Goal: Task Accomplishment & Management: Manage account settings

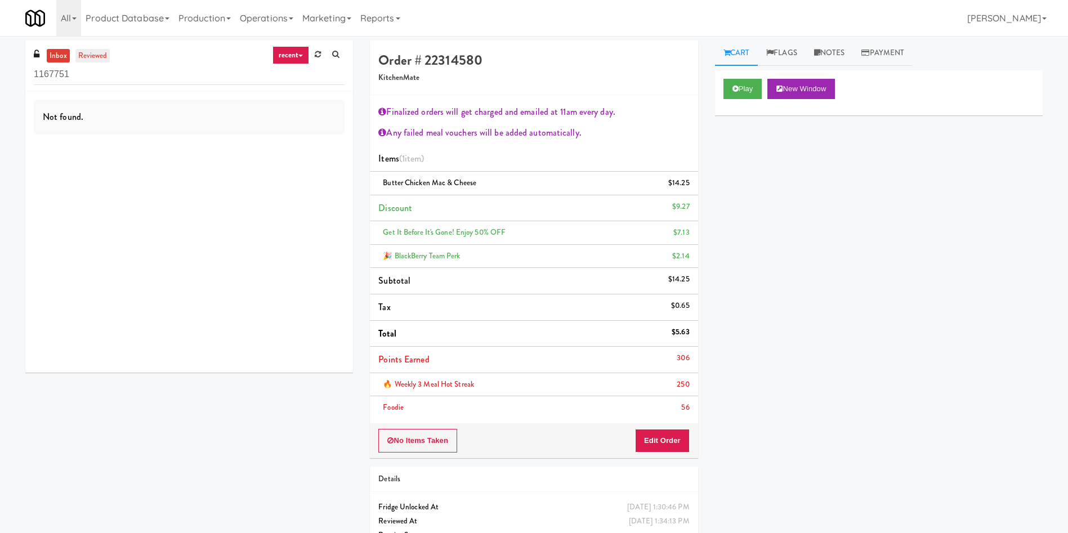
click at [105, 53] on link "reviewed" at bounding box center [92, 56] width 35 height 14
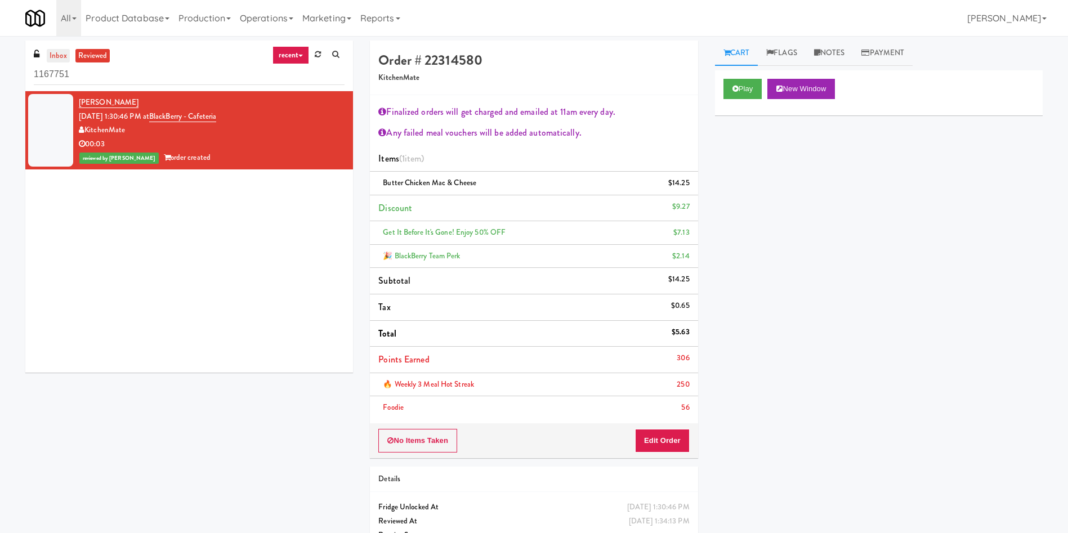
click at [59, 56] on link "inbox" at bounding box center [58, 56] width 23 height 14
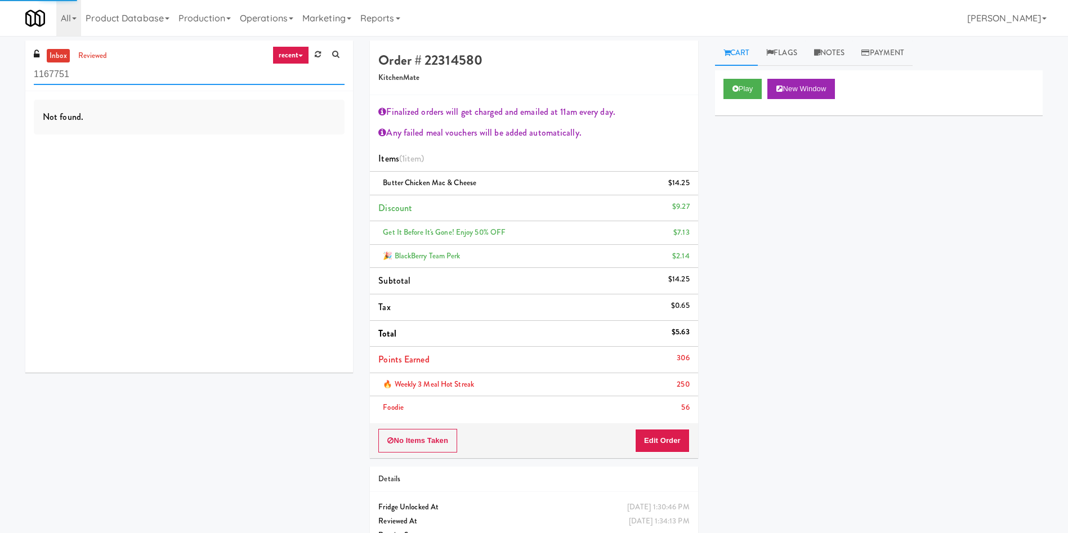
drag, startPoint x: 108, startPoint y: 74, endPoint x: 0, endPoint y: 74, distance: 108.0
click at [0, 74] on div "inbox reviewed recent all unclear take inventory issue suspicious failed recent…" at bounding box center [534, 307] width 1068 height 532
paste input "[PERSON_NAME] - Cooler - Left"
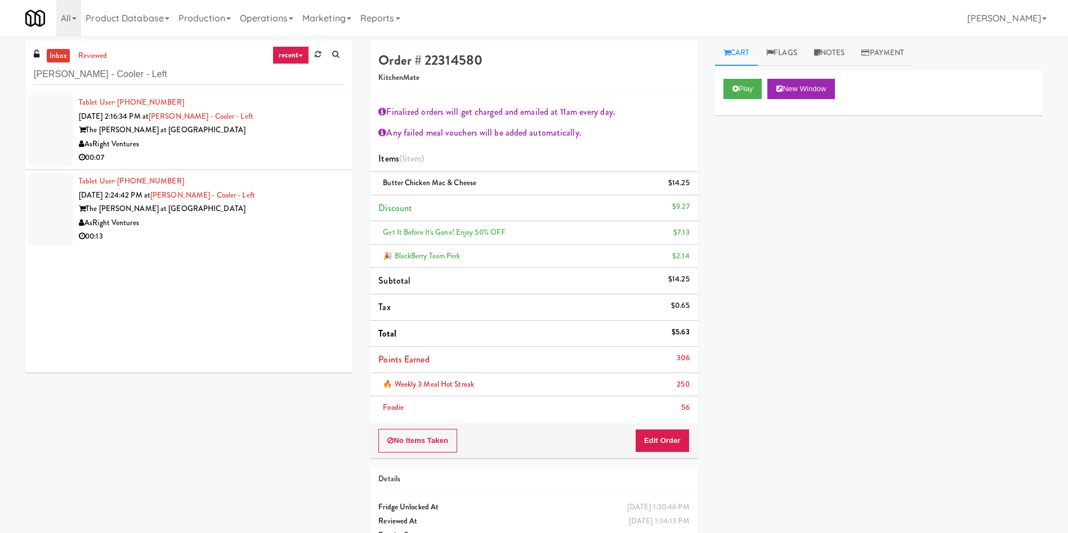
drag, startPoint x: 73, startPoint y: 130, endPoint x: 170, endPoint y: 105, distance: 100.5
click at [73, 130] on div at bounding box center [50, 130] width 45 height 73
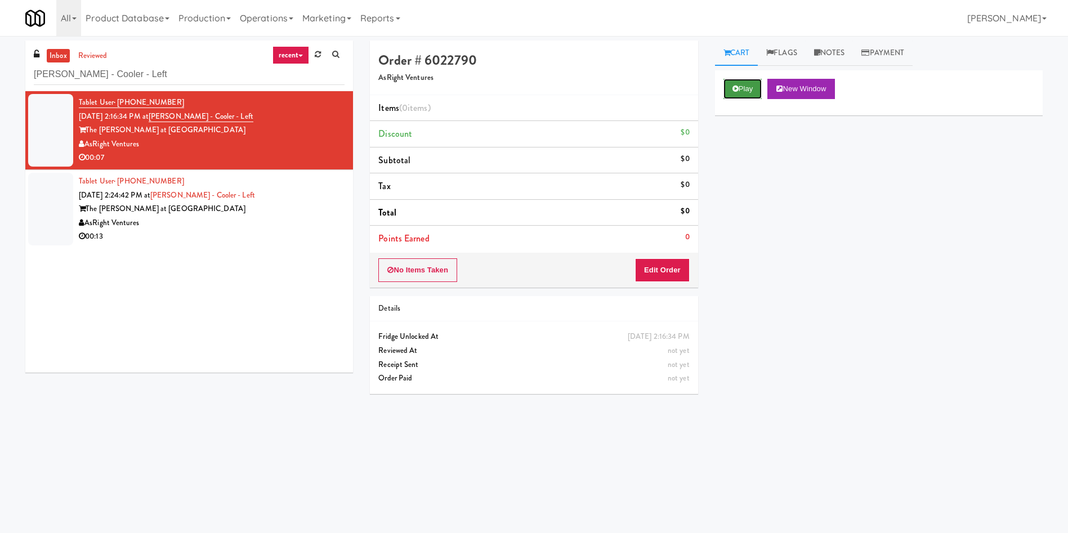
click at [750, 90] on button "Play" at bounding box center [742, 89] width 39 height 20
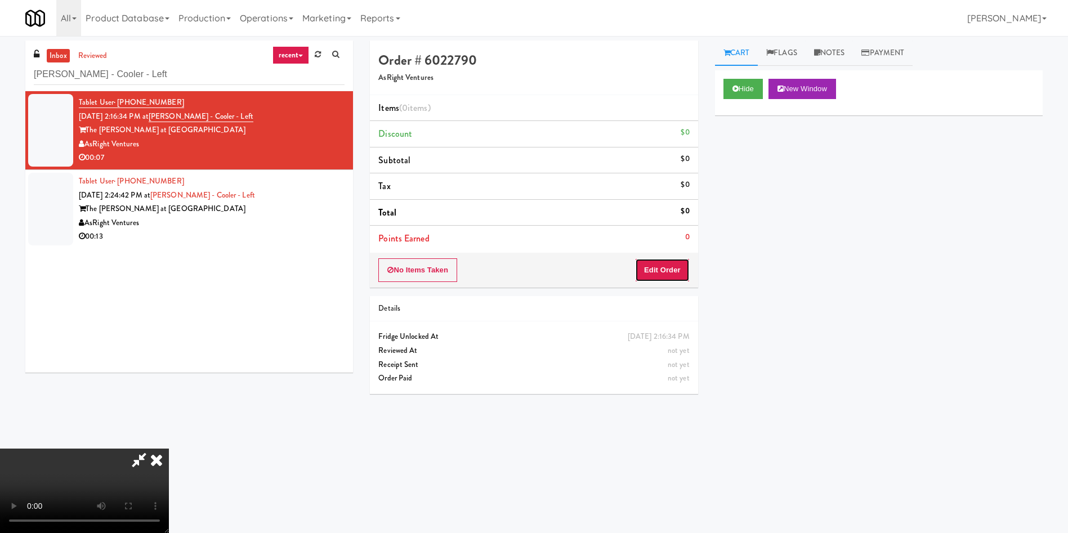
click at [661, 270] on button "Edit Order" at bounding box center [662, 270] width 55 height 24
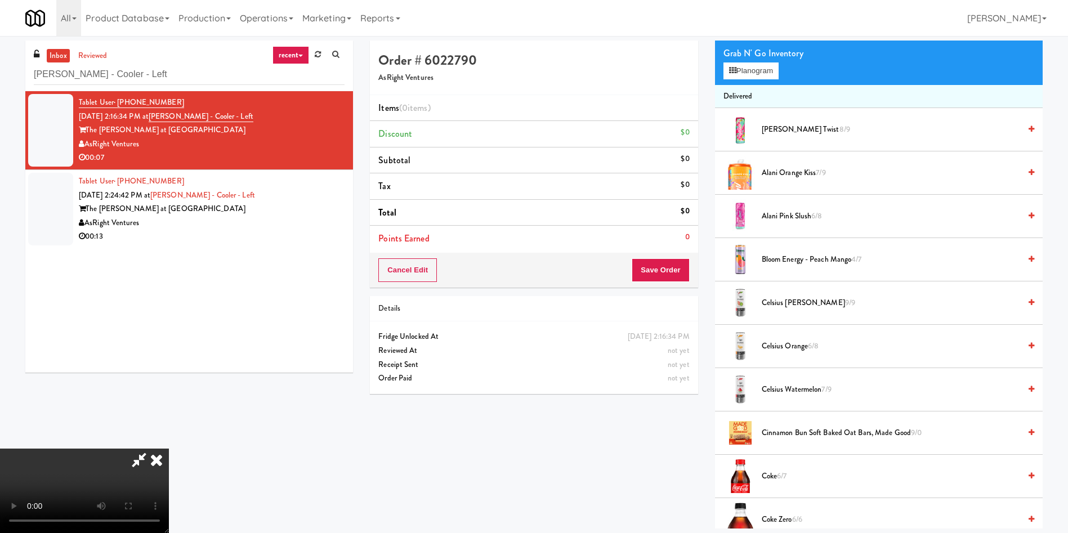
scroll to position [165, 0]
click at [169, 449] on video at bounding box center [84, 491] width 169 height 84
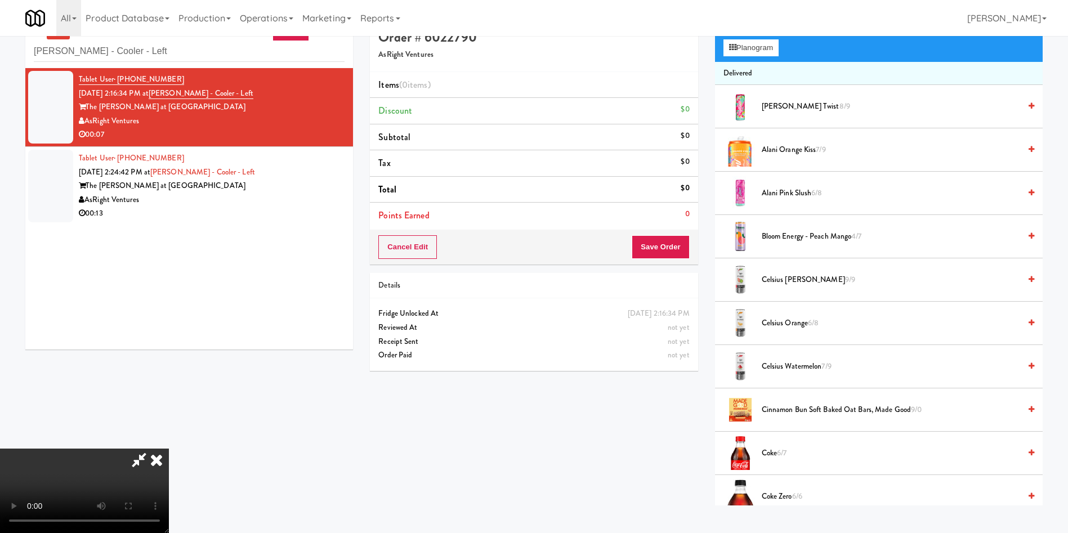
scroll to position [36, 0]
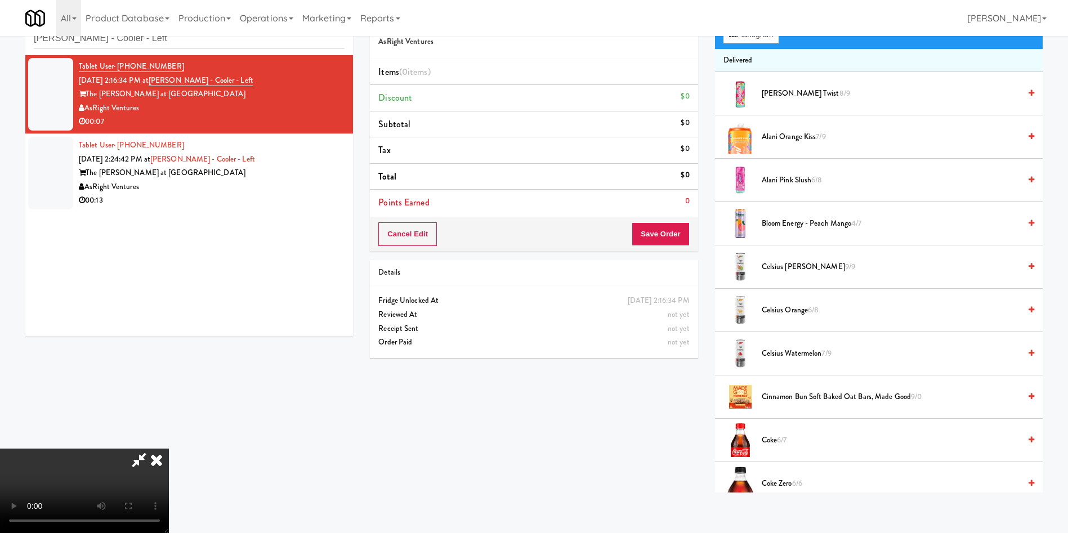
click at [169, 449] on video at bounding box center [84, 491] width 169 height 84
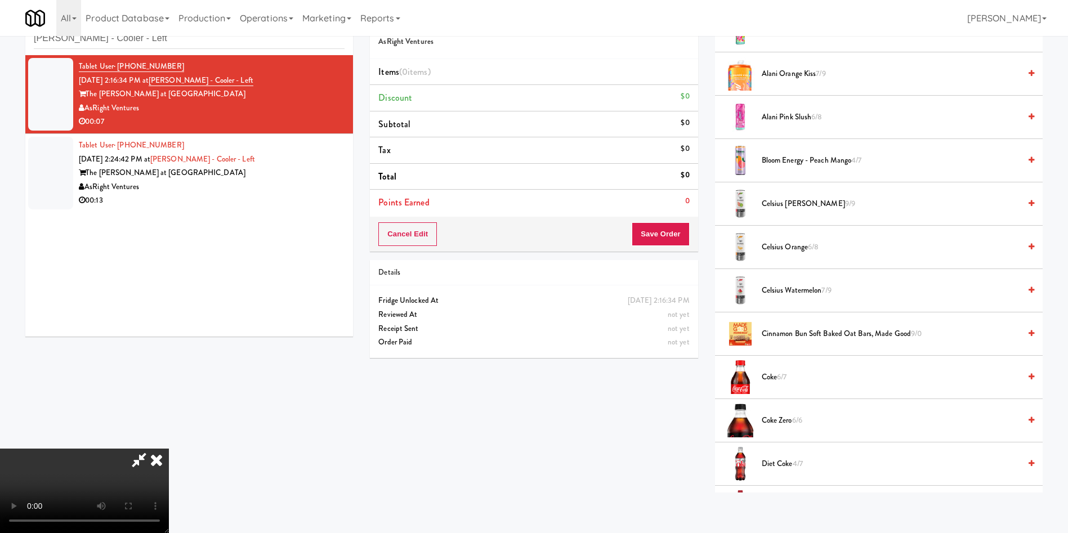
scroll to position [338, 0]
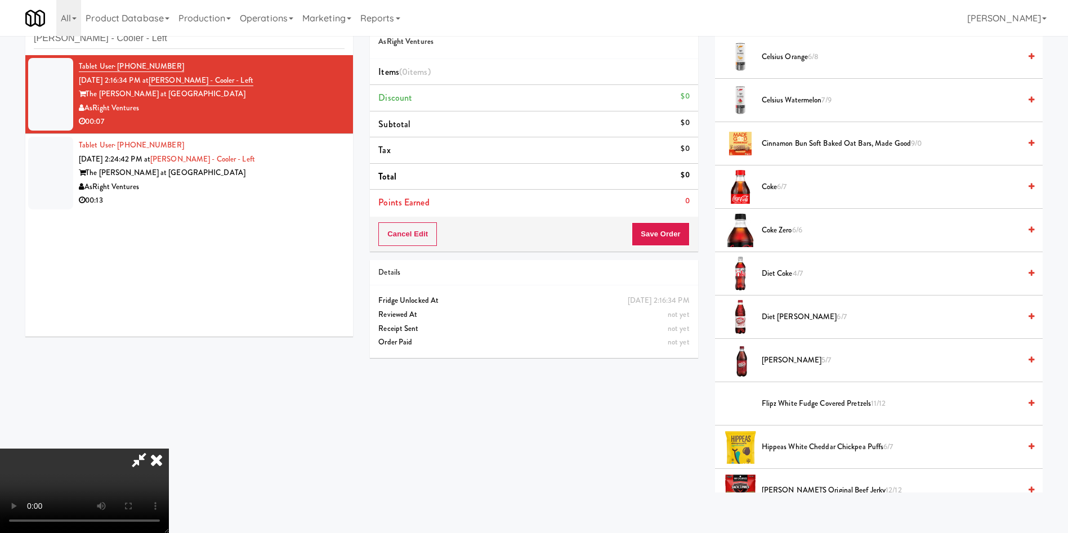
click at [778, 270] on span "Diet Coke 4/7" at bounding box center [890, 274] width 258 height 14
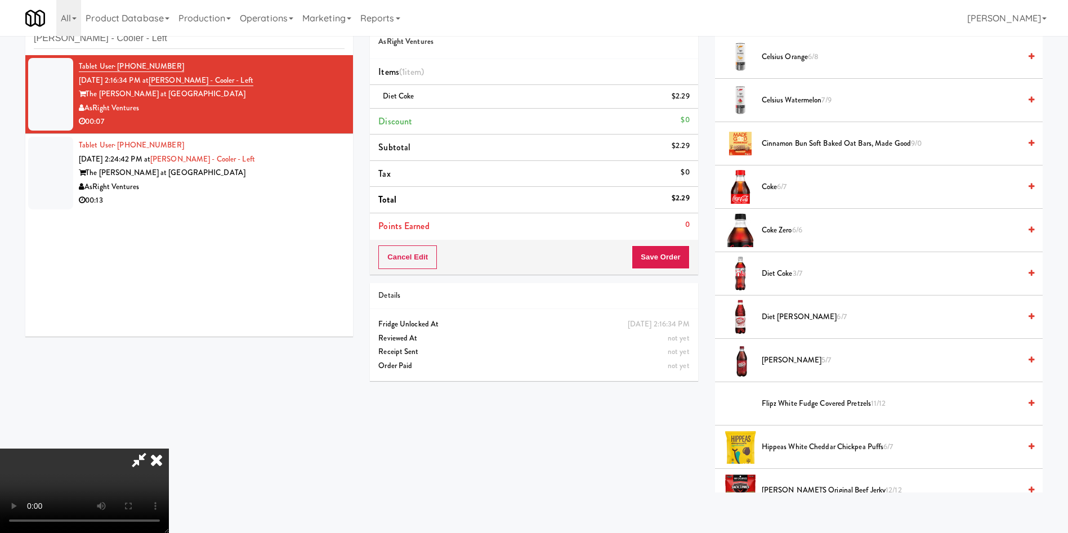
click at [774, 319] on span "Diet [PERSON_NAME] 6/7" at bounding box center [890, 317] width 258 height 14
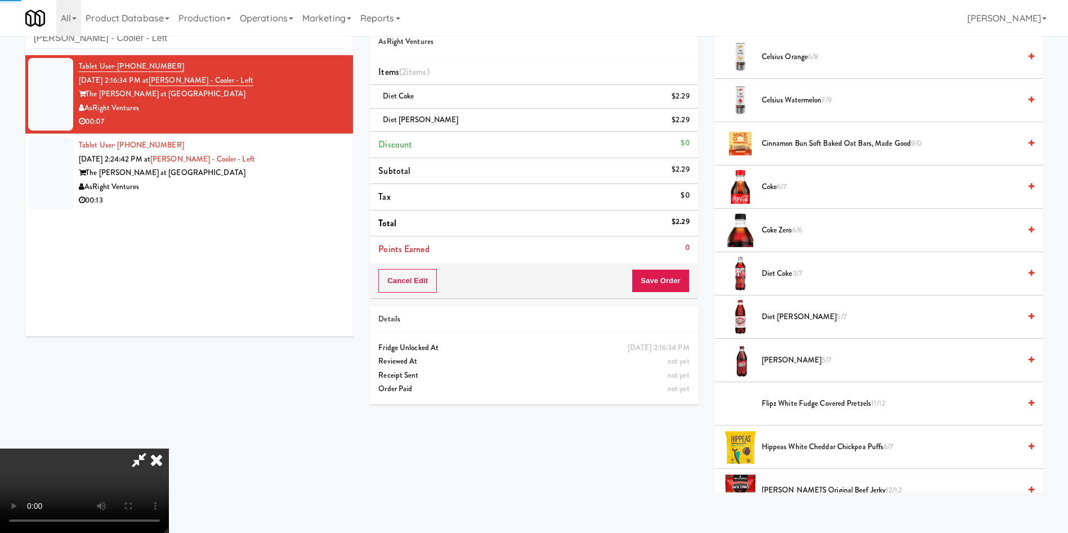
click at [169, 449] on video at bounding box center [84, 491] width 169 height 84
drag, startPoint x: 657, startPoint y: 273, endPoint x: 591, endPoint y: 239, distance: 74.3
click at [656, 275] on button "Save Order" at bounding box center [659, 281] width 57 height 24
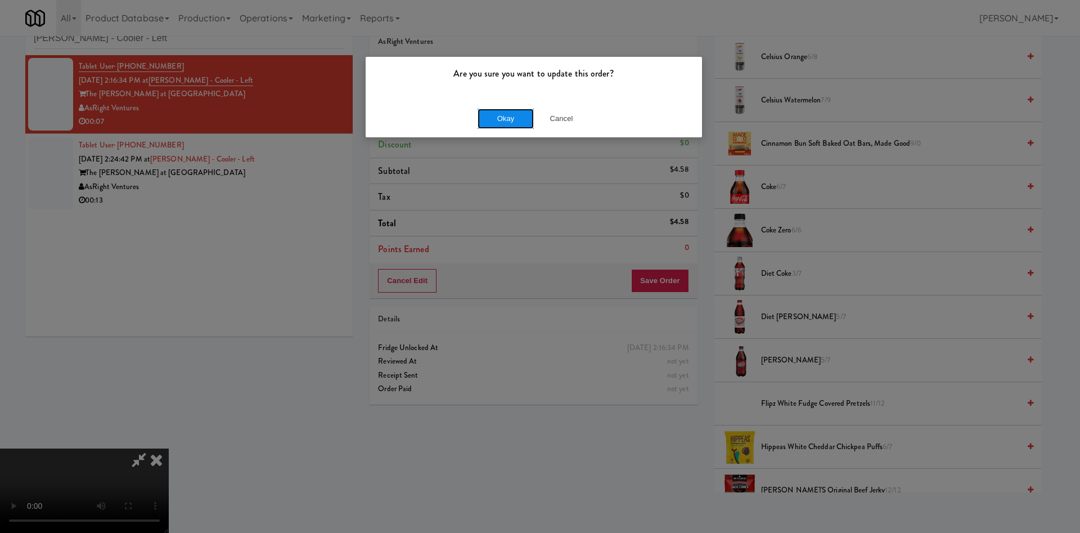
click at [501, 121] on button "Okay" at bounding box center [506, 119] width 56 height 20
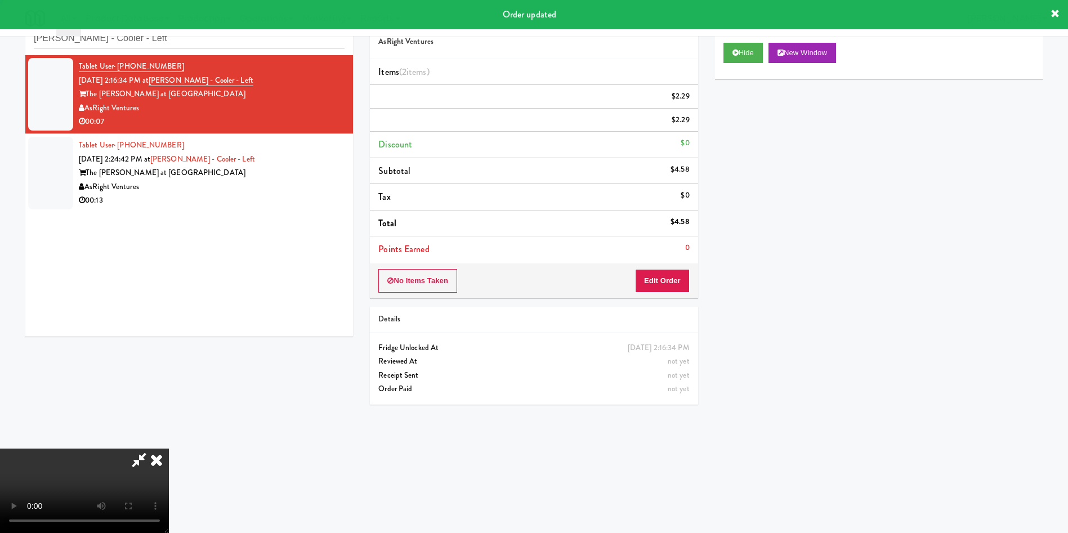
scroll to position [0, 0]
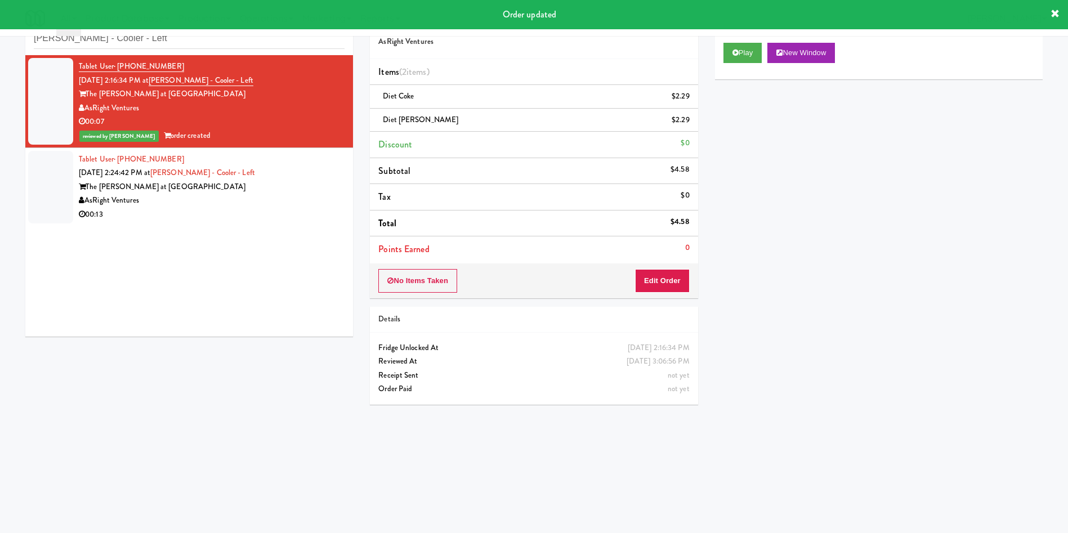
click at [38, 167] on div at bounding box center [50, 187] width 45 height 73
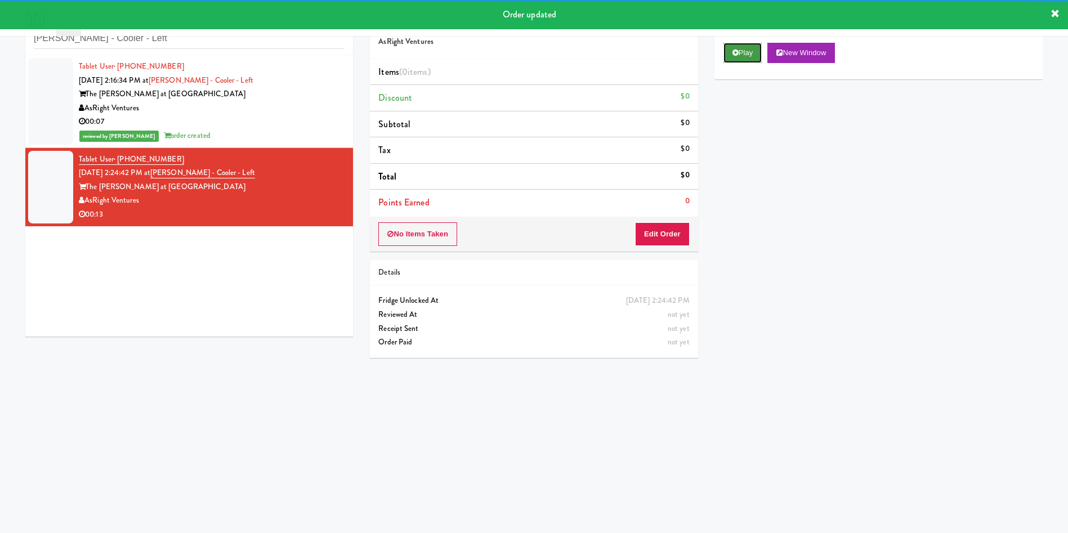
click at [738, 55] on button "Play" at bounding box center [742, 53] width 39 height 20
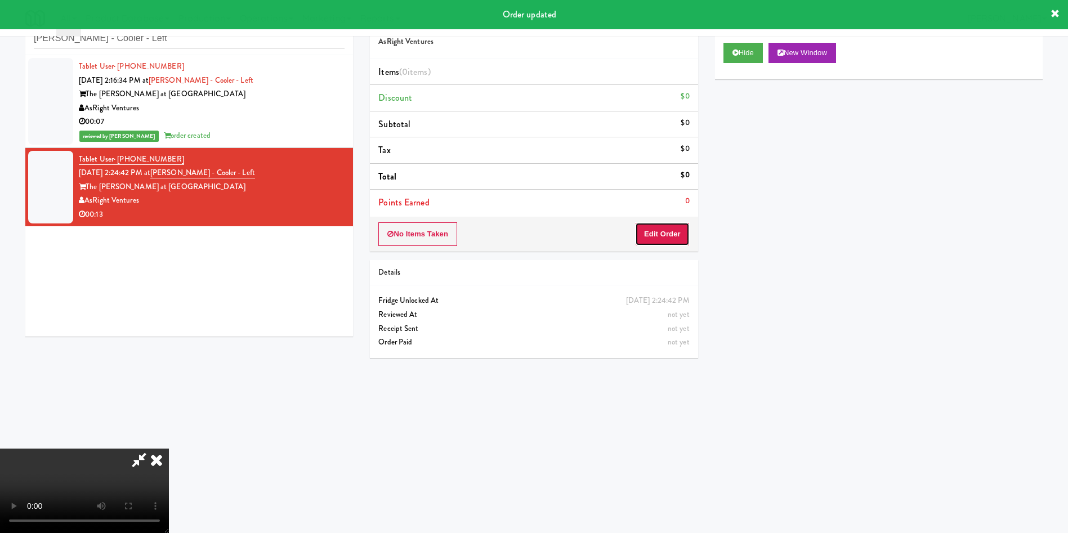
click at [676, 235] on button "Edit Order" at bounding box center [662, 234] width 55 height 24
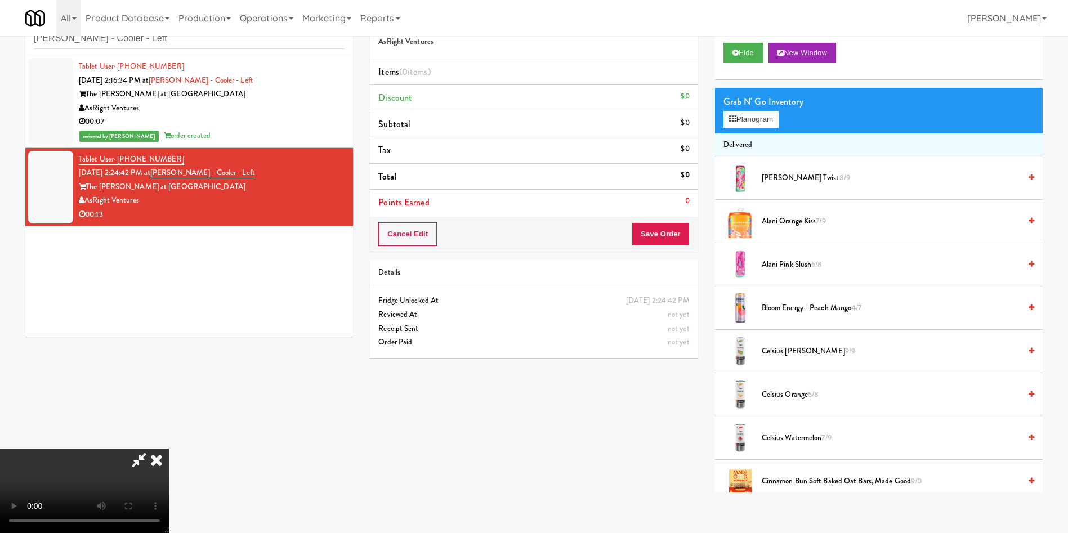
scroll to position [165, 0]
click at [169, 449] on video at bounding box center [84, 491] width 169 height 84
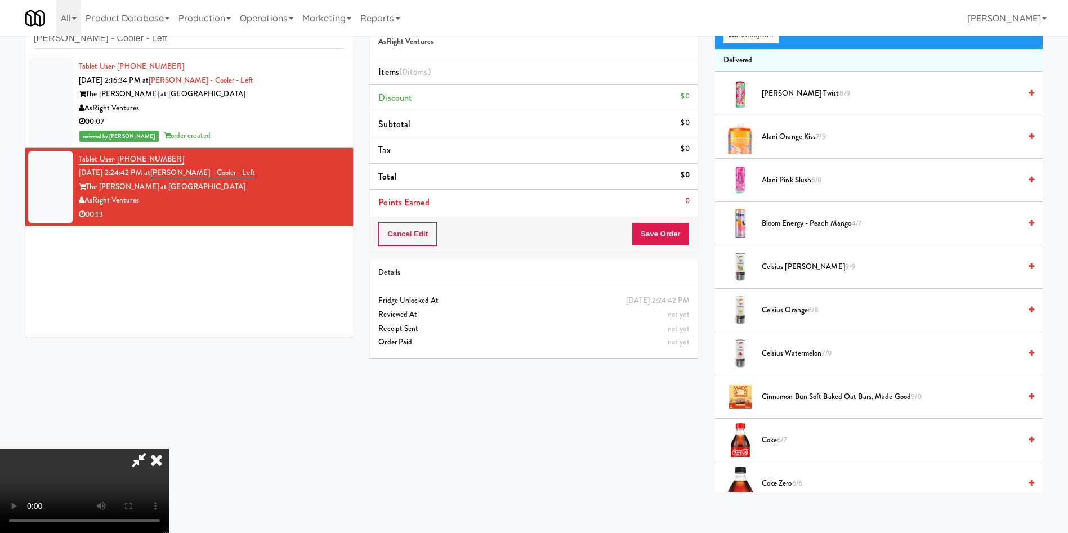
scroll to position [169, 0]
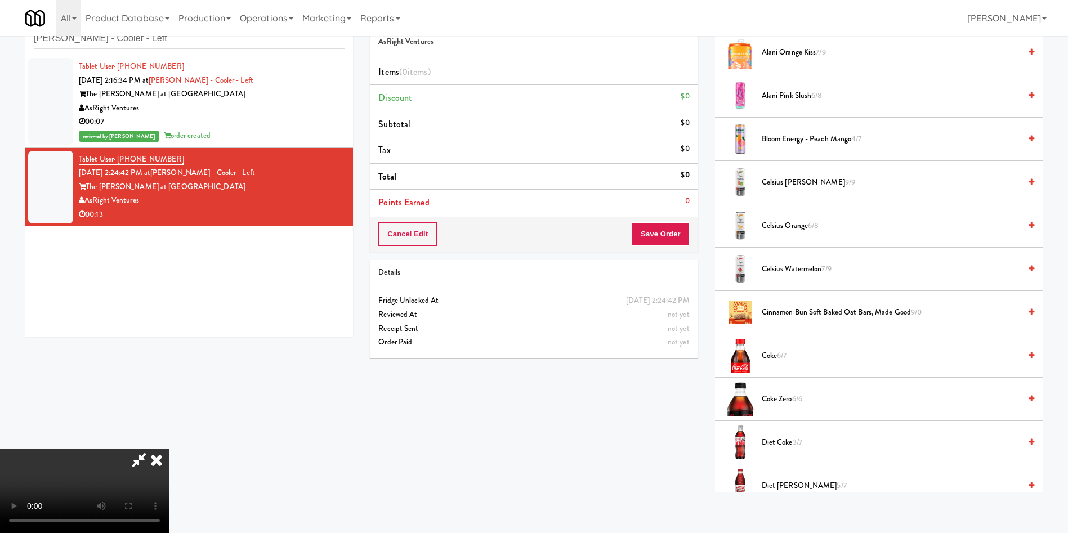
click at [792, 394] on span "Coke Zero 6/6" at bounding box center [890, 399] width 258 height 14
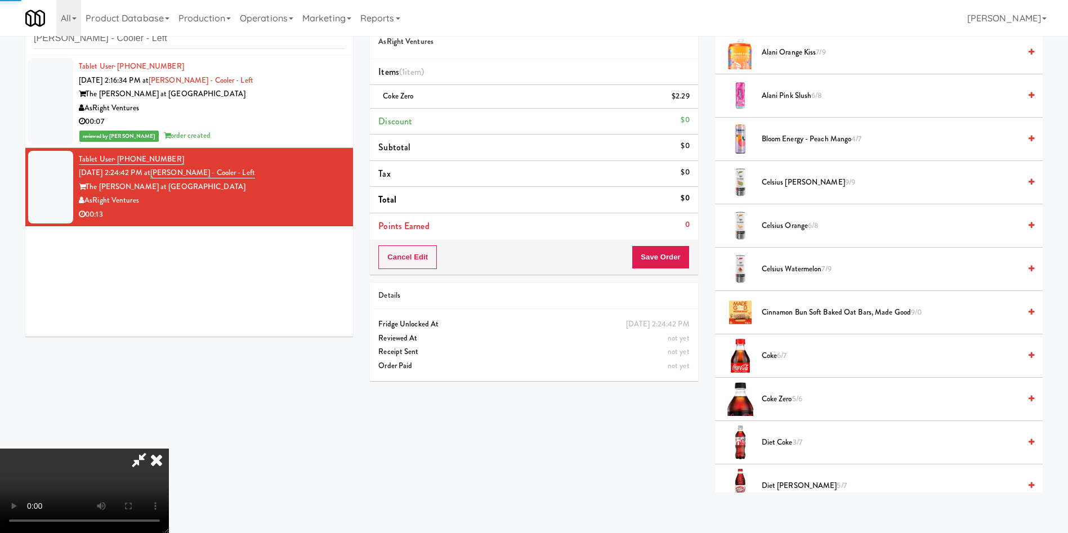
click at [169, 449] on video at bounding box center [84, 491] width 169 height 84
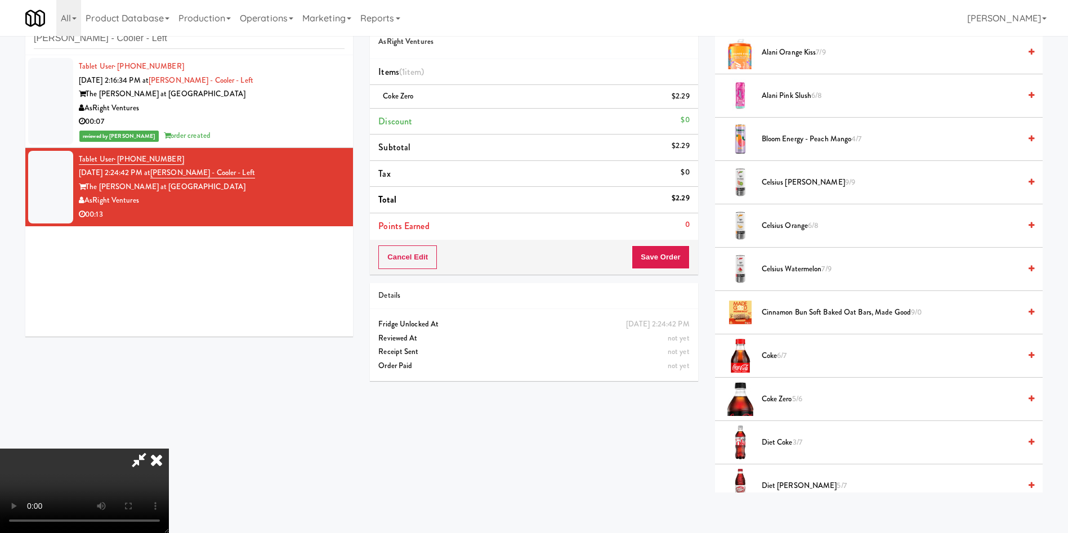
drag, startPoint x: 436, startPoint y: 316, endPoint x: 931, endPoint y: 270, distance: 497.4
click at [169, 449] on video at bounding box center [84, 491] width 169 height 84
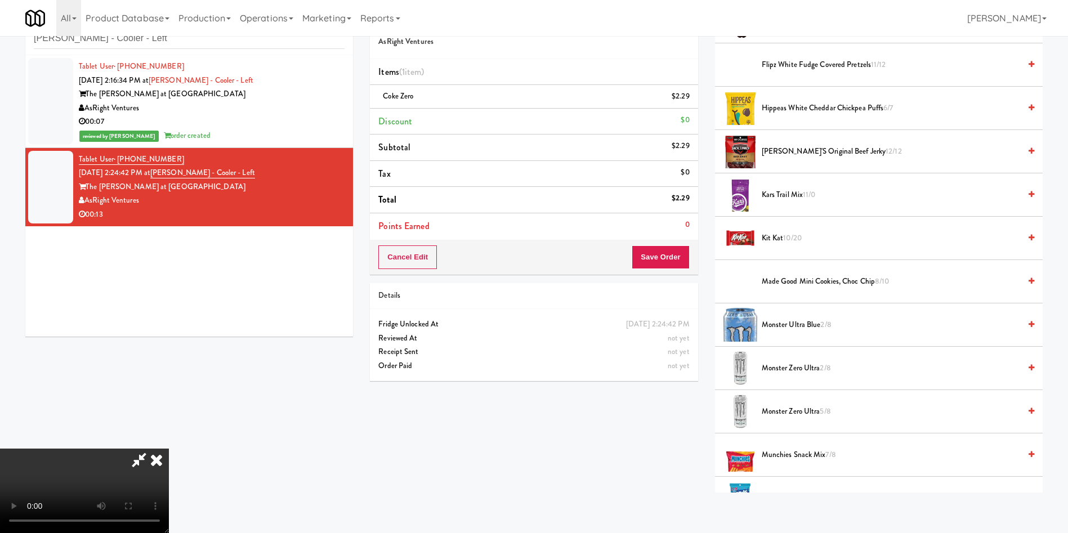
scroll to position [760, 0]
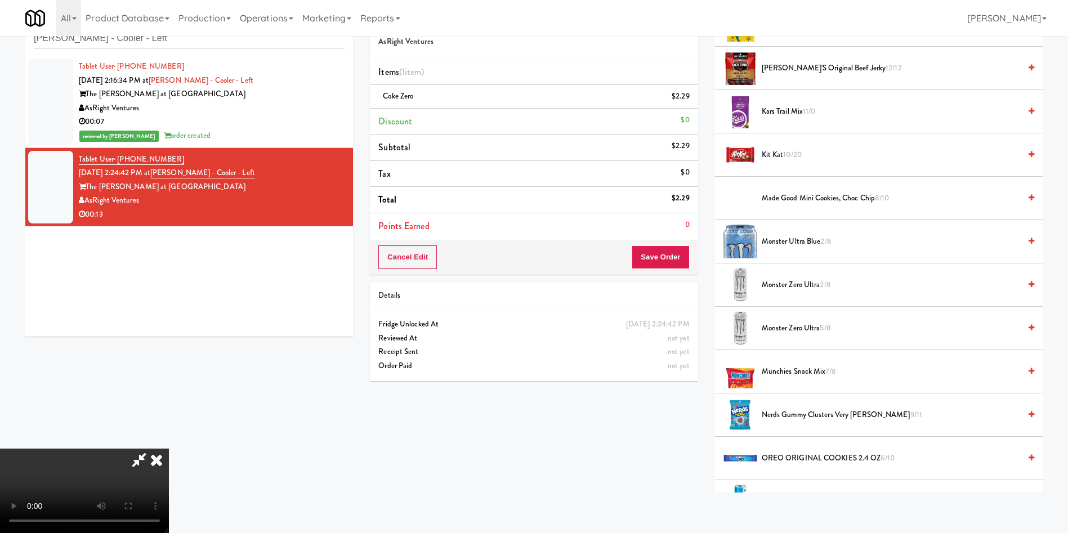
click at [794, 462] on span "OREO ORIGINAL COOKIES 2.4 OZ 6/10" at bounding box center [890, 458] width 258 height 14
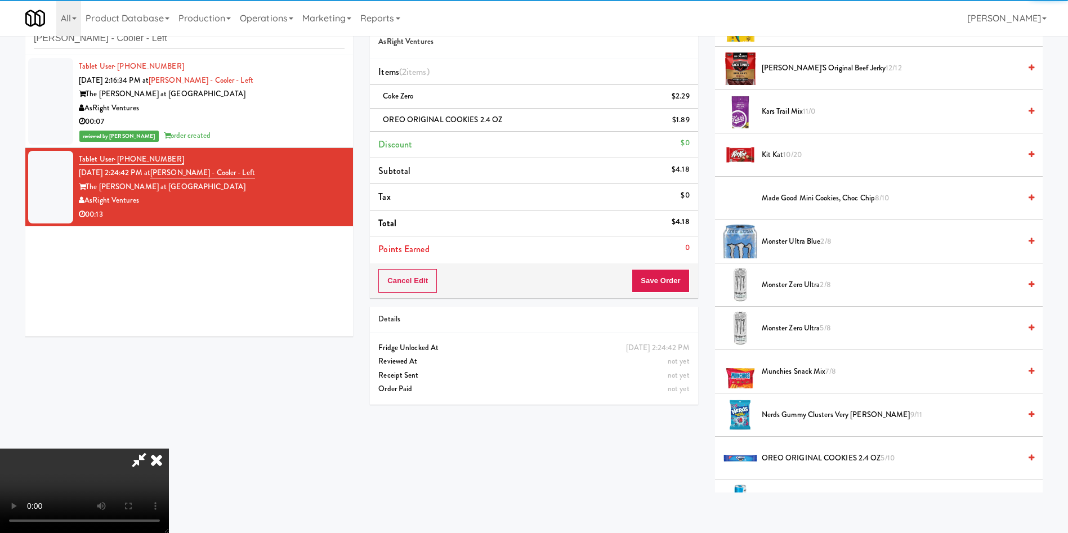
click at [794, 462] on span "OREO ORIGINAL COOKIES 2.4 OZ 5/10" at bounding box center [890, 458] width 258 height 14
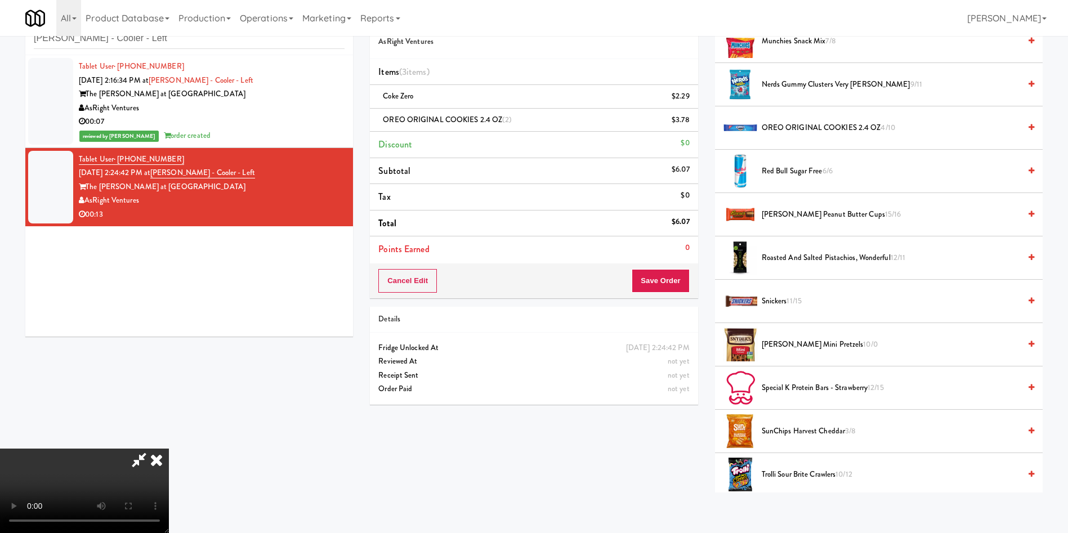
scroll to position [1097, 0]
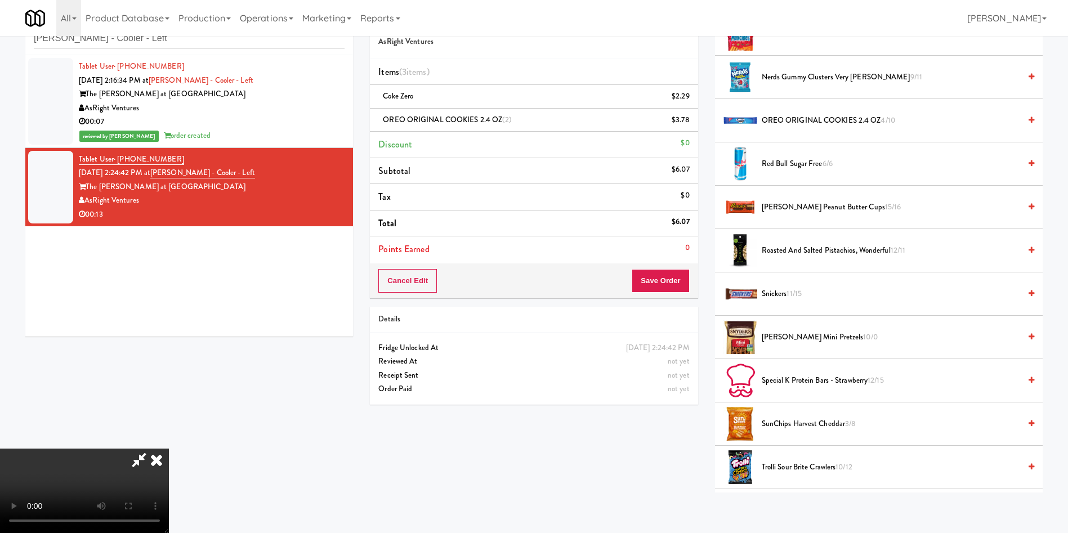
click at [169, 449] on video at bounding box center [84, 491] width 169 height 84
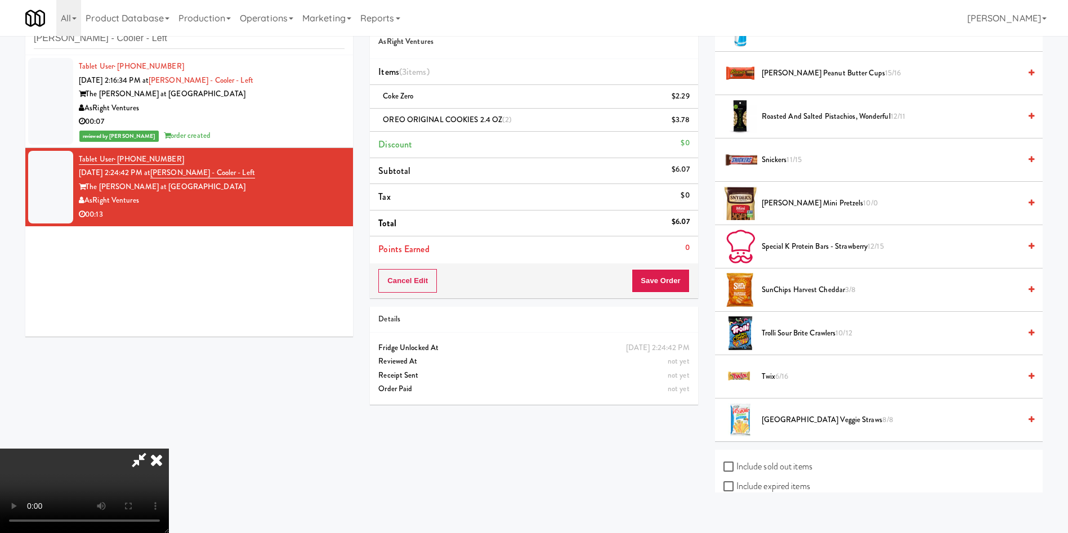
scroll to position [1311, 0]
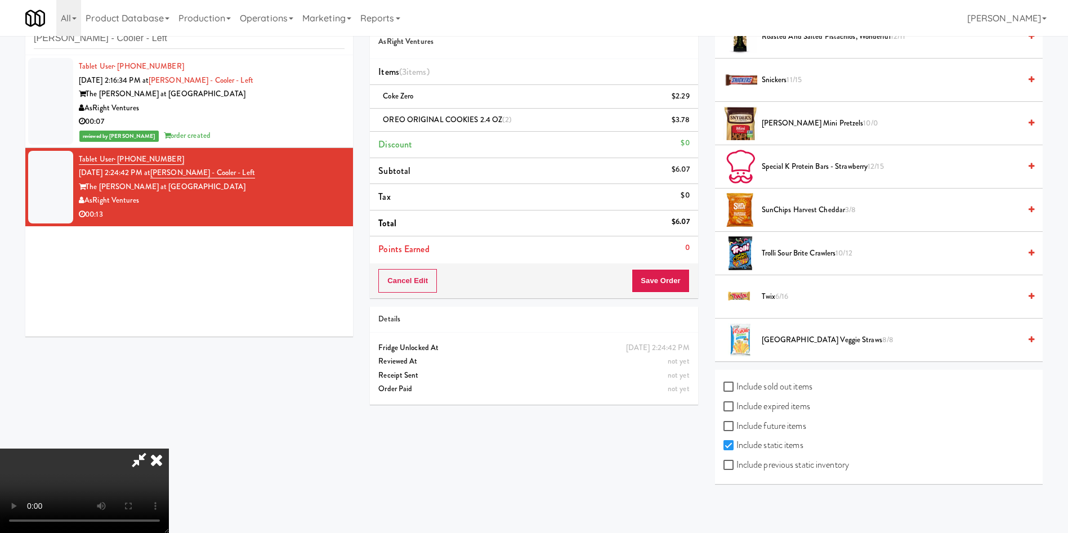
click at [765, 298] on span "Twix 6/16" at bounding box center [890, 297] width 258 height 14
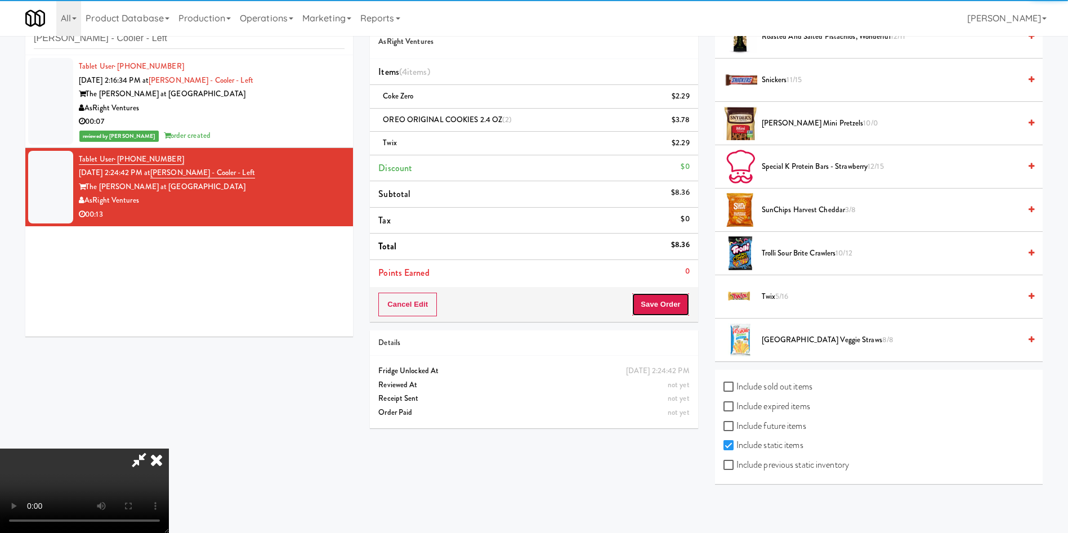
click at [667, 304] on button "Save Order" at bounding box center [659, 305] width 57 height 24
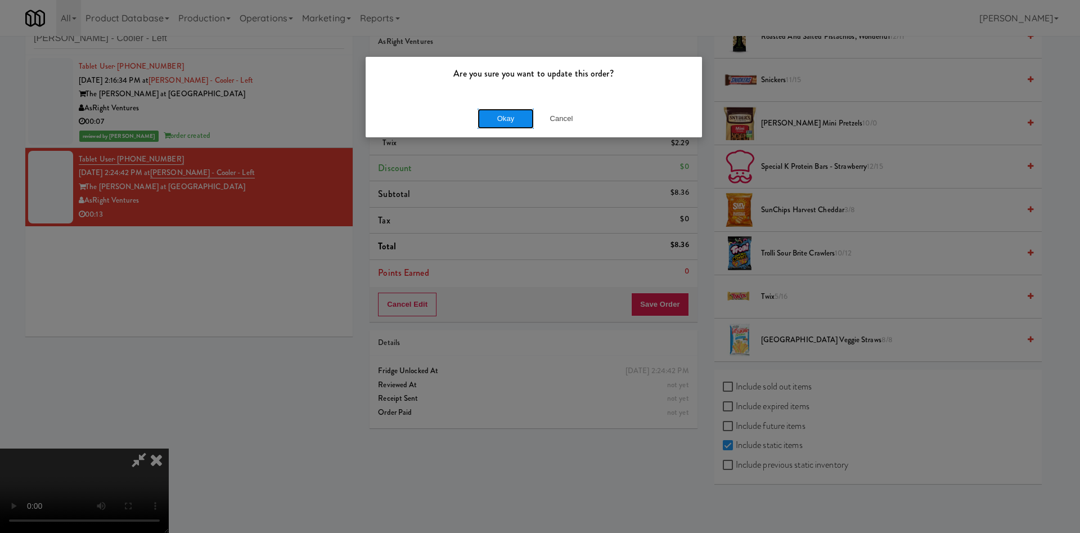
click at [510, 120] on button "Okay" at bounding box center [506, 119] width 56 height 20
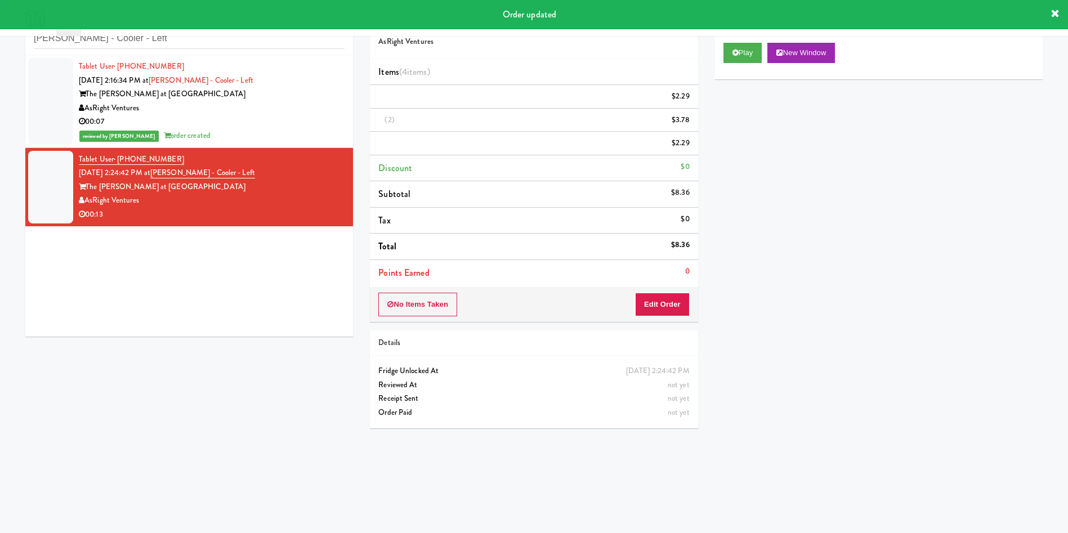
scroll to position [0, 0]
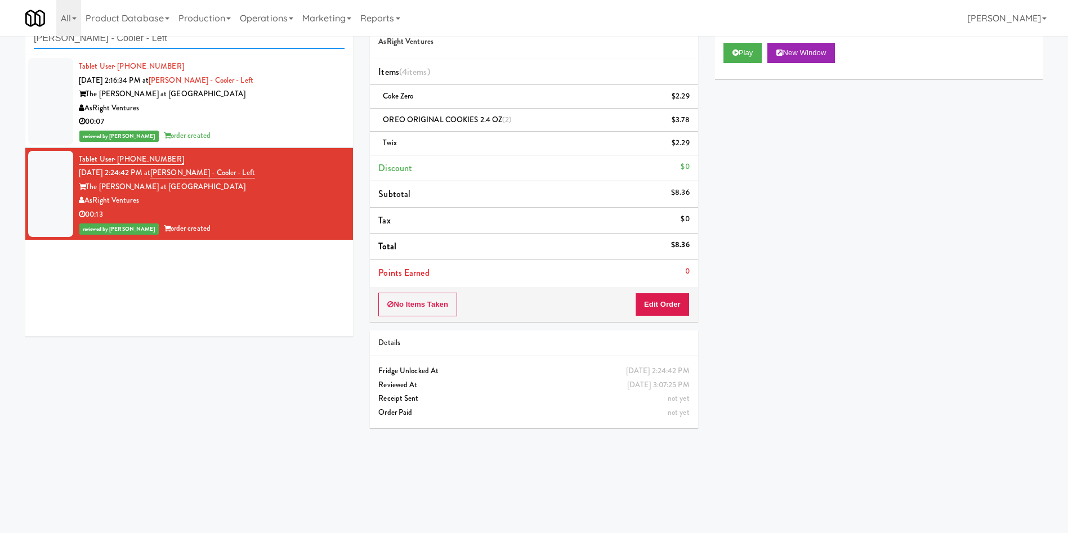
drag, startPoint x: 163, startPoint y: 37, endPoint x: 0, endPoint y: 37, distance: 162.6
click at [0, 37] on div "inbox reviewed recent all unclear take inventory issue suspicious failed recent…" at bounding box center [534, 231] width 1068 height 452
paste input "Cornish Brewery- Cooler"
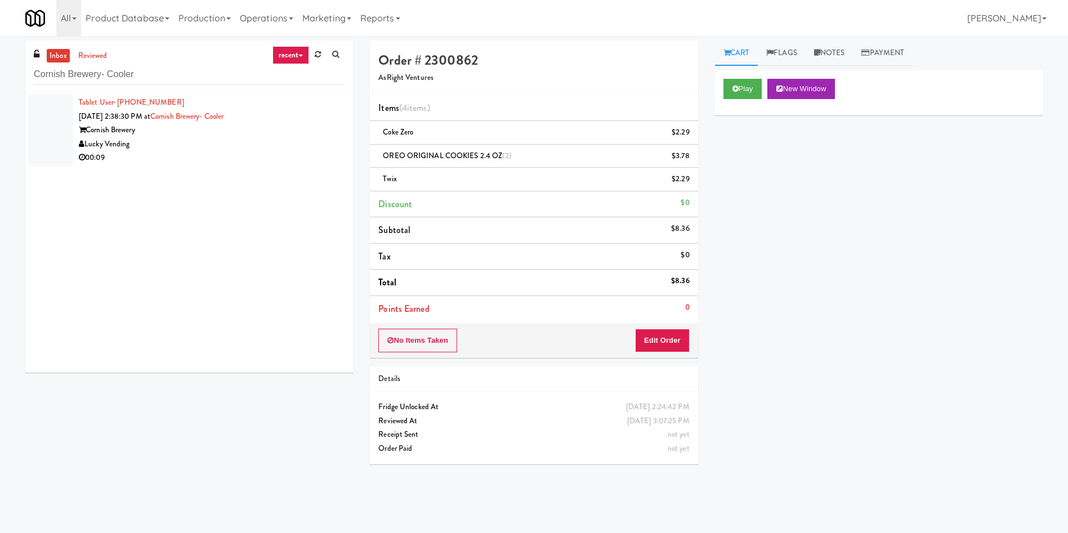
click at [58, 126] on div at bounding box center [50, 130] width 45 height 73
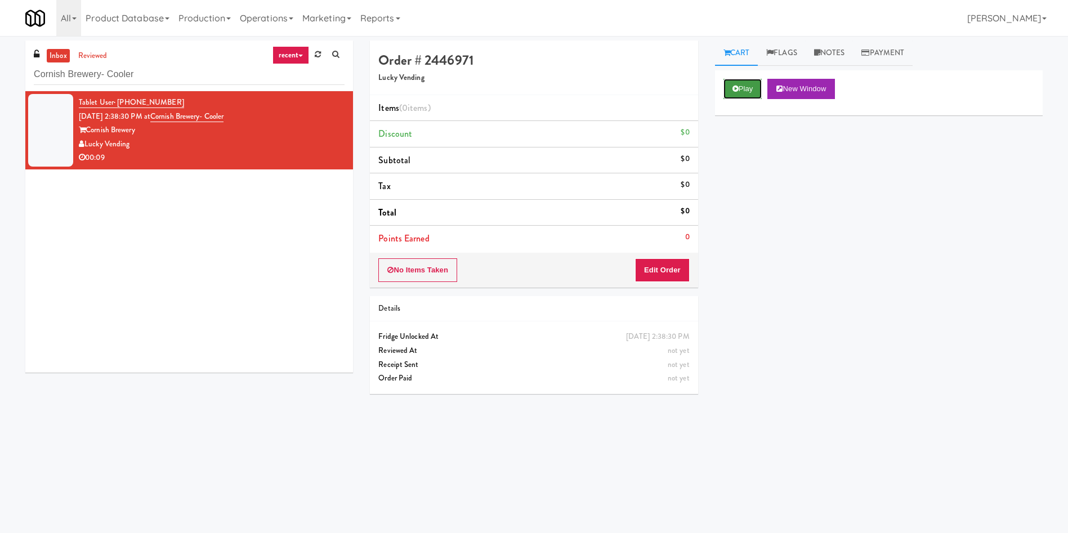
click at [738, 91] on icon at bounding box center [735, 88] width 6 height 7
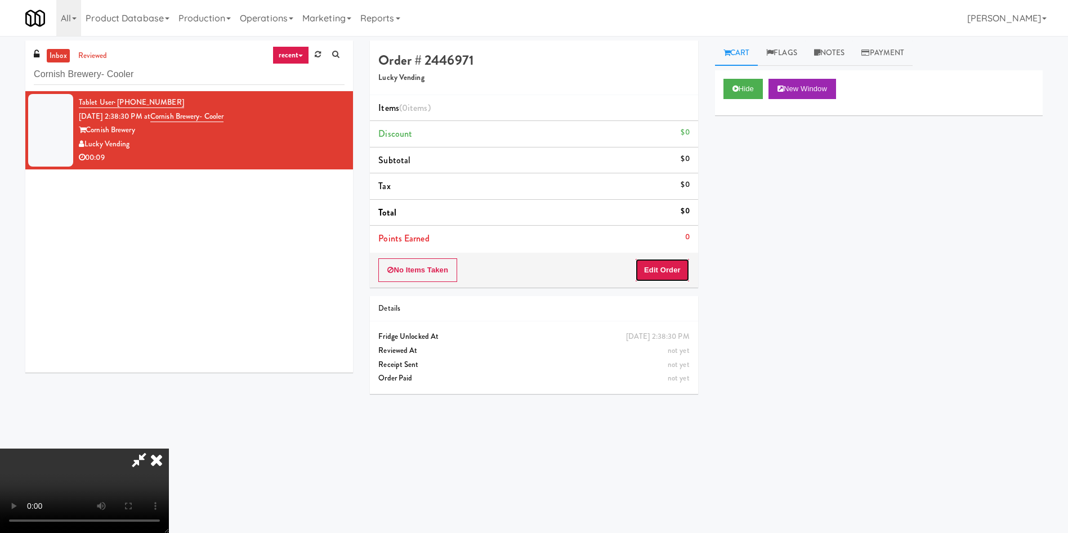
click at [651, 272] on button "Edit Order" at bounding box center [662, 270] width 55 height 24
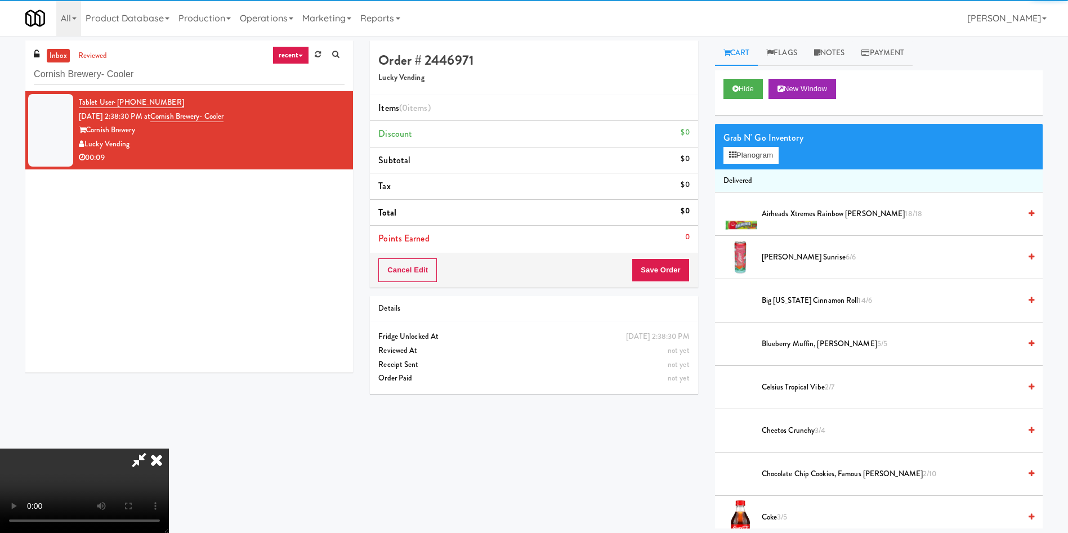
scroll to position [84, 0]
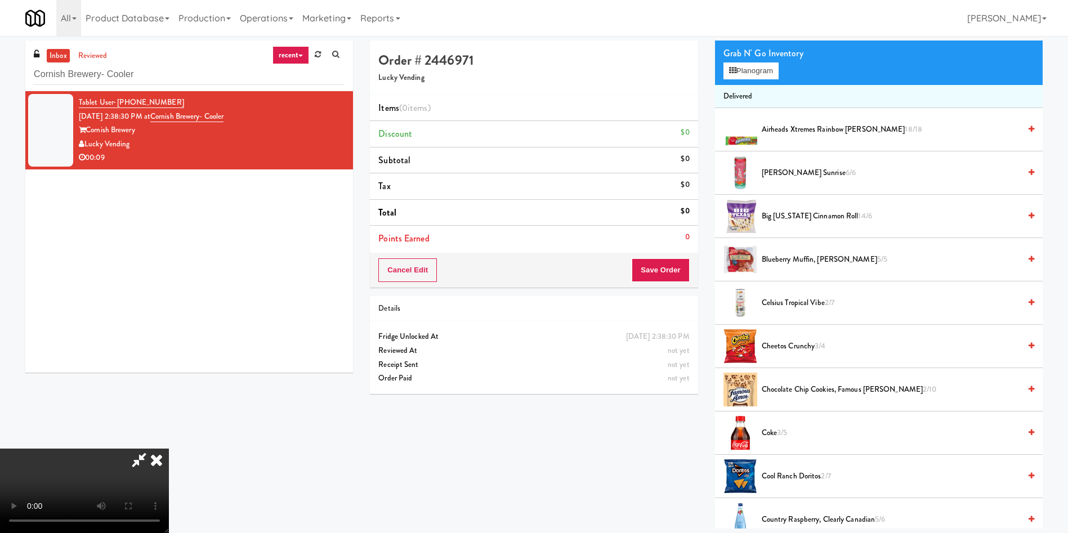
click at [169, 449] on video at bounding box center [84, 491] width 169 height 84
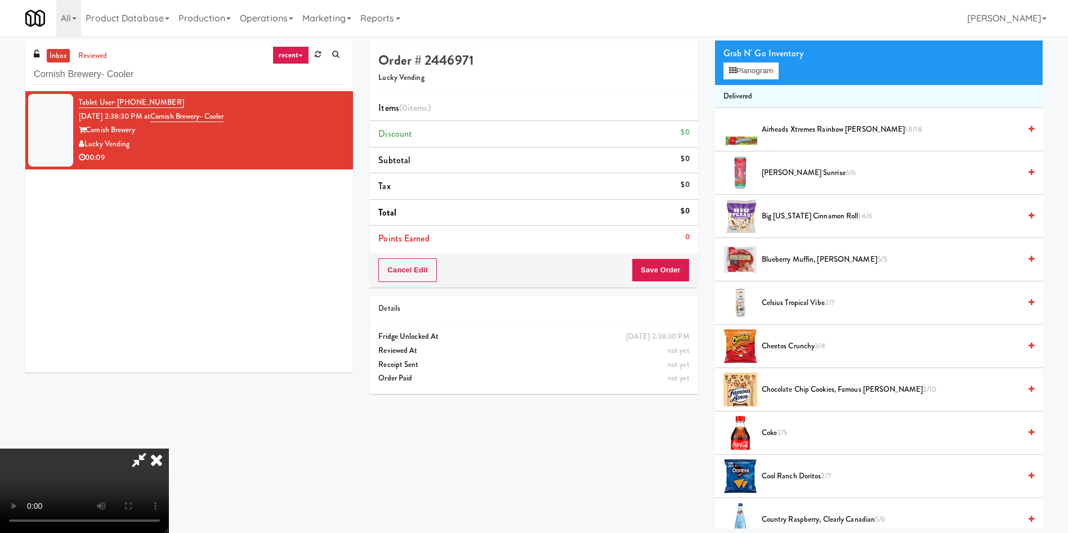
click at [169, 449] on video at bounding box center [84, 491] width 169 height 84
click at [775, 387] on span "Chocolate Chip Cookies, Famous [PERSON_NAME] 2/10" at bounding box center [890, 390] width 258 height 14
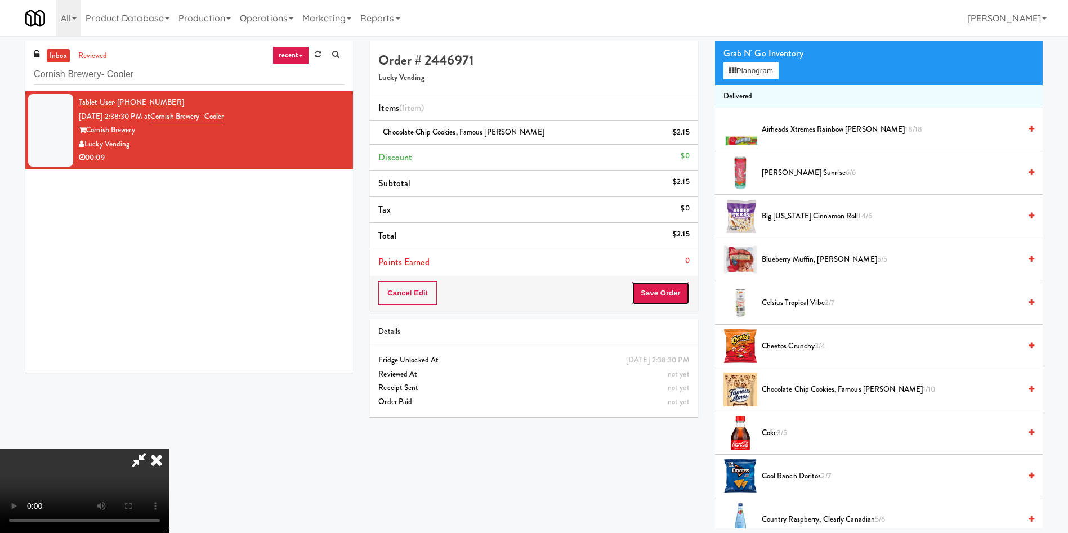
click at [679, 296] on button "Save Order" at bounding box center [659, 293] width 57 height 24
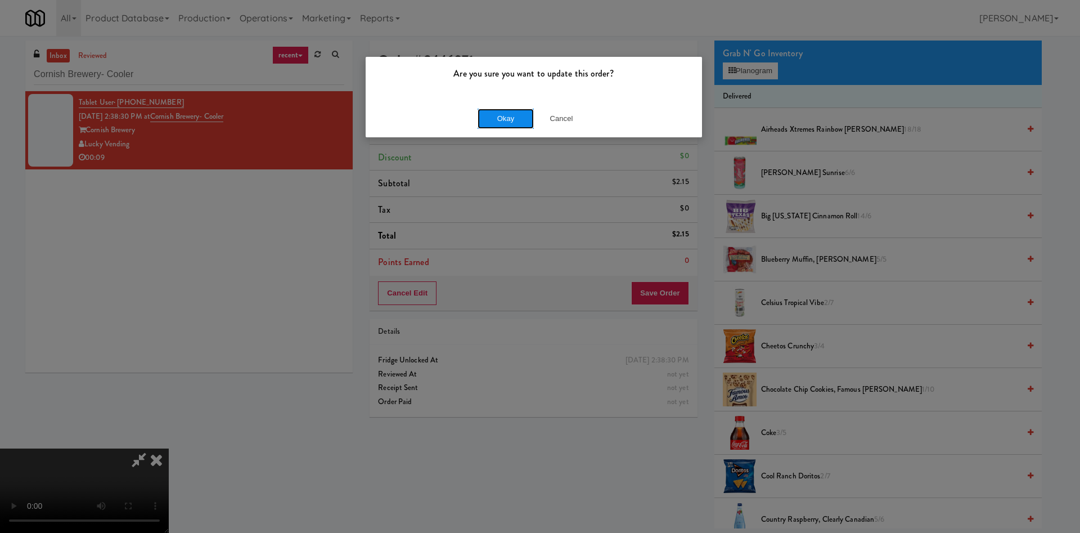
click at [514, 116] on button "Okay" at bounding box center [506, 119] width 56 height 20
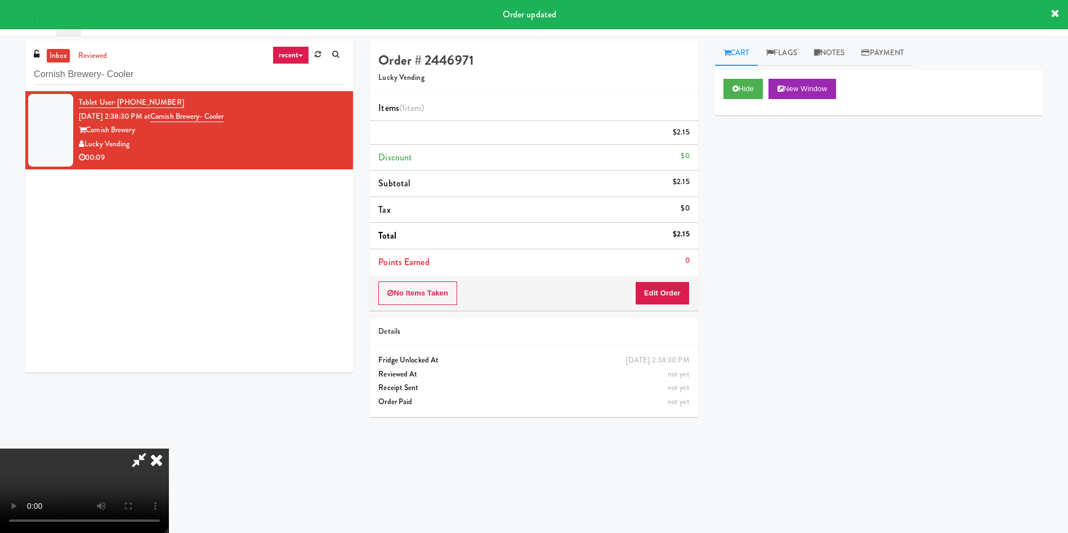
scroll to position [0, 0]
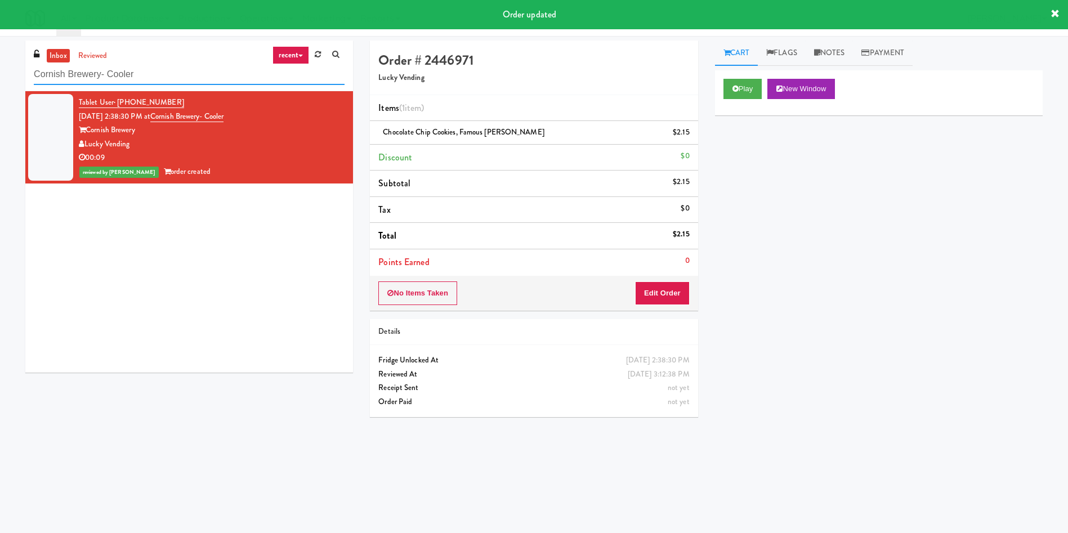
drag, startPoint x: 157, startPoint y: 74, endPoint x: 0, endPoint y: 59, distance: 157.7
click at [0, 59] on div "inbox reviewed recent all unclear take inventory issue suspicious failed recent…" at bounding box center [534, 267] width 1068 height 452
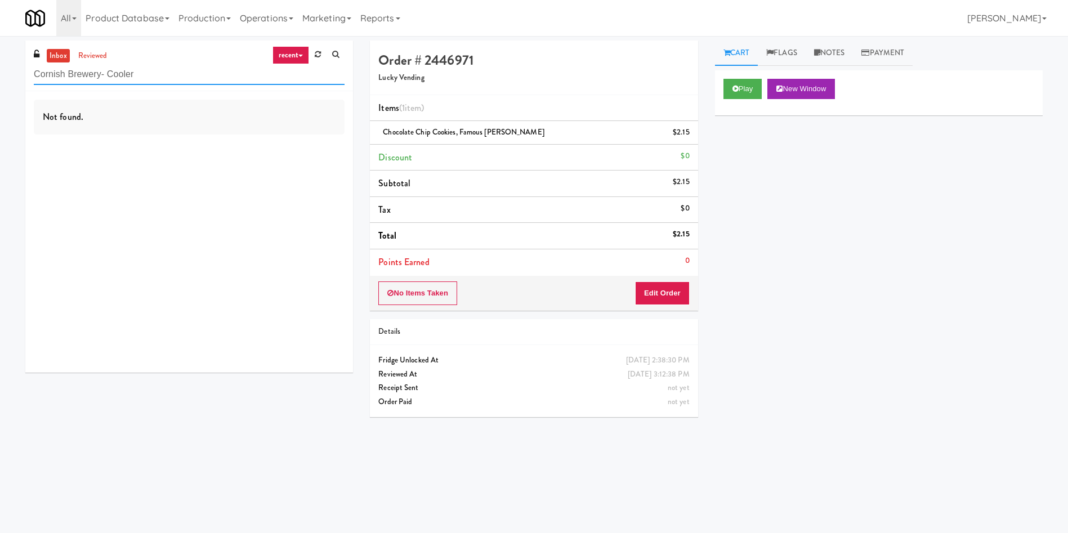
paste input "SEIU - Combo"
drag, startPoint x: 68, startPoint y: 76, endPoint x: 0, endPoint y: 77, distance: 67.5
click at [0, 77] on div "inbox reviewed recent all unclear take inventory issue suspicious failed recent…" at bounding box center [534, 267] width 1068 height 452
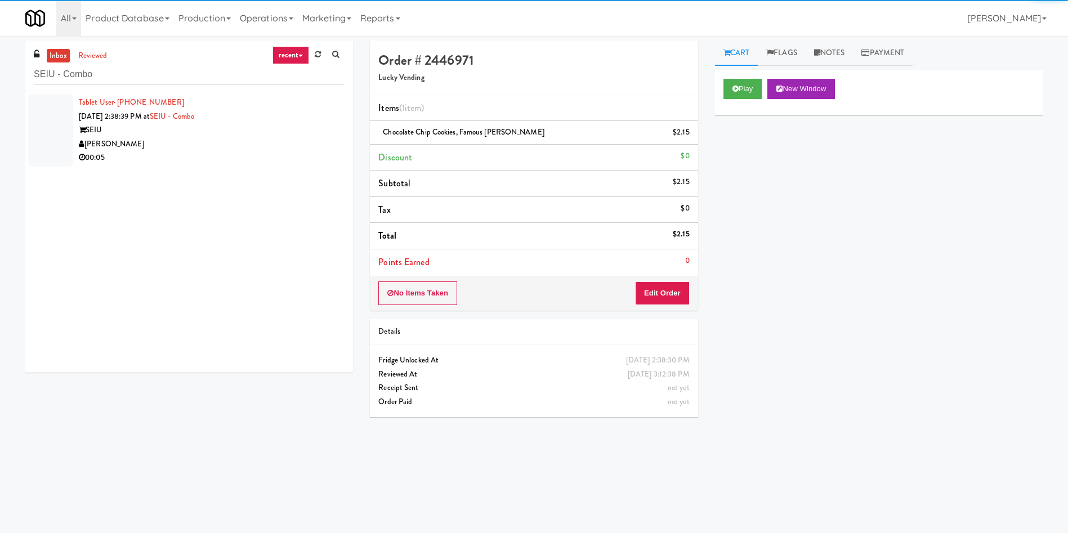
click at [48, 114] on div at bounding box center [50, 130] width 45 height 73
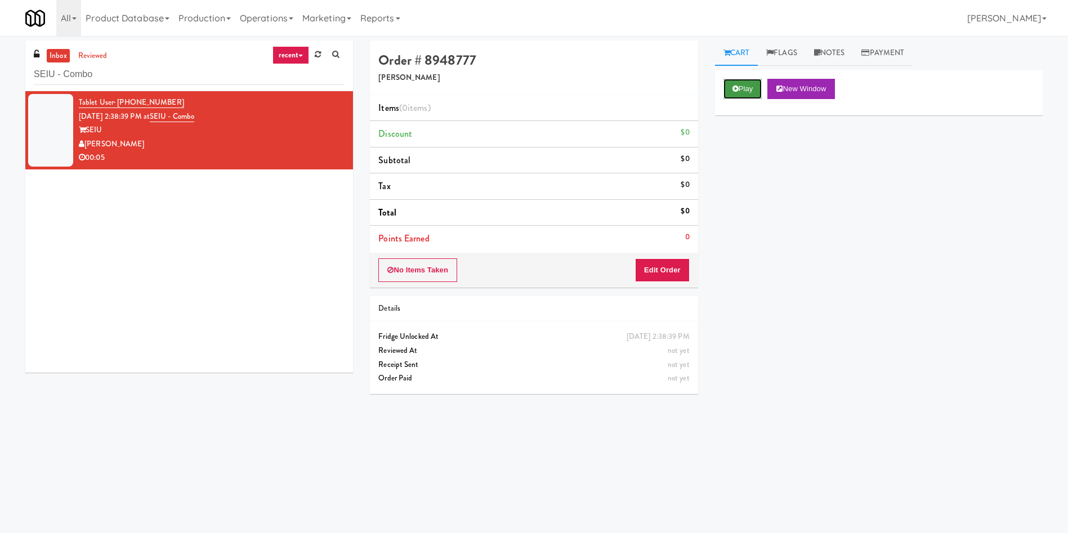
click at [743, 86] on button "Play" at bounding box center [742, 89] width 39 height 20
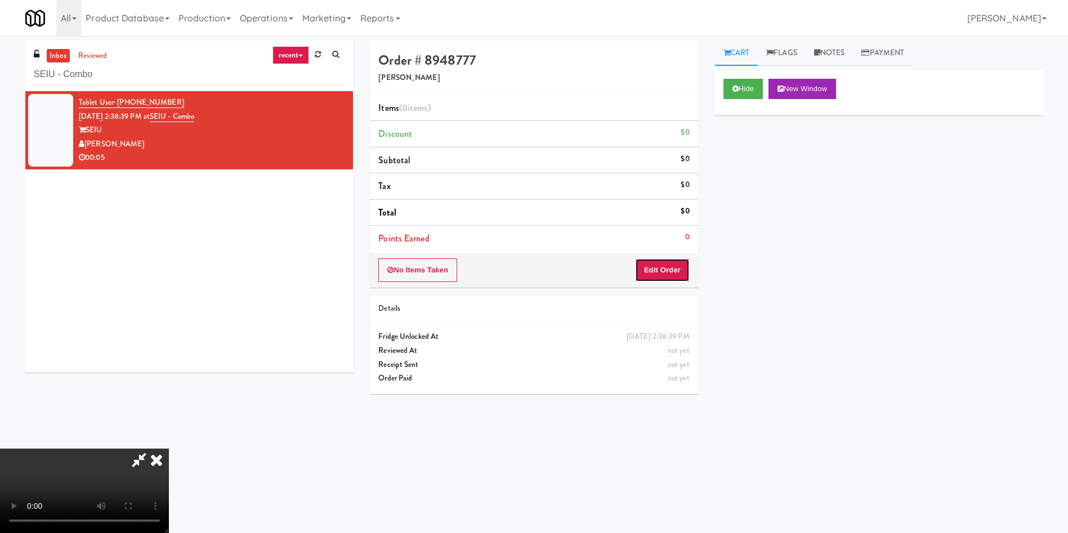
click at [671, 264] on button "Edit Order" at bounding box center [662, 270] width 55 height 24
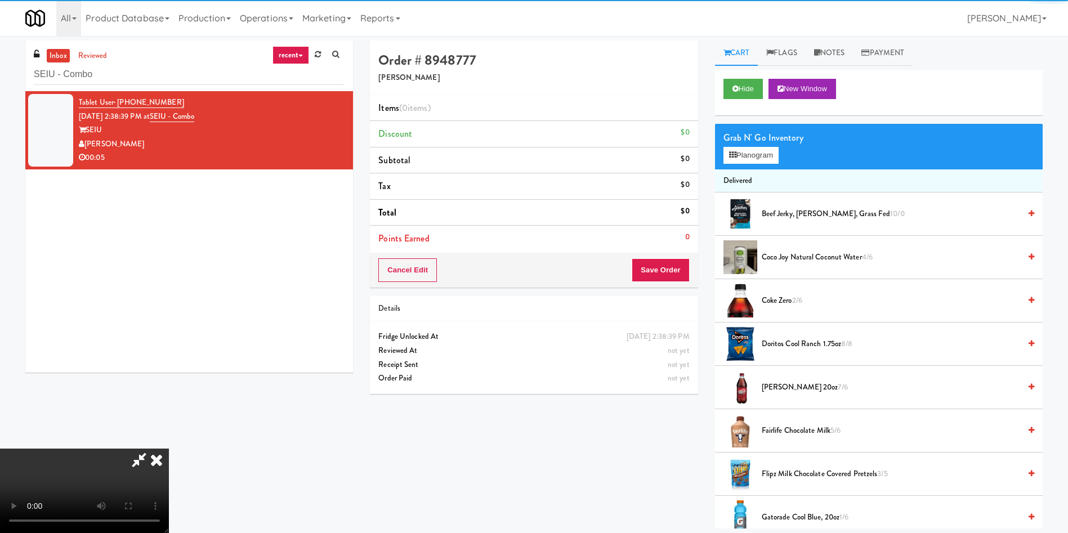
scroll to position [84, 0]
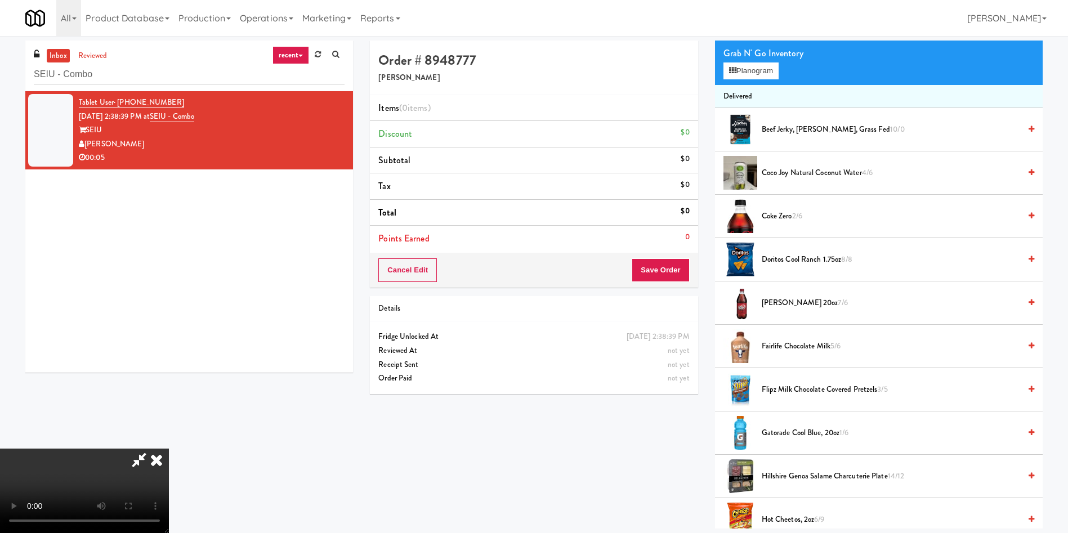
click at [169, 449] on video at bounding box center [84, 491] width 169 height 84
click at [806, 435] on span "Gatorade Cool Blue, 20oz 1/6" at bounding box center [890, 433] width 258 height 14
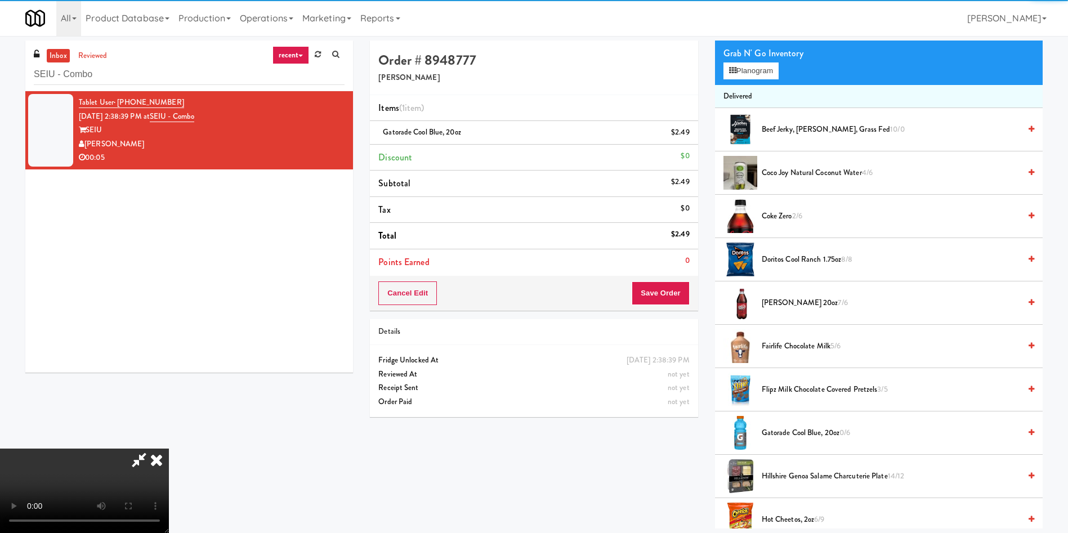
click at [169, 449] on video at bounding box center [84, 491] width 169 height 84
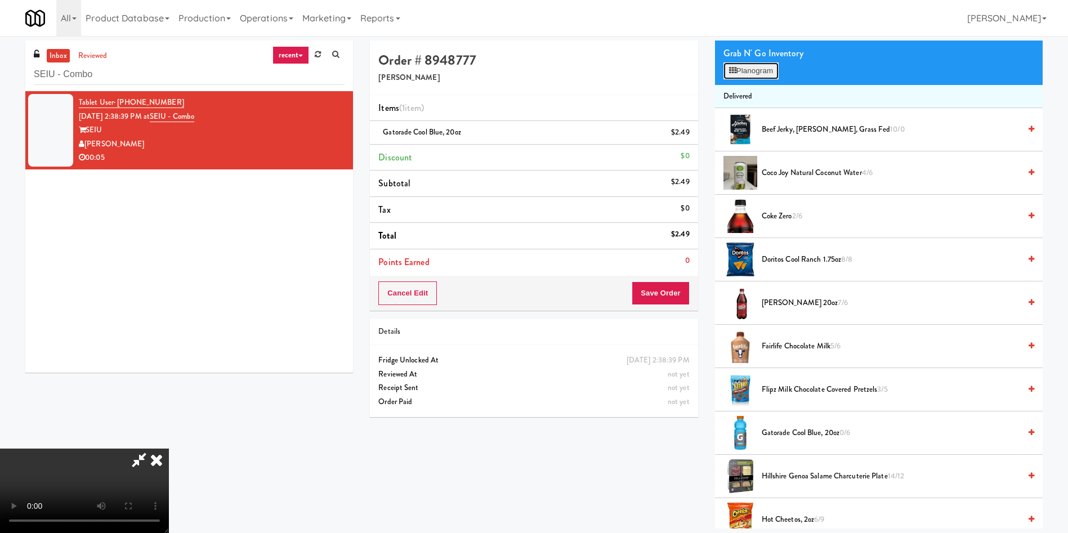
click at [733, 77] on button "Planogram" at bounding box center [750, 70] width 55 height 17
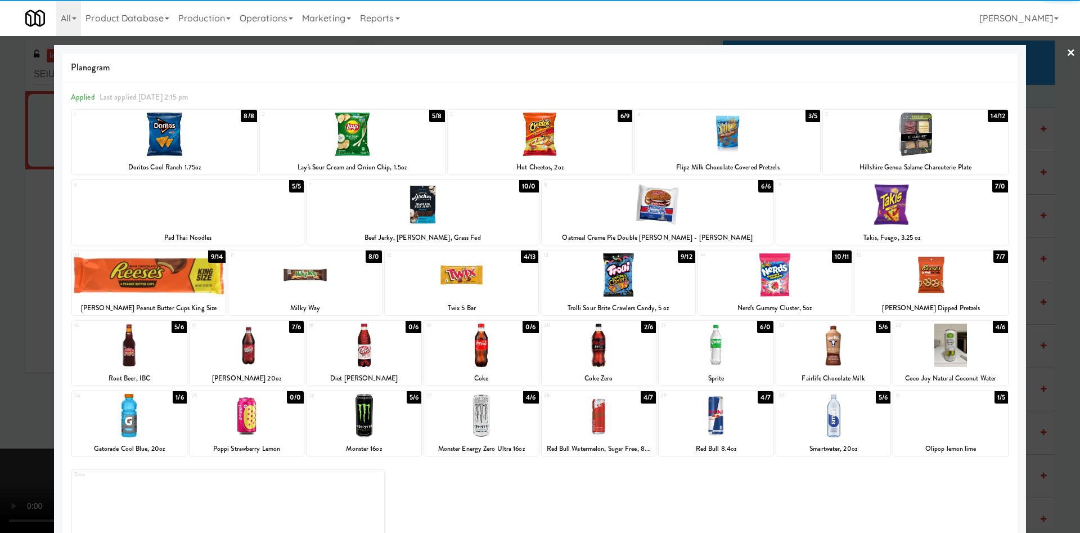
click at [532, 136] on div at bounding box center [540, 134] width 185 height 43
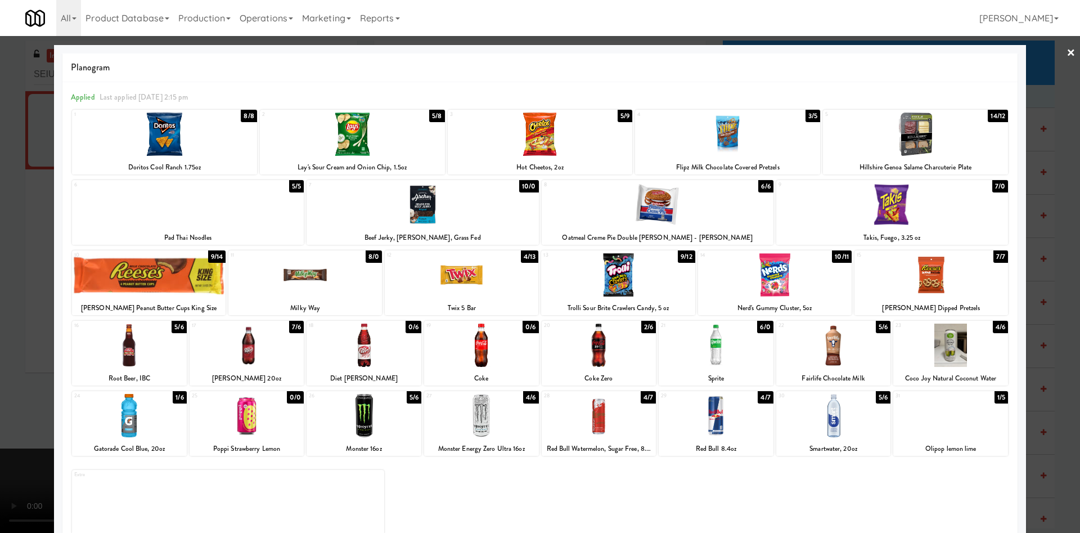
click at [5, 286] on div at bounding box center [540, 266] width 1080 height 533
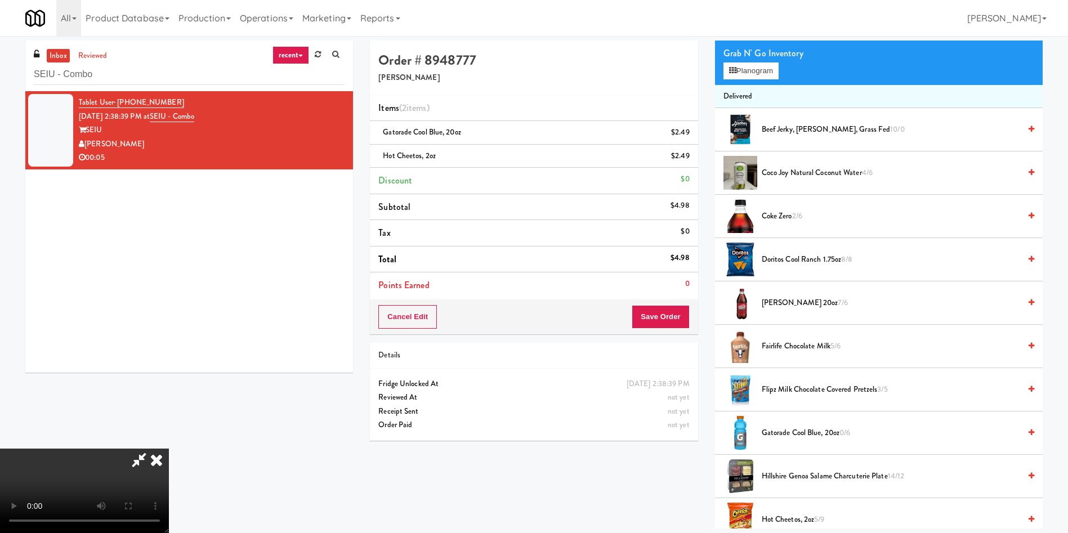
click at [169, 449] on video at bounding box center [84, 491] width 169 height 84
click at [672, 312] on button "Save Order" at bounding box center [659, 317] width 57 height 24
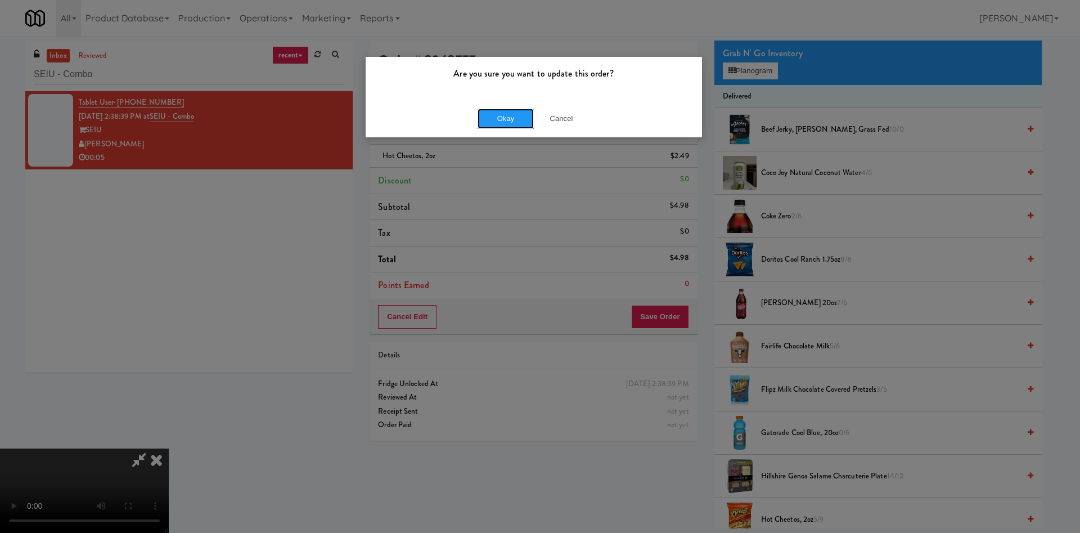
drag, startPoint x: 499, startPoint y: 118, endPoint x: 539, endPoint y: 160, distance: 58.5
click at [499, 118] on button "Okay" at bounding box center [506, 119] width 56 height 20
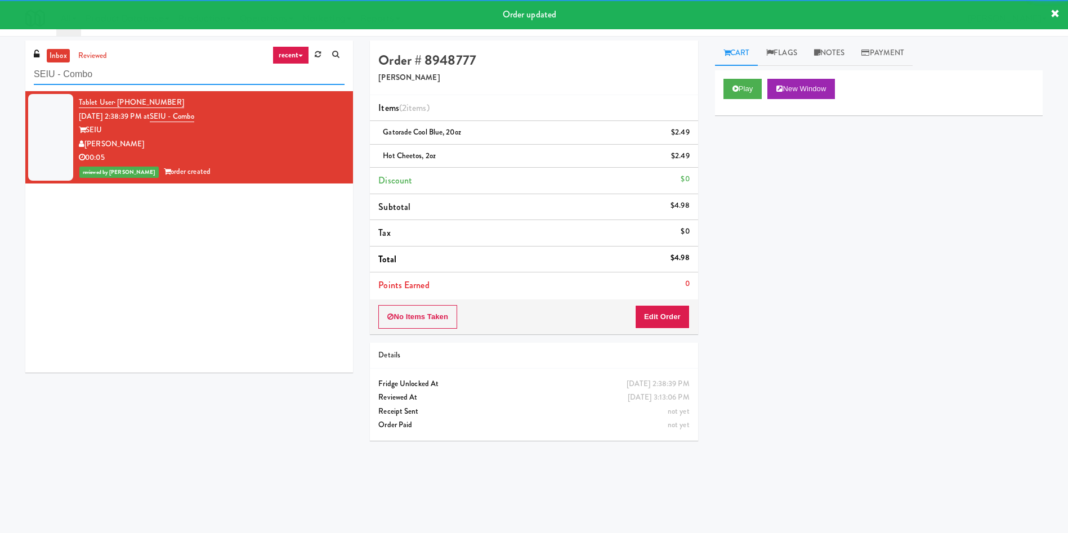
drag, startPoint x: 130, startPoint y: 74, endPoint x: 0, endPoint y: 74, distance: 130.0
click at [0, 74] on div "inbox reviewed recent all unclear take inventory issue suspicious failed recent…" at bounding box center [534, 267] width 1068 height 452
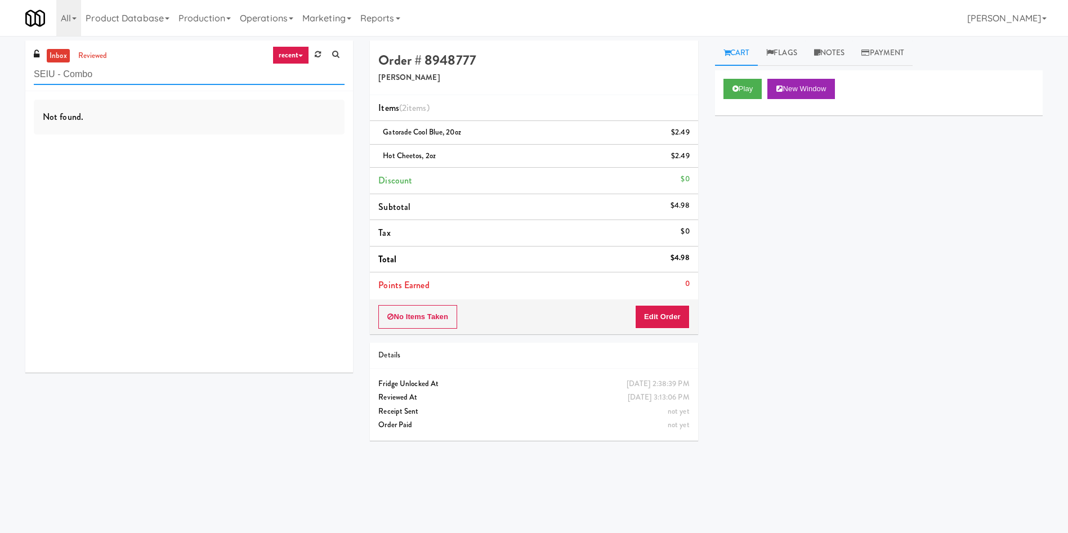
drag, startPoint x: 136, startPoint y: 74, endPoint x: 0, endPoint y: 61, distance: 136.2
click at [0, 61] on div "inbox reviewed recent all unclear take inventory issue suspicious failed recent…" at bounding box center [534, 267] width 1068 height 452
paste input "[PERSON_NAME] 23 Cooler"
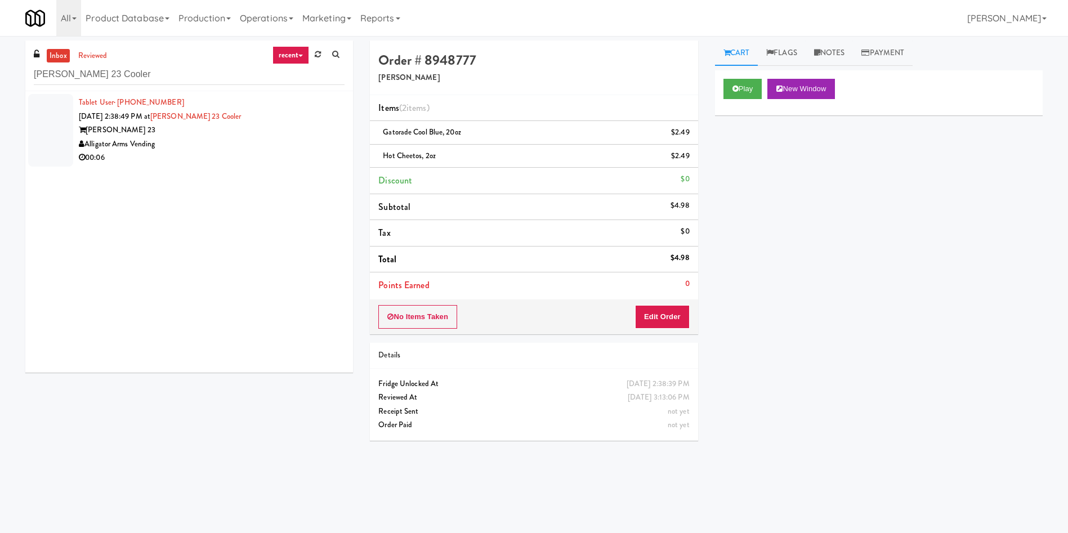
click at [42, 108] on div at bounding box center [50, 130] width 45 height 73
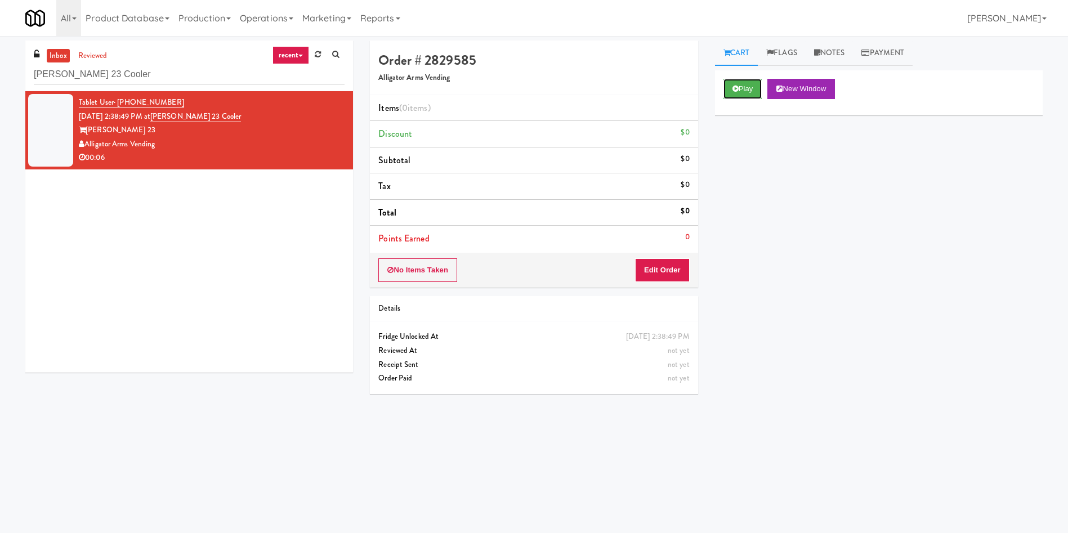
drag, startPoint x: 739, startPoint y: 89, endPoint x: 694, endPoint y: 182, distance: 102.9
click at [739, 89] on button "Play" at bounding box center [742, 89] width 39 height 20
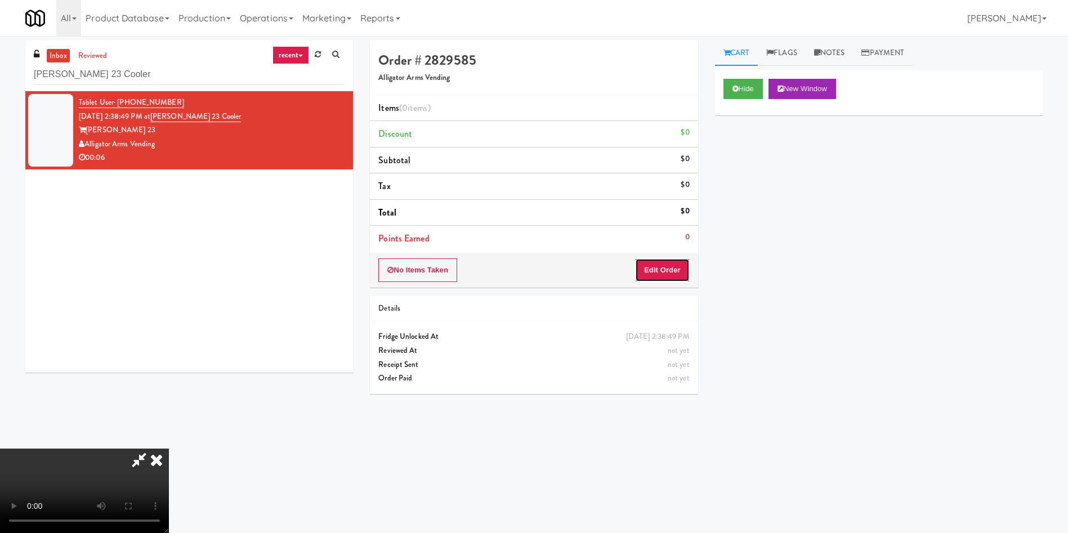
click at [661, 275] on button "Edit Order" at bounding box center [662, 270] width 55 height 24
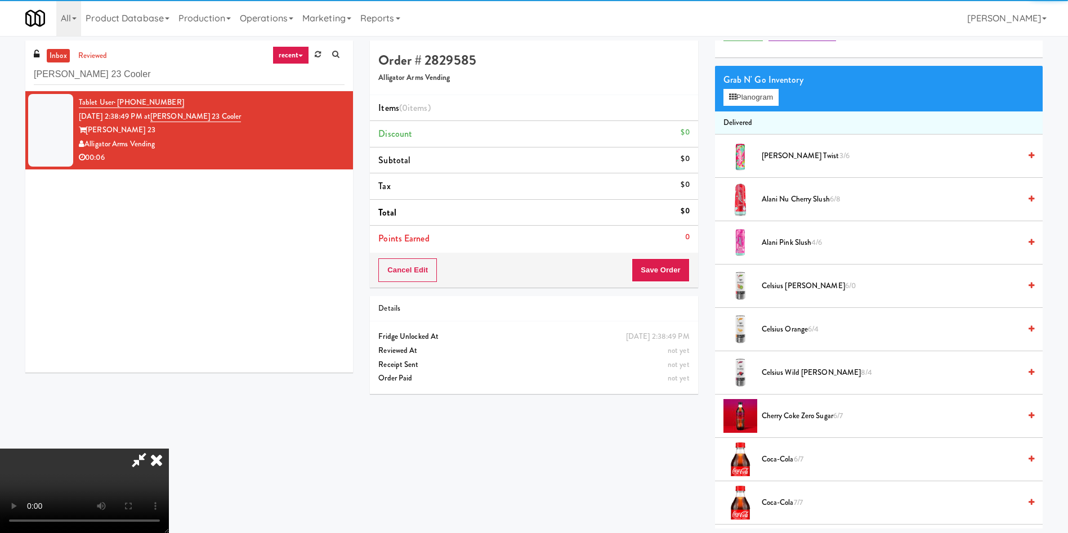
scroll to position [84, 0]
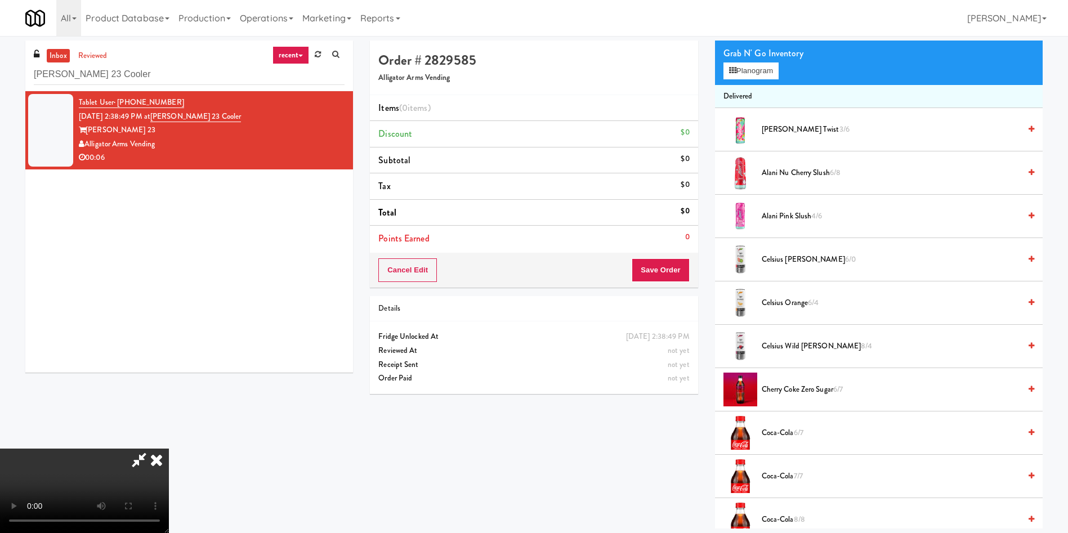
click at [169, 449] on video at bounding box center [84, 491] width 169 height 84
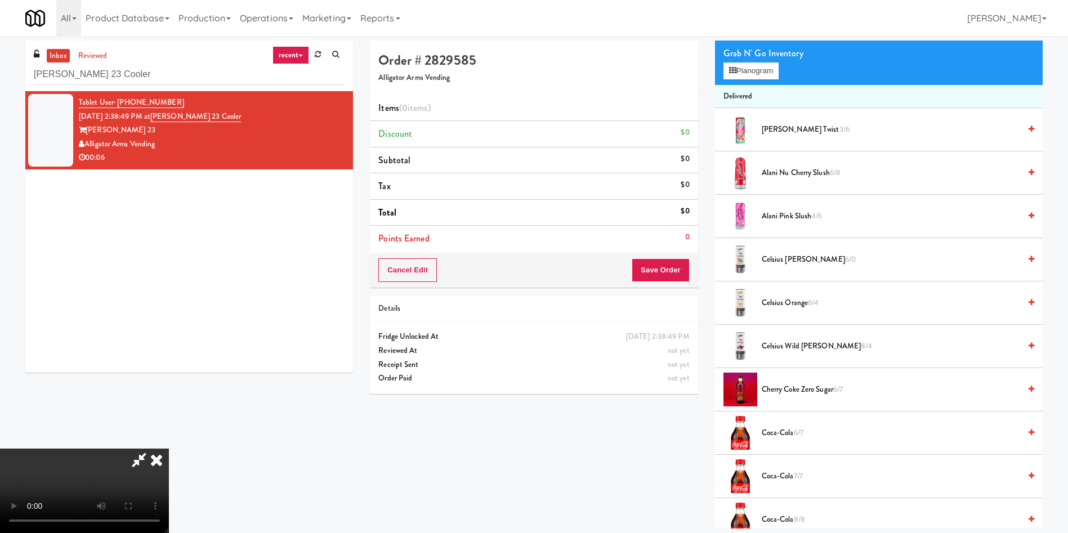
click at [169, 449] on video at bounding box center [84, 491] width 169 height 84
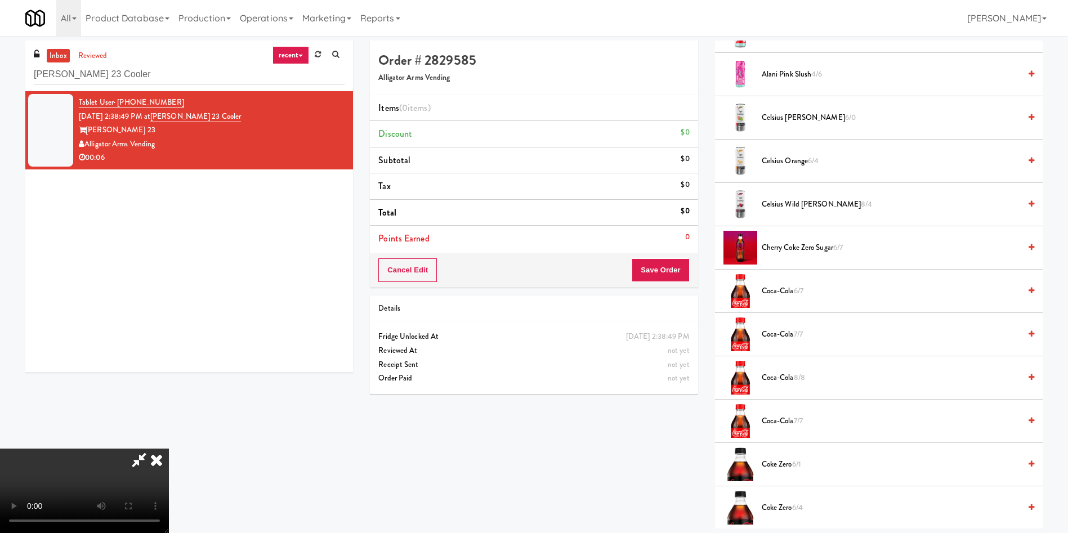
scroll to position [253, 0]
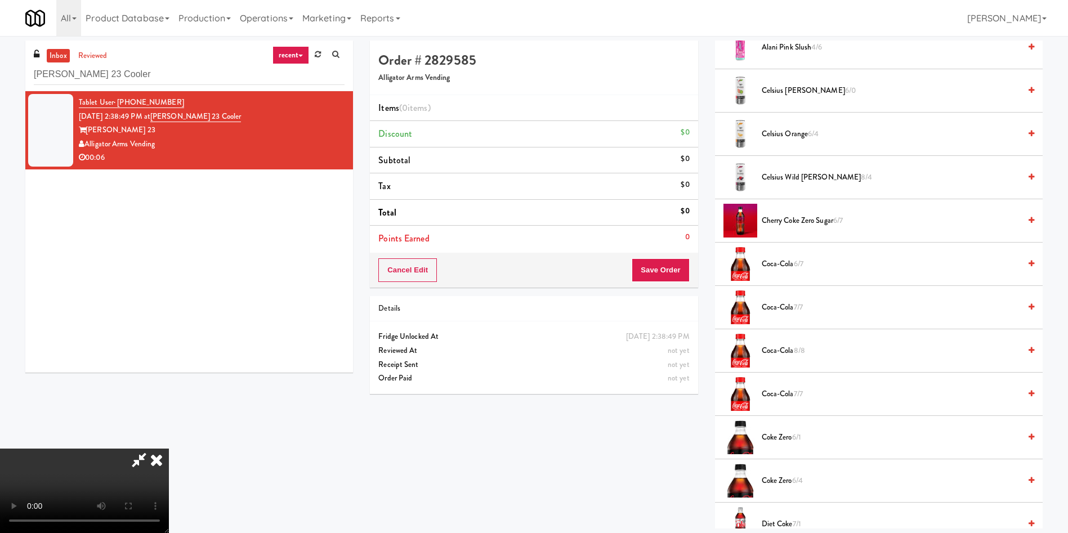
click at [790, 478] on span "Coke Zero 6/4" at bounding box center [890, 481] width 258 height 14
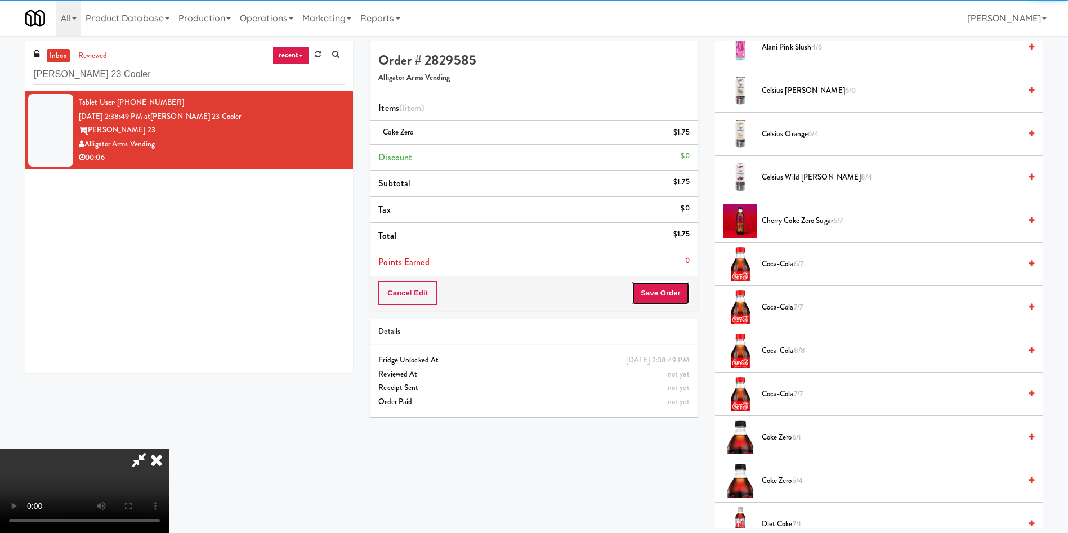
click at [648, 285] on button "Save Order" at bounding box center [659, 293] width 57 height 24
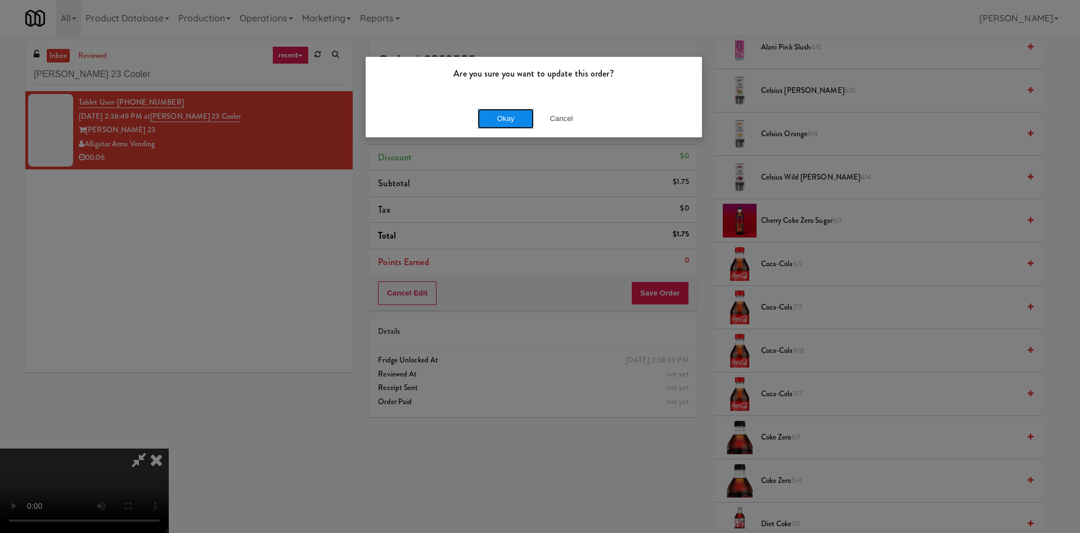
click at [516, 116] on button "Okay" at bounding box center [506, 119] width 56 height 20
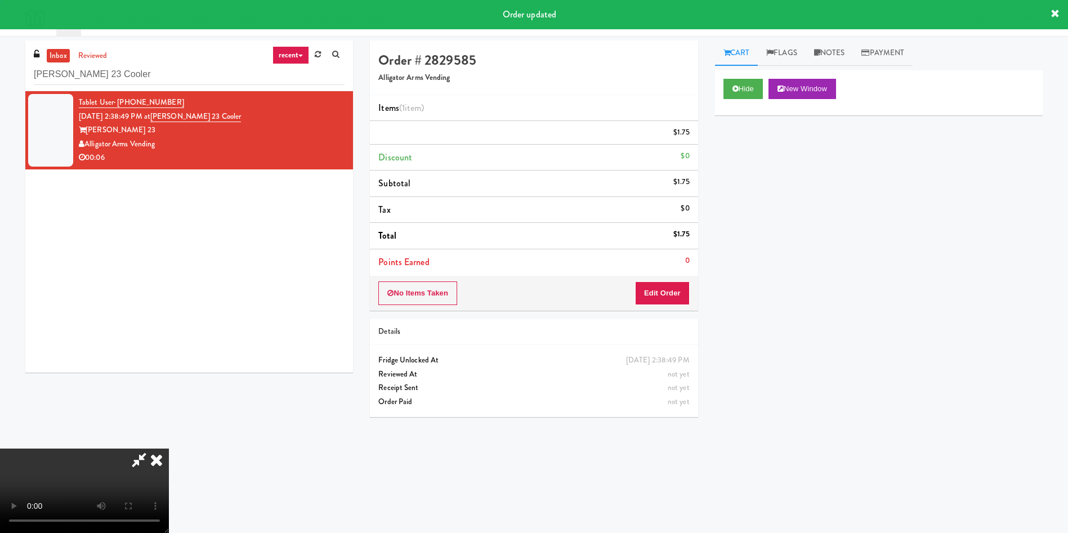
scroll to position [0, 0]
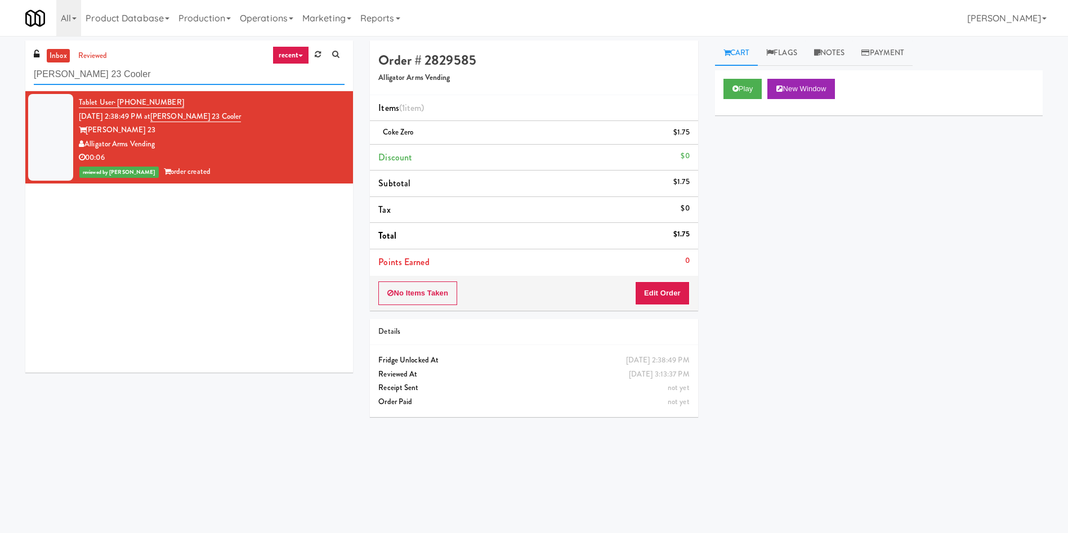
drag, startPoint x: 165, startPoint y: 75, endPoint x: 0, endPoint y: 75, distance: 165.4
click at [0, 75] on div "inbox reviewed recent all unclear take inventory issue suspicious failed recent…" at bounding box center [534, 267] width 1068 height 452
paste input "SC Lobby"
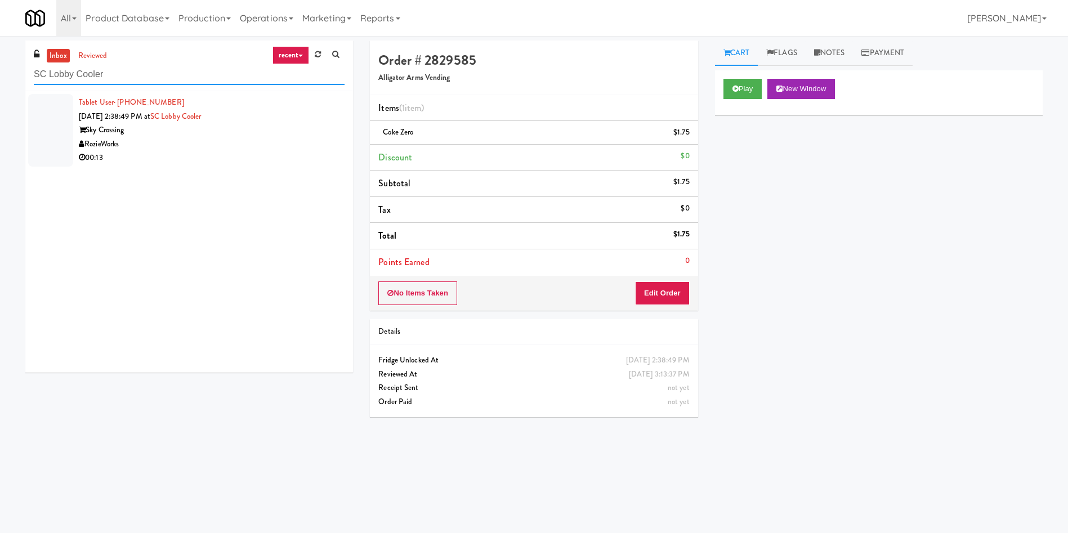
type input "SC Lobby Cooler"
click at [51, 117] on div at bounding box center [50, 130] width 45 height 73
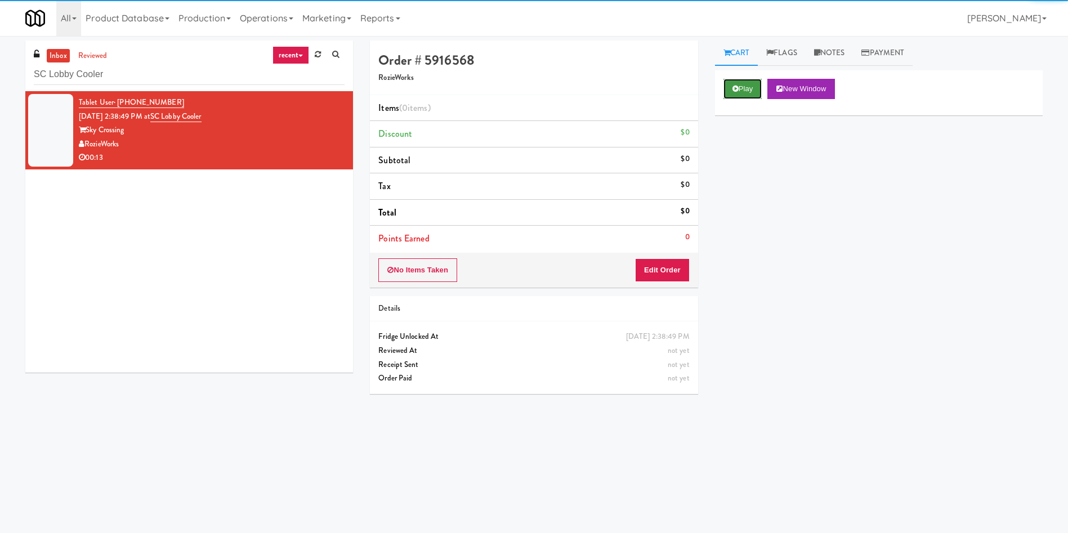
click at [746, 87] on button "Play" at bounding box center [742, 89] width 39 height 20
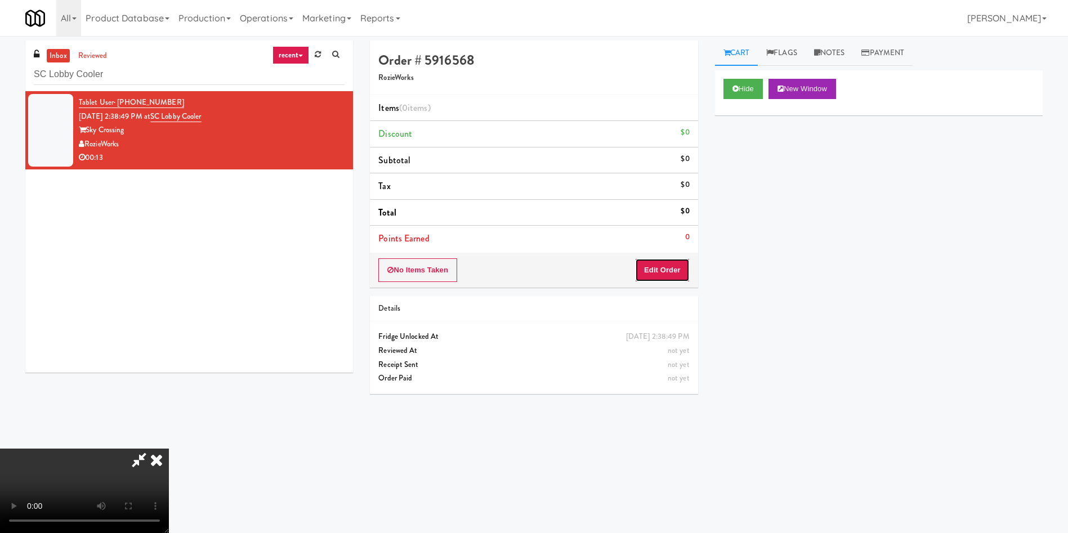
click at [658, 270] on button "Edit Order" at bounding box center [662, 270] width 55 height 24
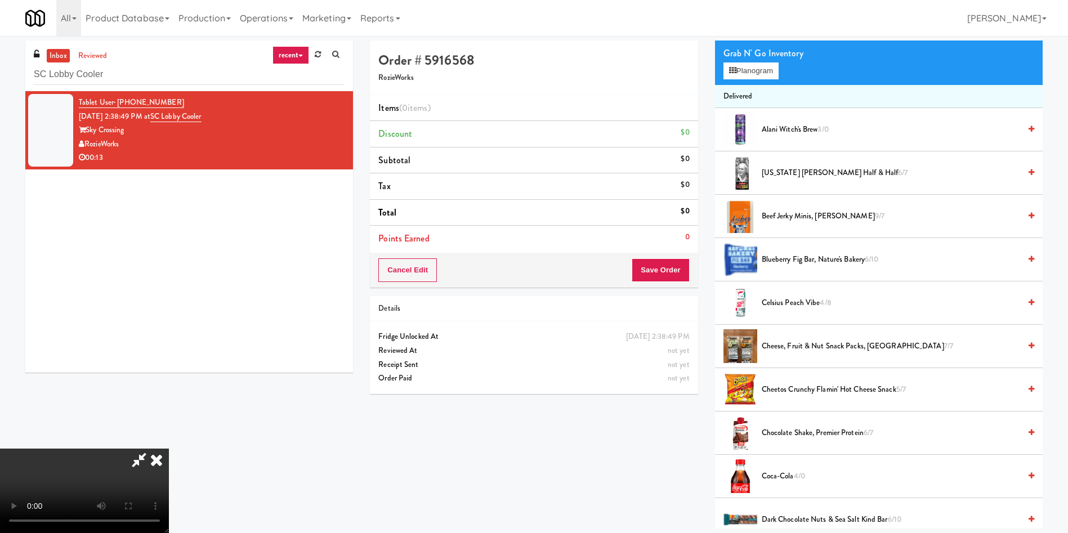
scroll to position [84, 0]
click at [169, 449] on video at bounding box center [84, 491] width 169 height 84
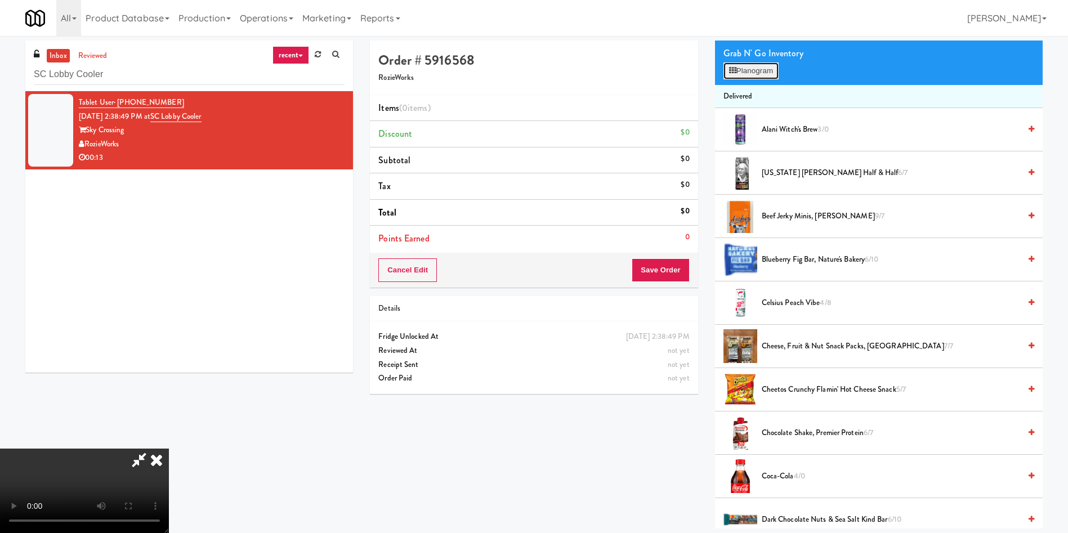
click at [742, 75] on button "Planogram" at bounding box center [750, 70] width 55 height 17
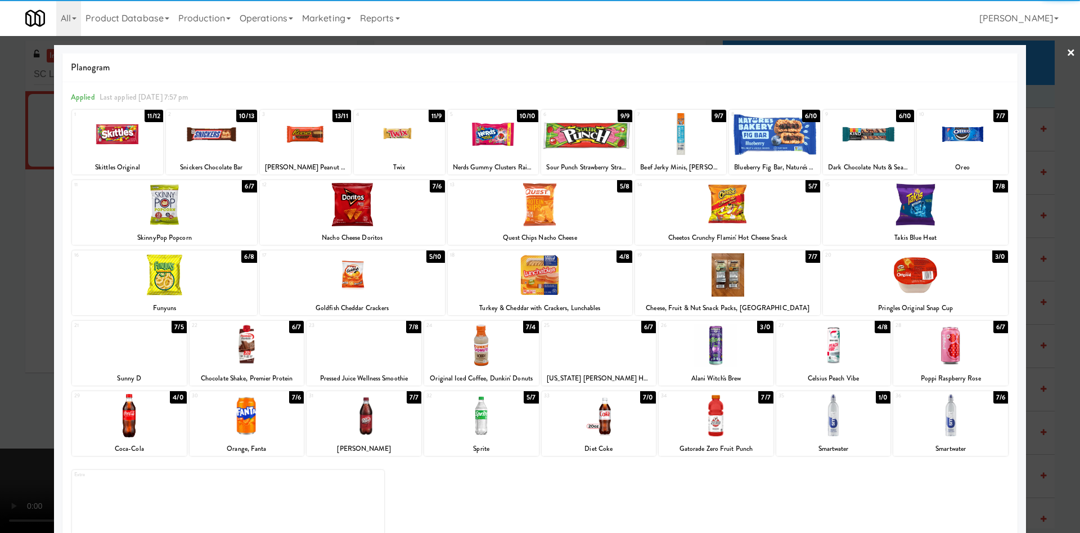
click at [348, 209] on div at bounding box center [352, 204] width 185 height 43
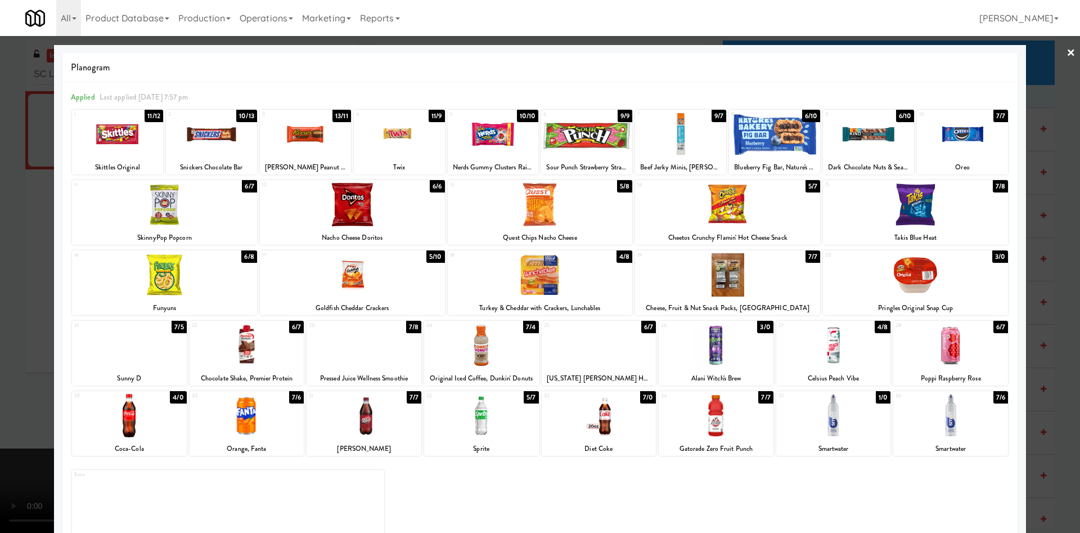
click at [38, 200] on div at bounding box center [540, 266] width 1080 height 533
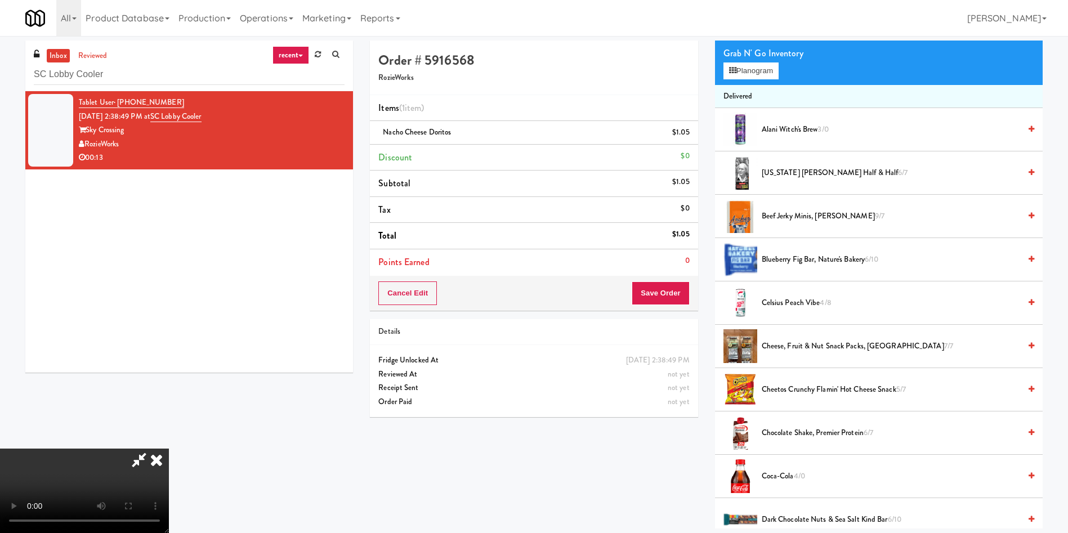
click at [169, 449] on video at bounding box center [84, 491] width 169 height 84
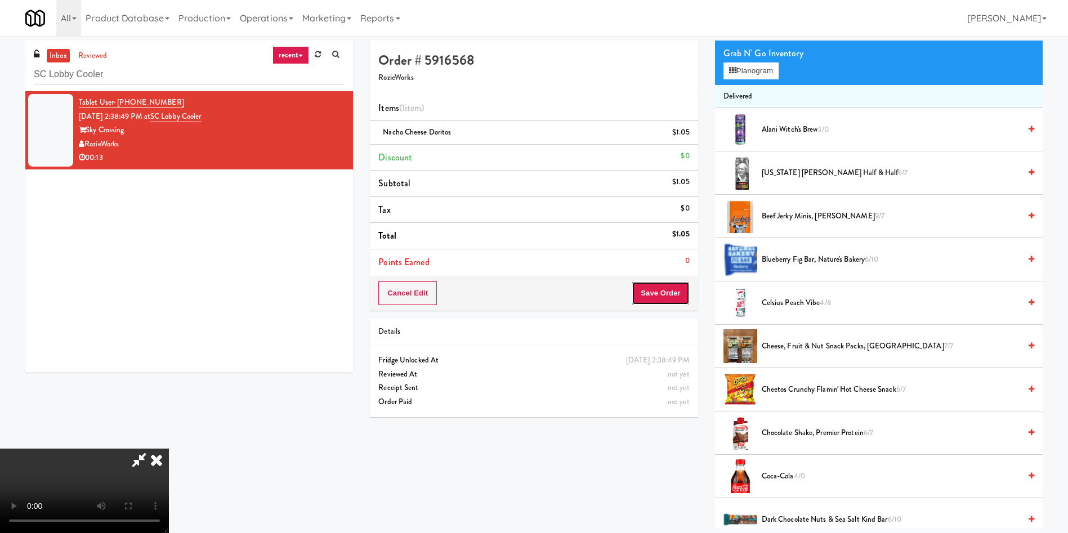
click at [674, 291] on button "Save Order" at bounding box center [659, 293] width 57 height 24
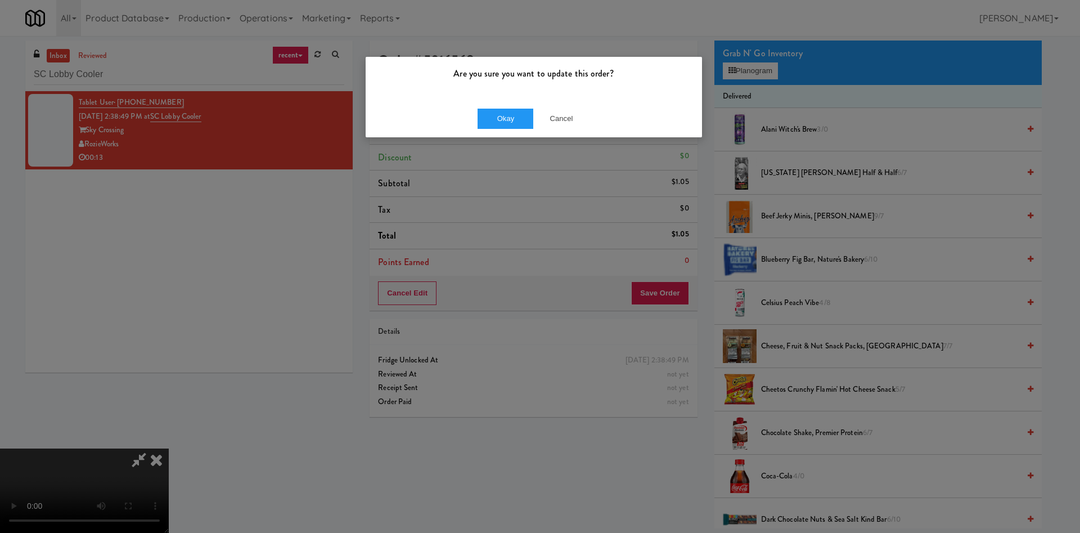
click at [508, 102] on div "Okay Cancel" at bounding box center [534, 119] width 337 height 38
click at [509, 118] on button "Okay" at bounding box center [506, 119] width 56 height 20
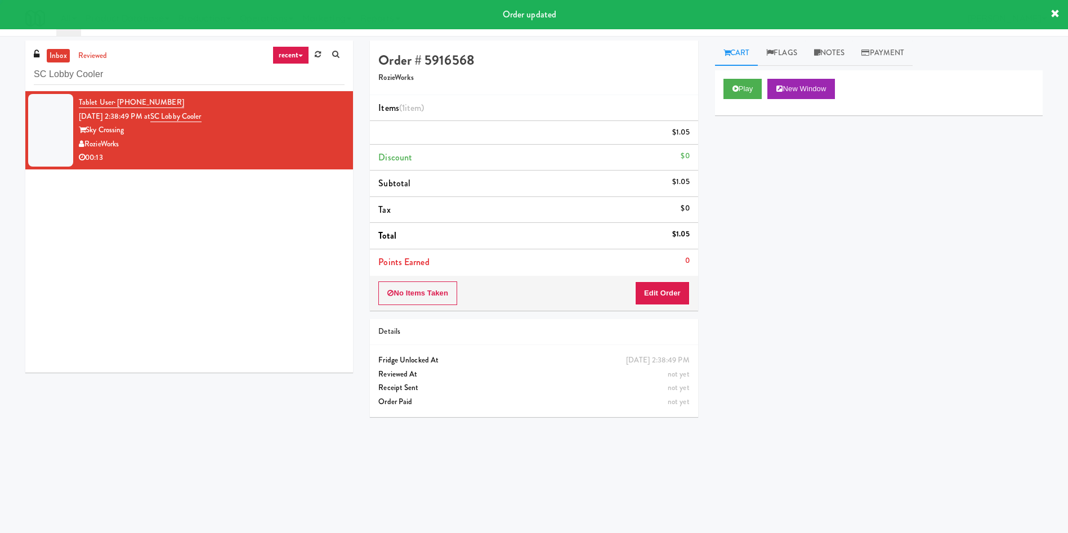
scroll to position [0, 0]
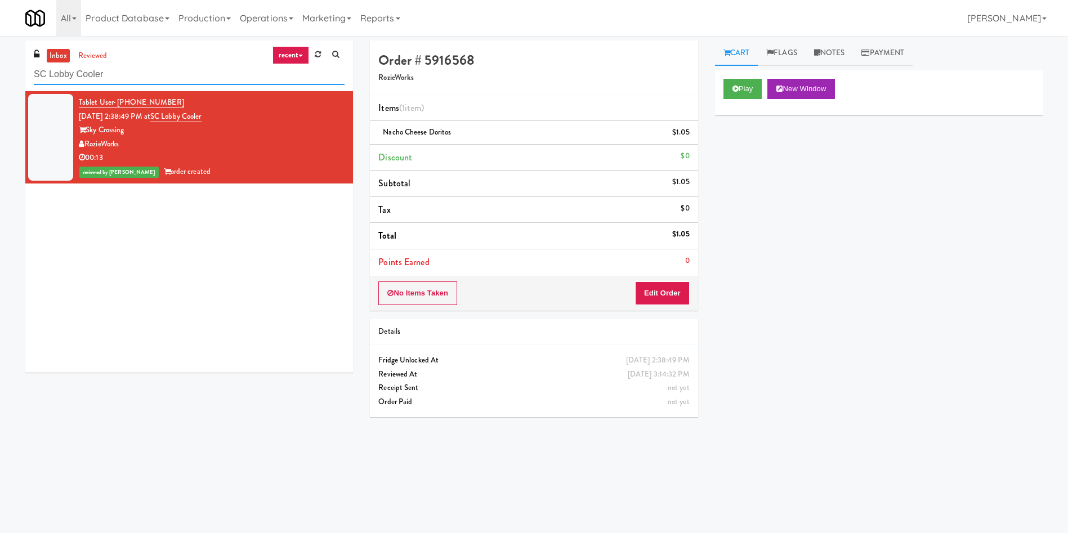
paste input "1114 W [PERSON_NAME] - Left - Fridge"
drag, startPoint x: 83, startPoint y: 73, endPoint x: 1, endPoint y: 63, distance: 82.2
click at [1, 63] on div "inbox reviewed recent all unclear take inventory issue suspicious failed recent…" at bounding box center [534, 267] width 1068 height 452
type input "1114 W [PERSON_NAME] - Left - Fridge"
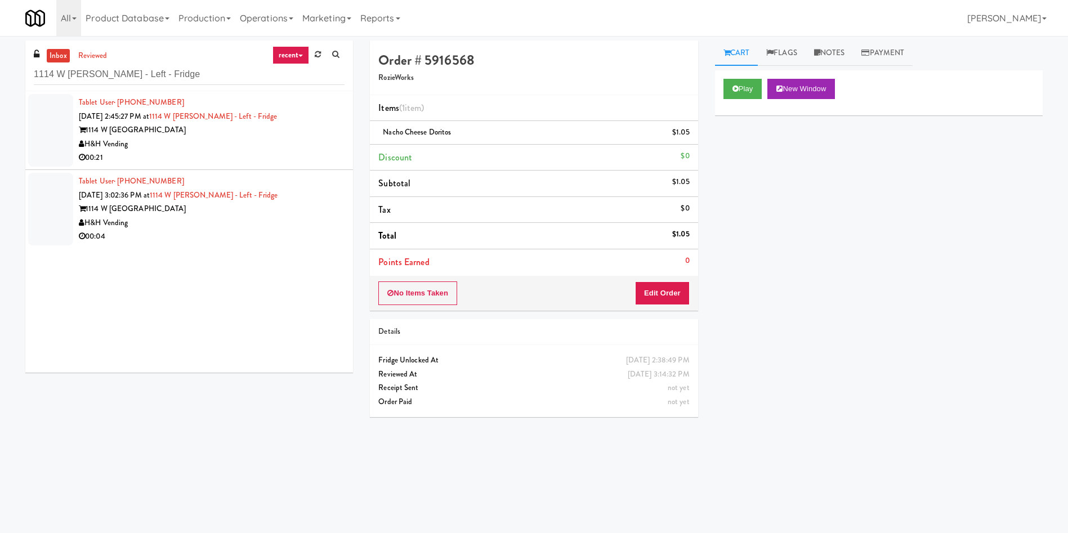
click at [52, 120] on div at bounding box center [50, 130] width 45 height 73
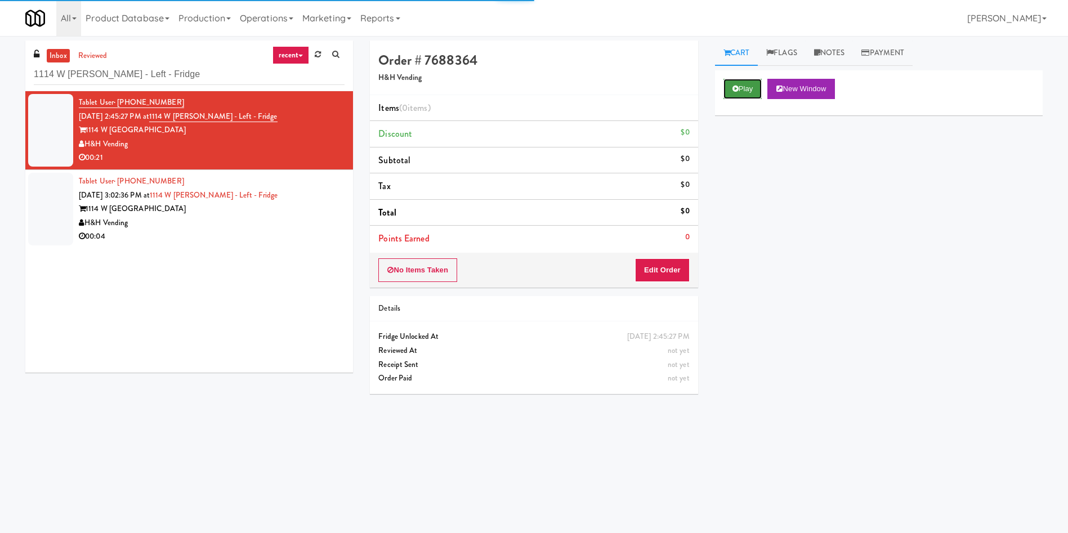
click at [748, 87] on button "Play" at bounding box center [742, 89] width 39 height 20
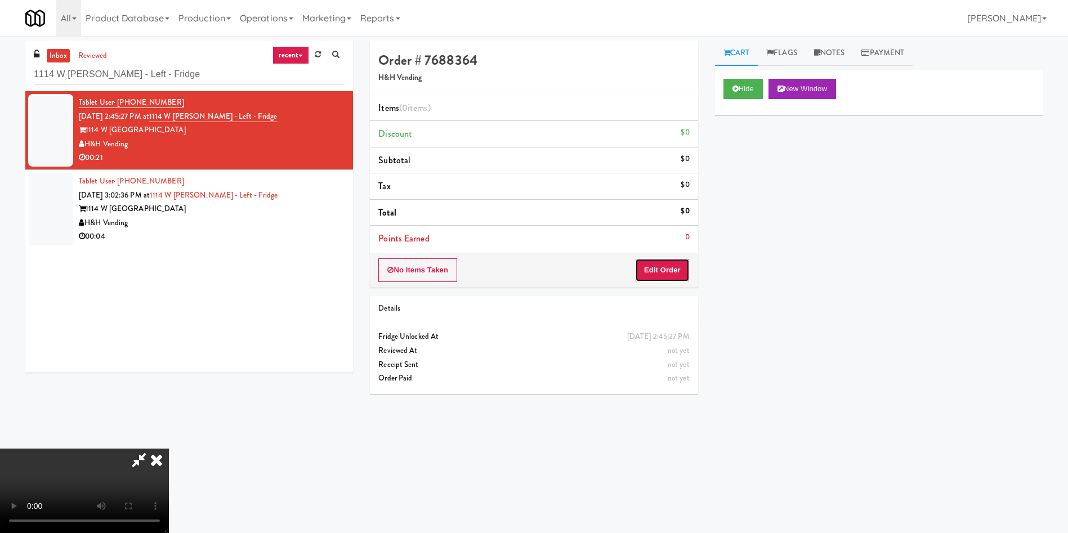
click at [658, 270] on button "Edit Order" at bounding box center [662, 270] width 55 height 24
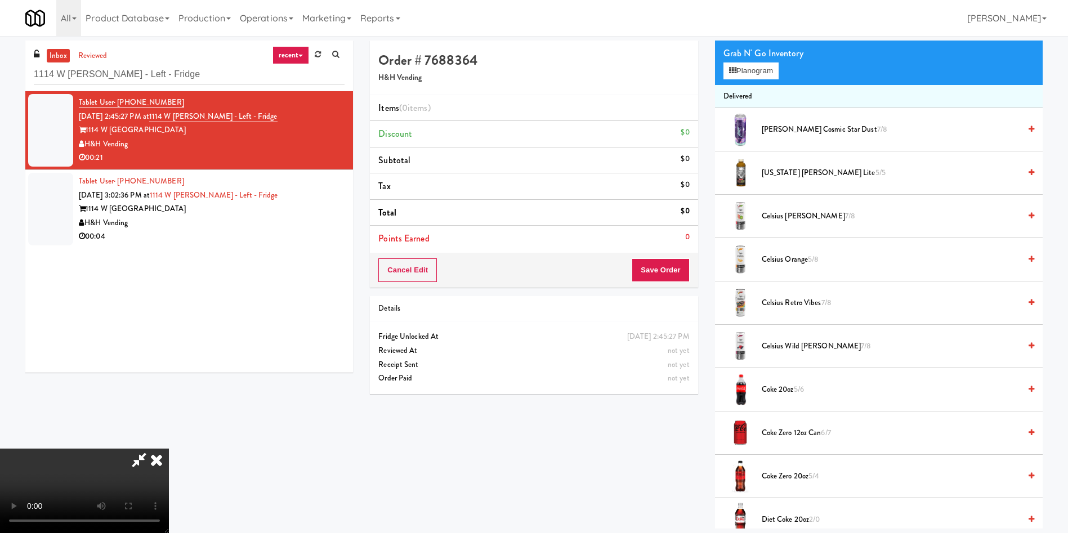
scroll to position [84, 0]
click at [743, 73] on button "Planogram" at bounding box center [750, 70] width 55 height 17
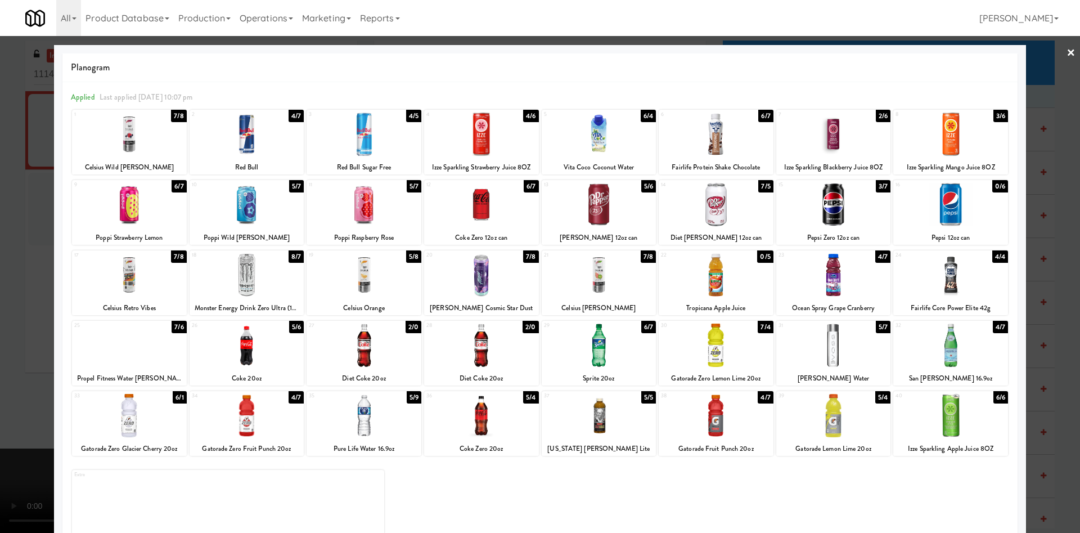
click at [139, 340] on div at bounding box center [129, 345] width 115 height 43
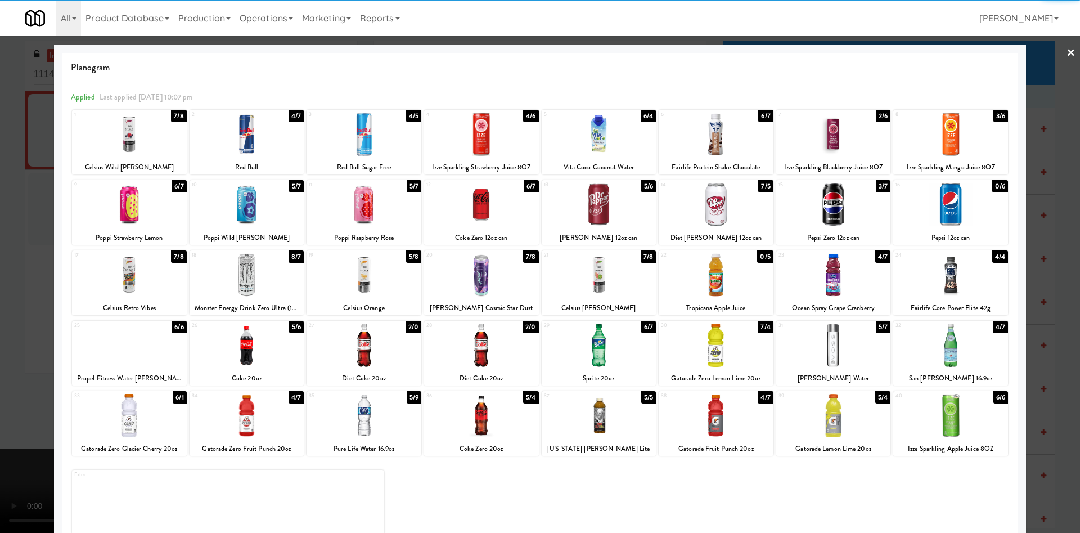
click at [128, 257] on div "17" at bounding box center [101, 255] width 55 height 10
click at [33, 180] on div at bounding box center [540, 266] width 1080 height 533
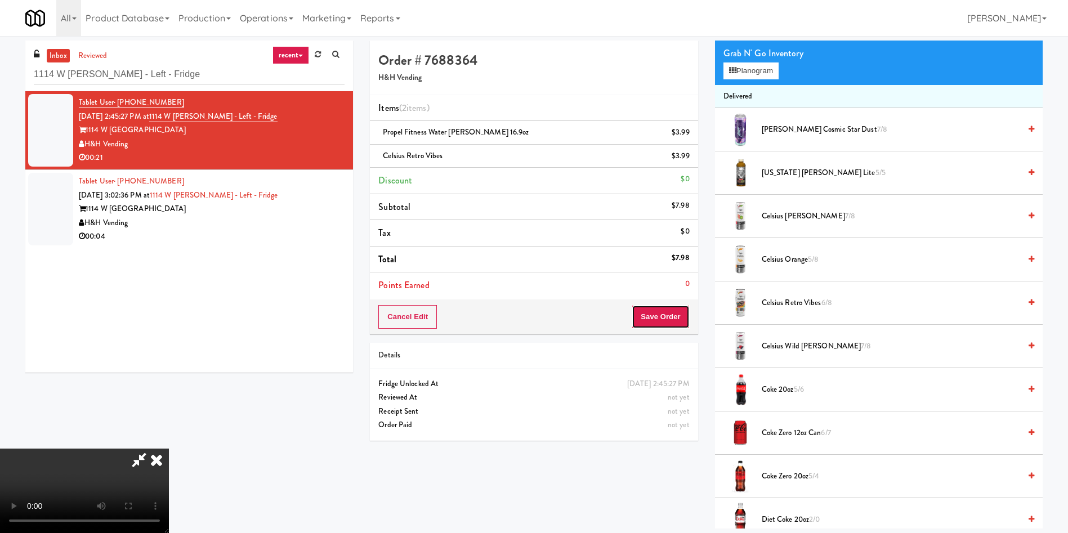
click at [672, 309] on button "Save Order" at bounding box center [659, 317] width 57 height 24
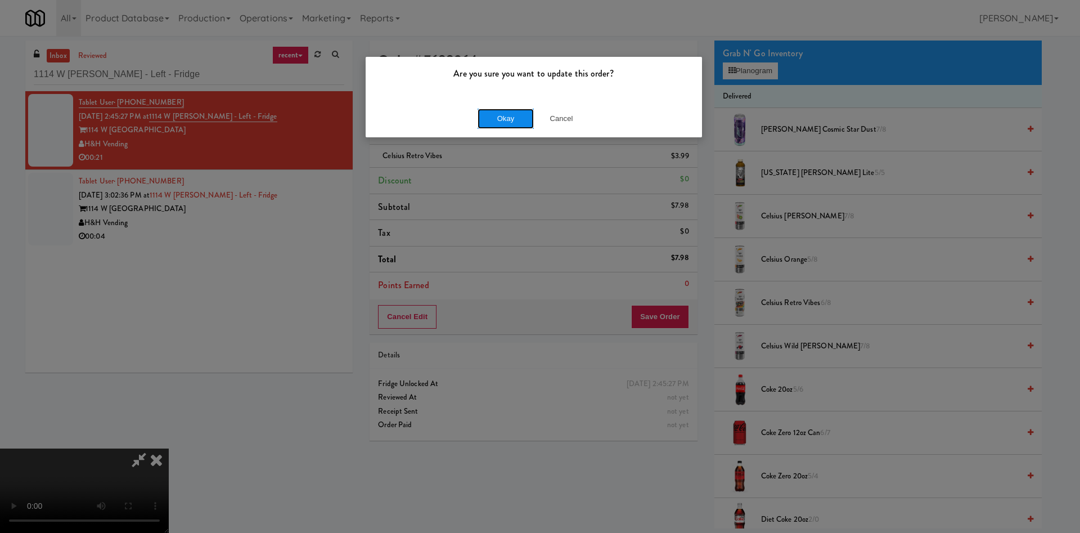
click at [509, 122] on button "Okay" at bounding box center [506, 119] width 56 height 20
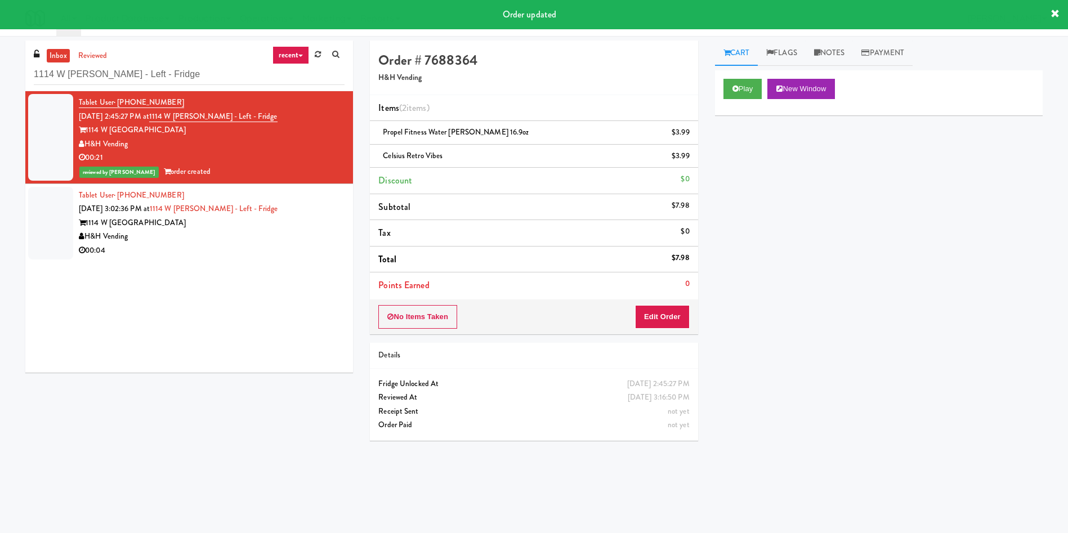
click at [46, 218] on div at bounding box center [50, 223] width 45 height 73
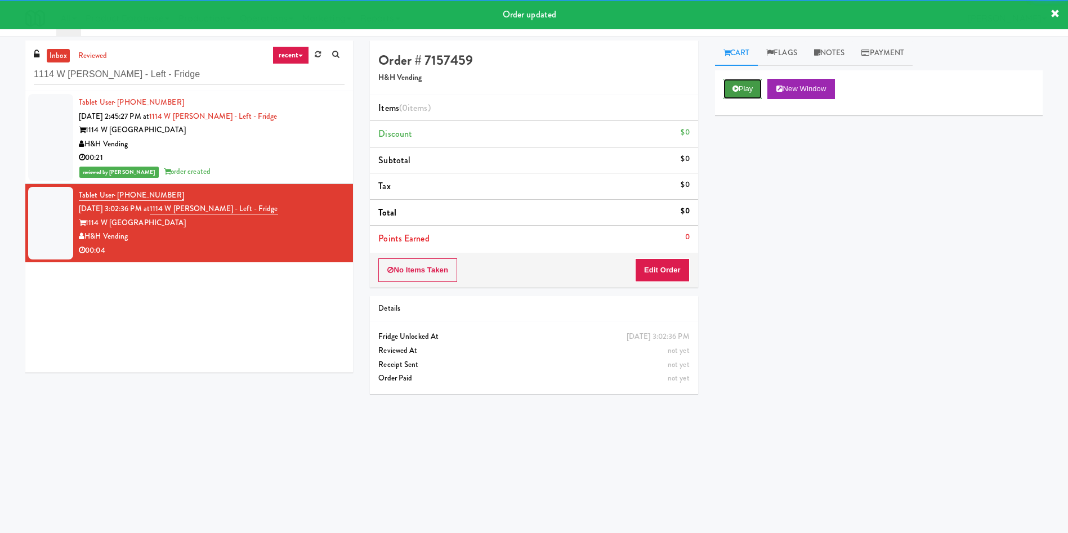
drag, startPoint x: 749, startPoint y: 87, endPoint x: 717, endPoint y: 174, distance: 92.9
click at [749, 88] on button "Play" at bounding box center [742, 89] width 39 height 20
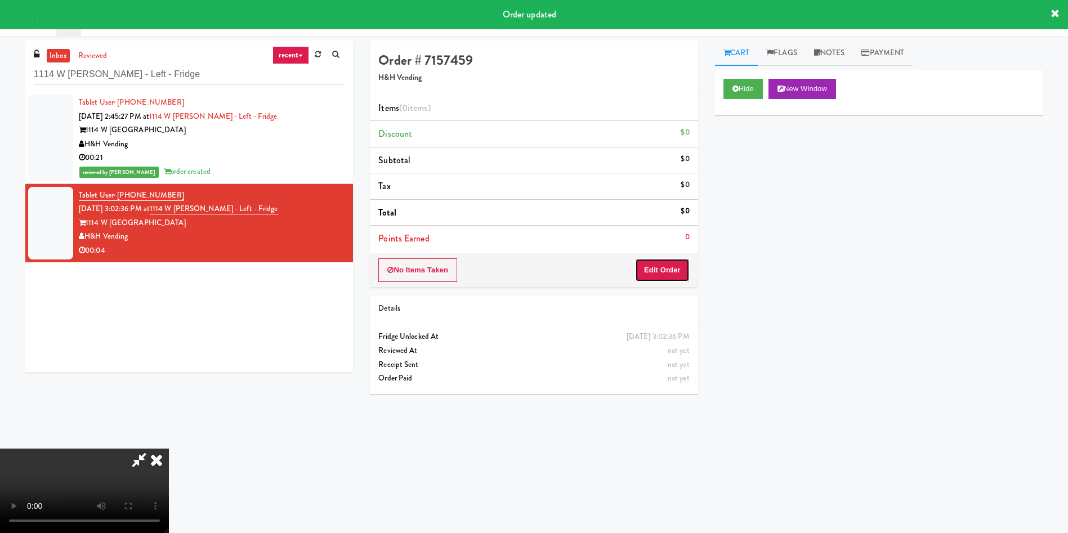
click at [660, 259] on button "Edit Order" at bounding box center [662, 270] width 55 height 24
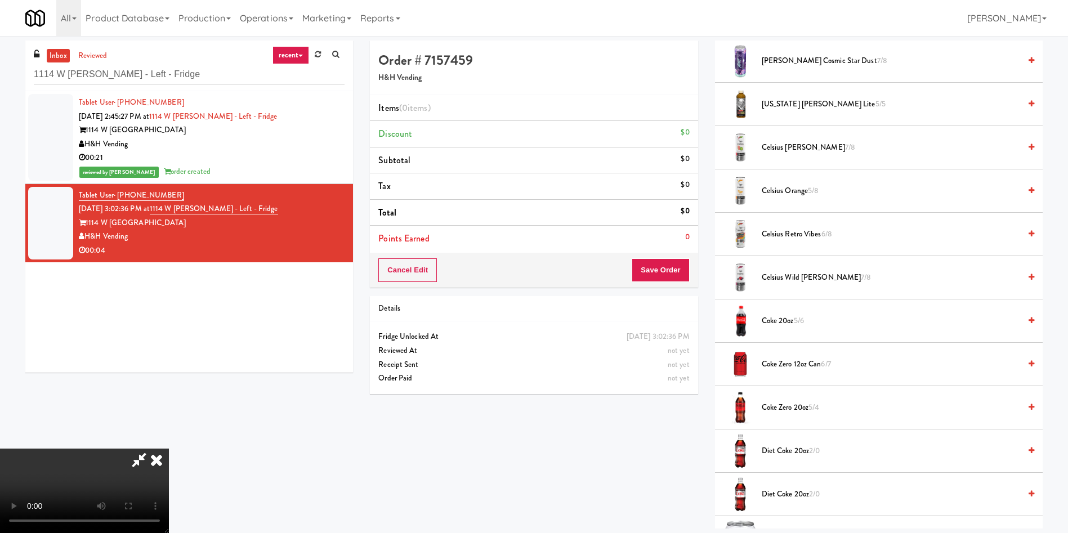
scroll to position [169, 0]
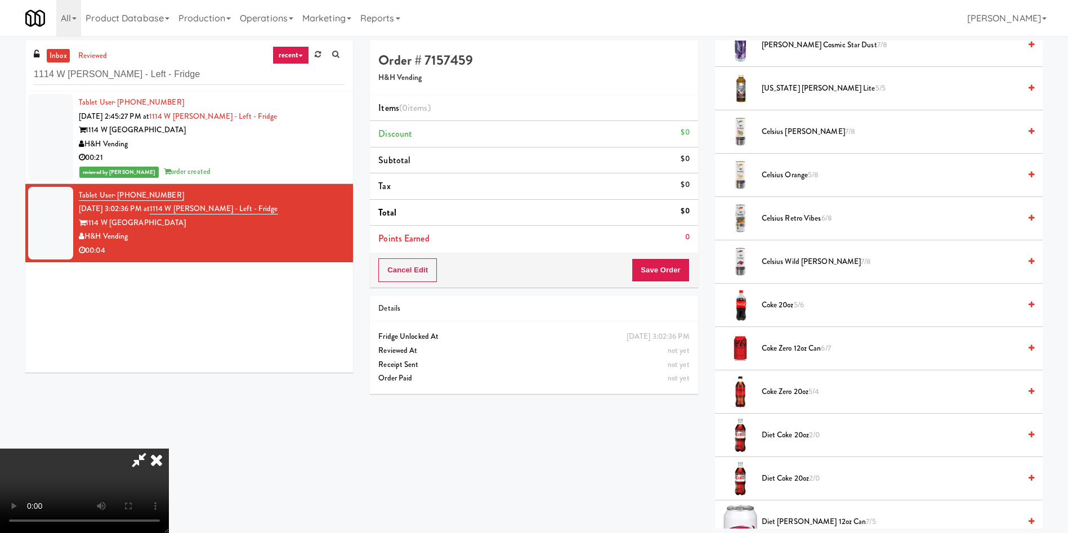
click at [169, 449] on video at bounding box center [84, 491] width 169 height 84
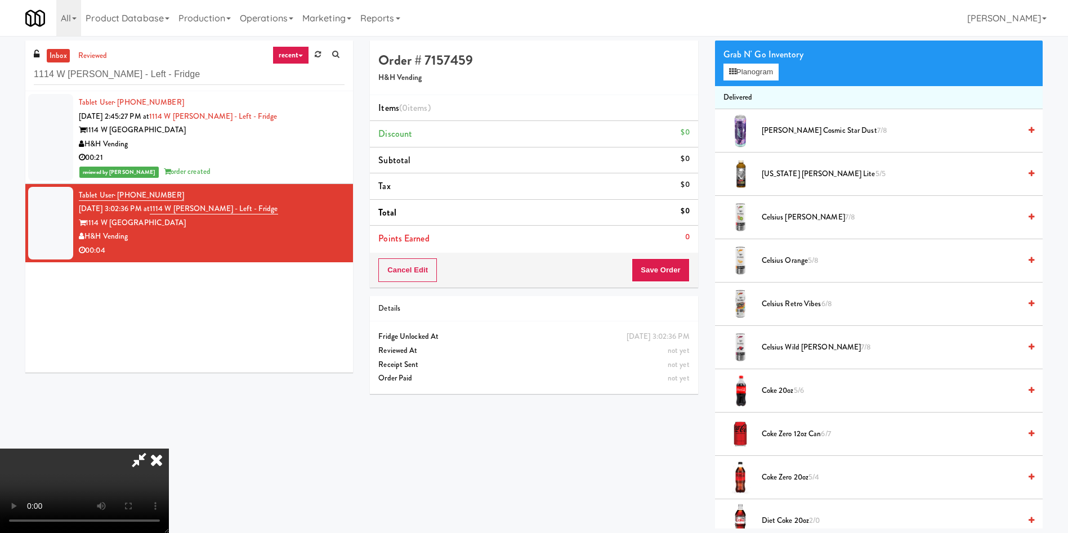
scroll to position [0, 0]
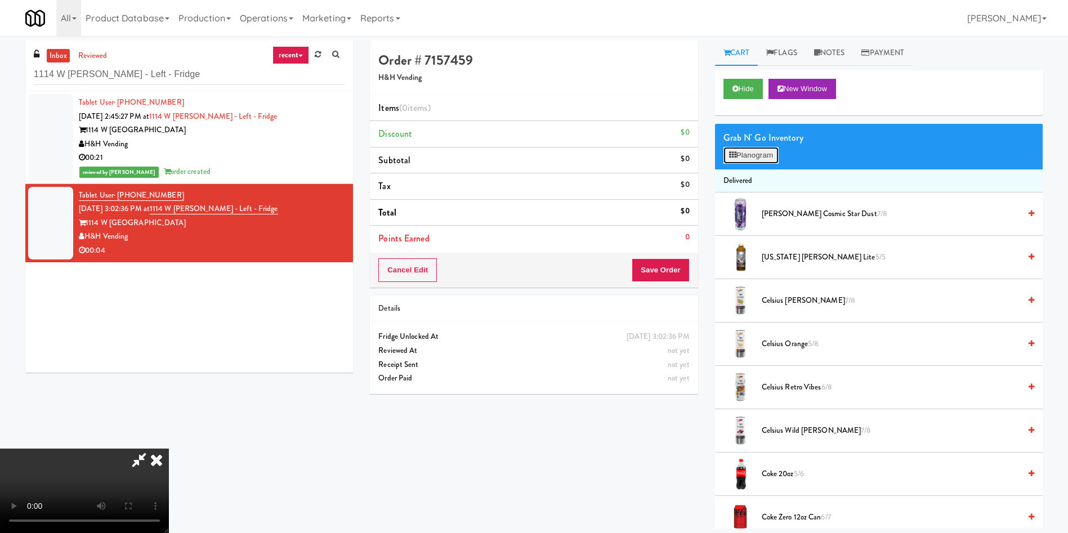
click at [751, 156] on button "Planogram" at bounding box center [750, 155] width 55 height 17
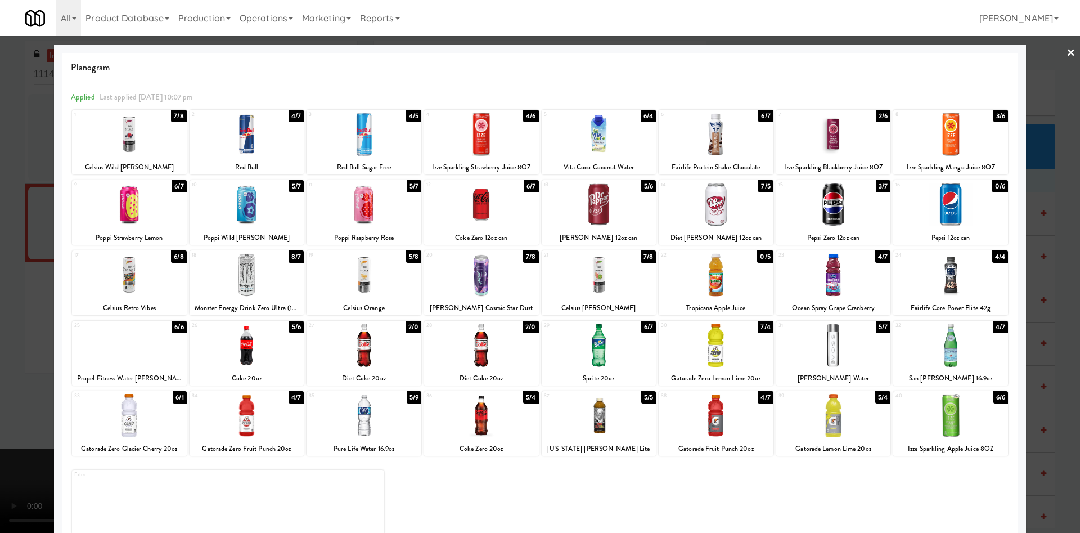
drag, startPoint x: 383, startPoint y: 147, endPoint x: 154, endPoint y: 150, distance: 228.5
click at [382, 146] on div at bounding box center [364, 134] width 115 height 43
click at [0, 177] on div at bounding box center [540, 266] width 1080 height 533
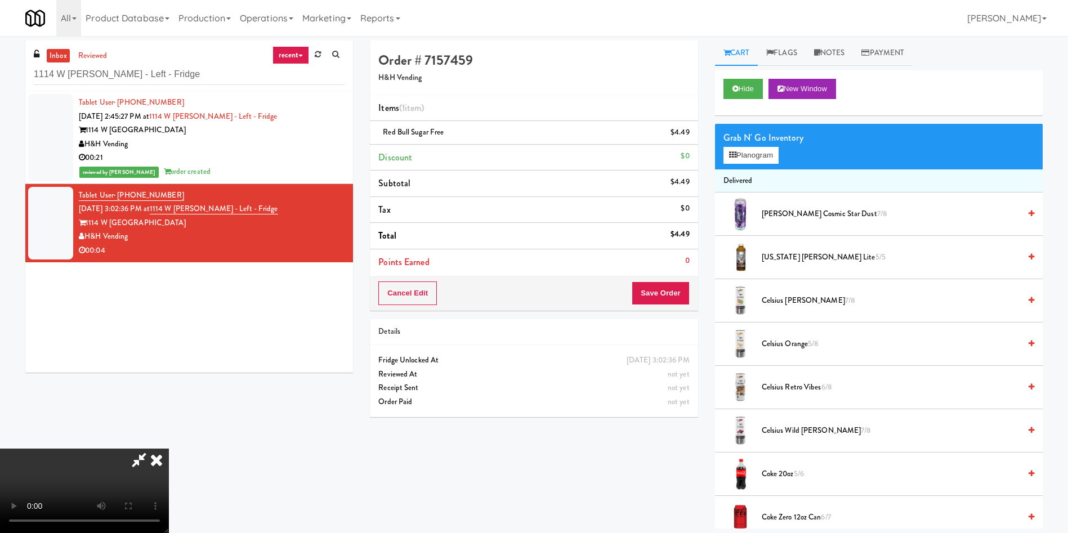
click at [169, 449] on video at bounding box center [84, 491] width 169 height 84
click at [663, 279] on div "Cancel Edit Save Order" at bounding box center [534, 293] width 328 height 35
drag, startPoint x: 662, startPoint y: 298, endPoint x: 495, endPoint y: 252, distance: 172.7
click at [661, 298] on button "Save Order" at bounding box center [659, 293] width 57 height 24
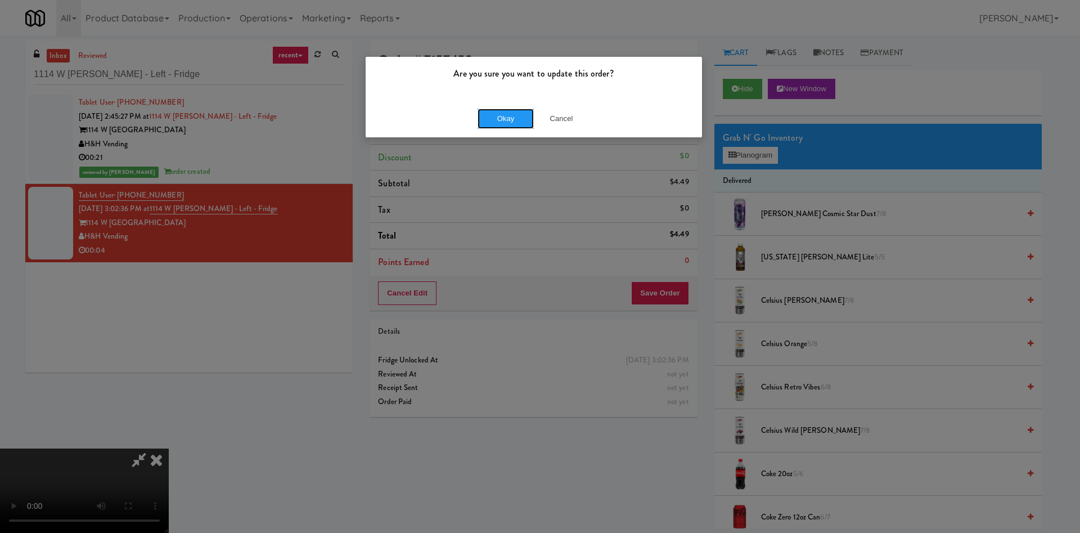
drag, startPoint x: 489, startPoint y: 123, endPoint x: 476, endPoint y: 127, distance: 14.1
click at [481, 125] on button "Okay" at bounding box center [506, 119] width 56 height 20
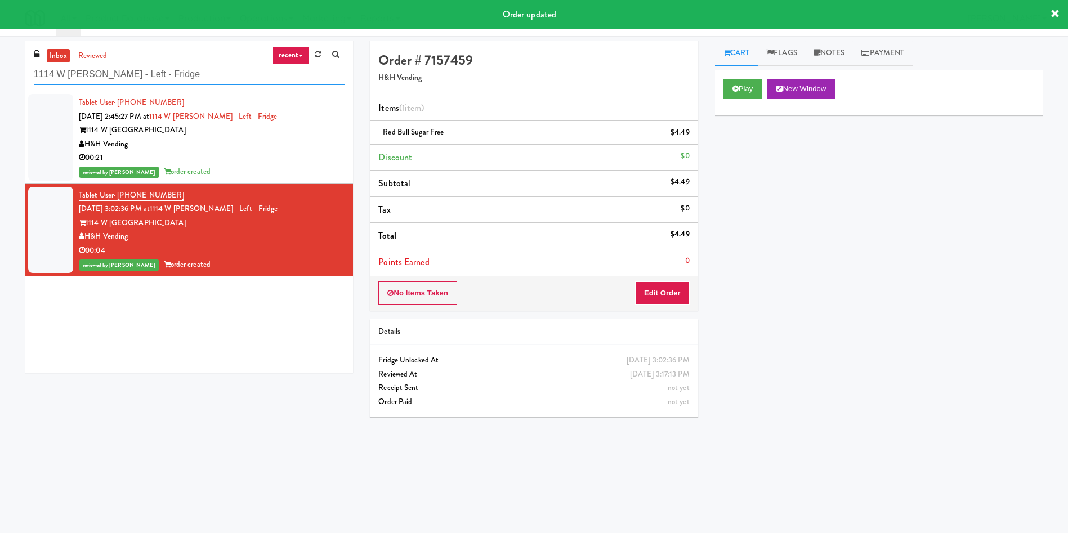
drag, startPoint x: 204, startPoint y: 65, endPoint x: 0, endPoint y: 65, distance: 203.7
click at [0, 65] on div "inbox reviewed recent all unclear take inventory issue suspicious failed recent…" at bounding box center [534, 267] width 1068 height 452
paste input "1730 N [PERSON_NAME] - Right - Fridge"
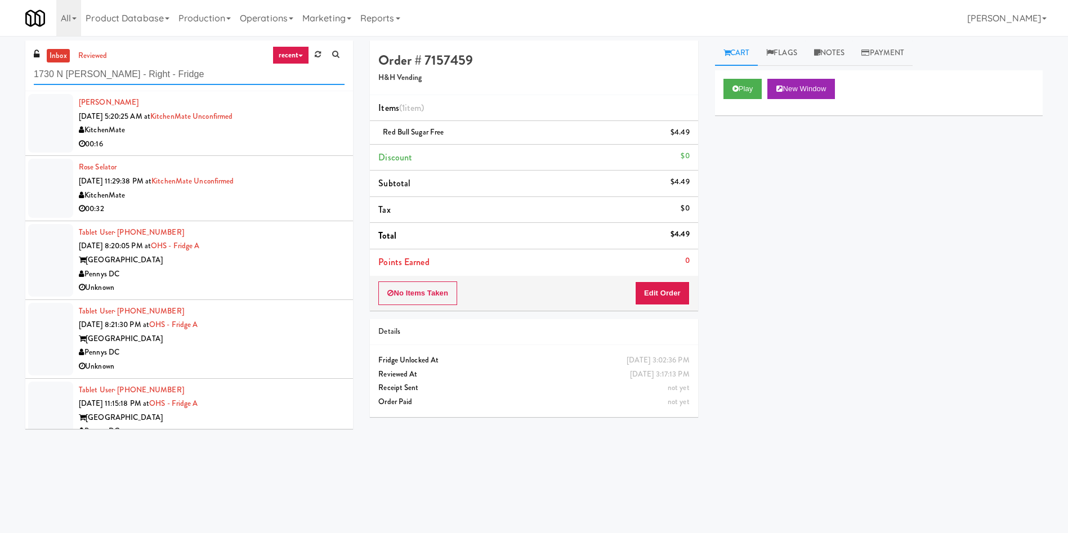
type input "1730 N [PERSON_NAME] - Right - Fridge"
click at [53, 52] on link "inbox" at bounding box center [58, 56] width 23 height 14
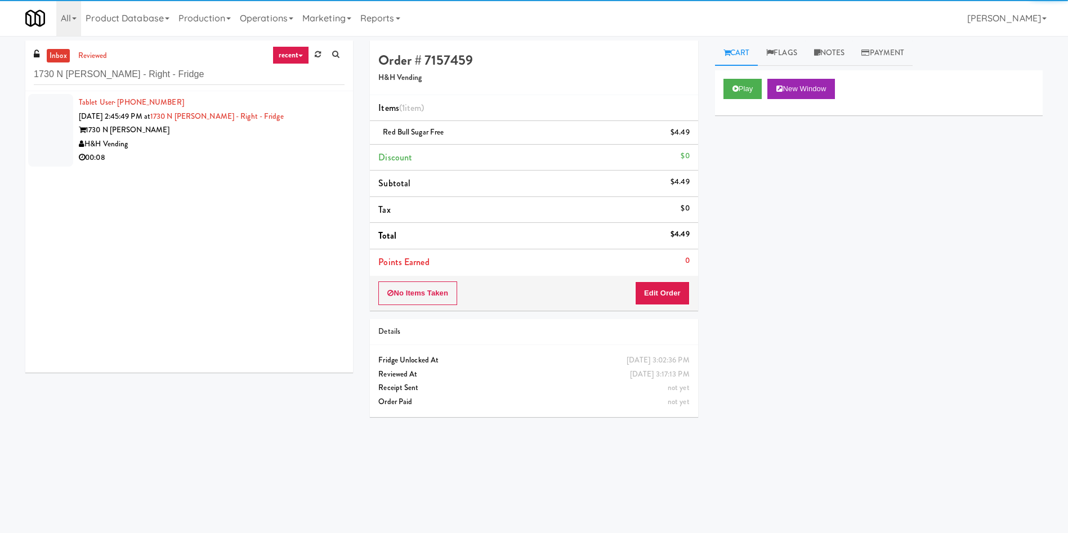
click at [39, 116] on div at bounding box center [50, 130] width 45 height 73
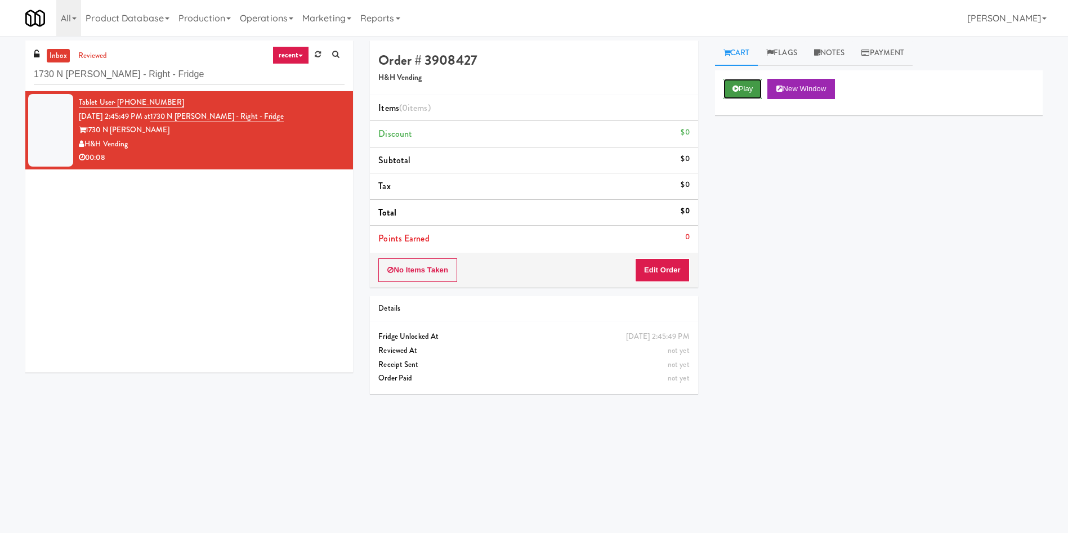
click at [745, 84] on button "Play" at bounding box center [742, 89] width 39 height 20
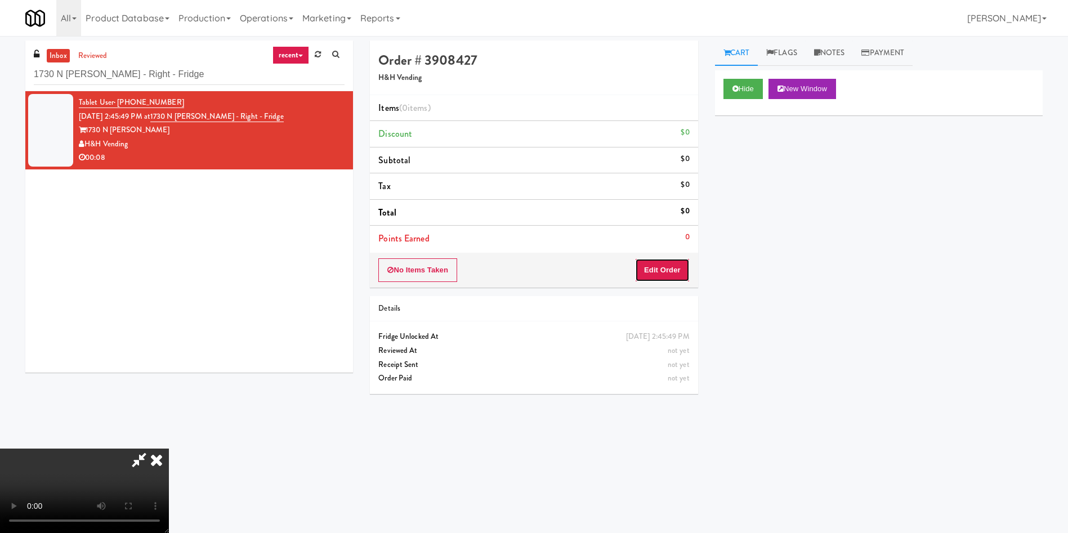
click at [662, 268] on button "Edit Order" at bounding box center [662, 270] width 55 height 24
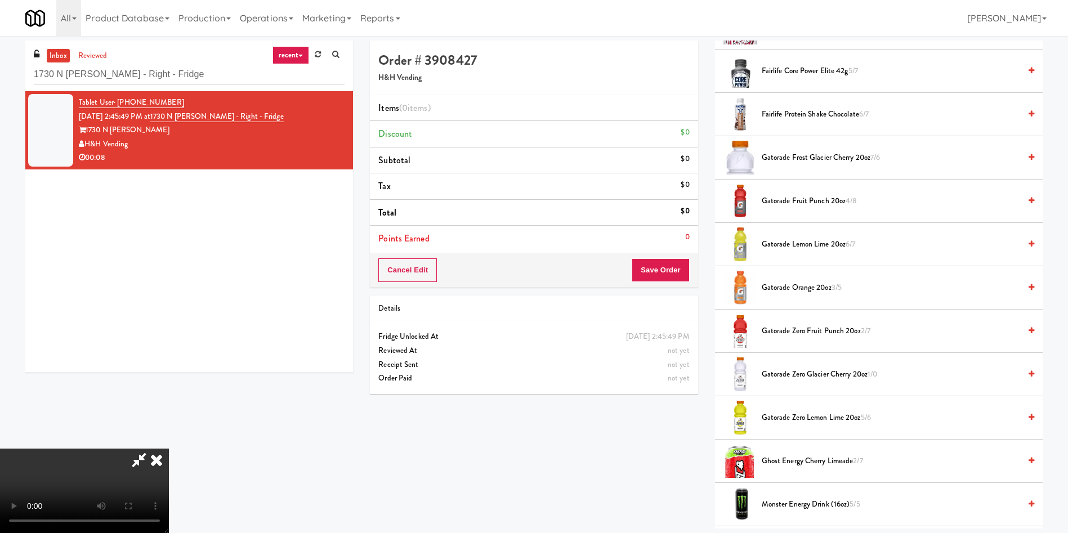
scroll to position [760, 0]
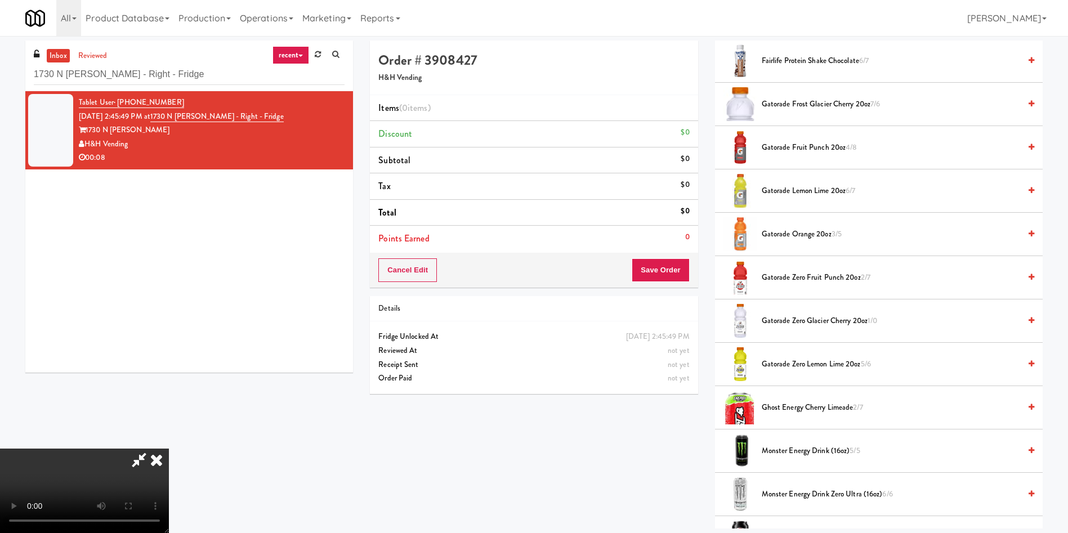
click at [774, 192] on span "Gatorade Lemon Lime 20oz 6/7" at bounding box center [890, 191] width 258 height 14
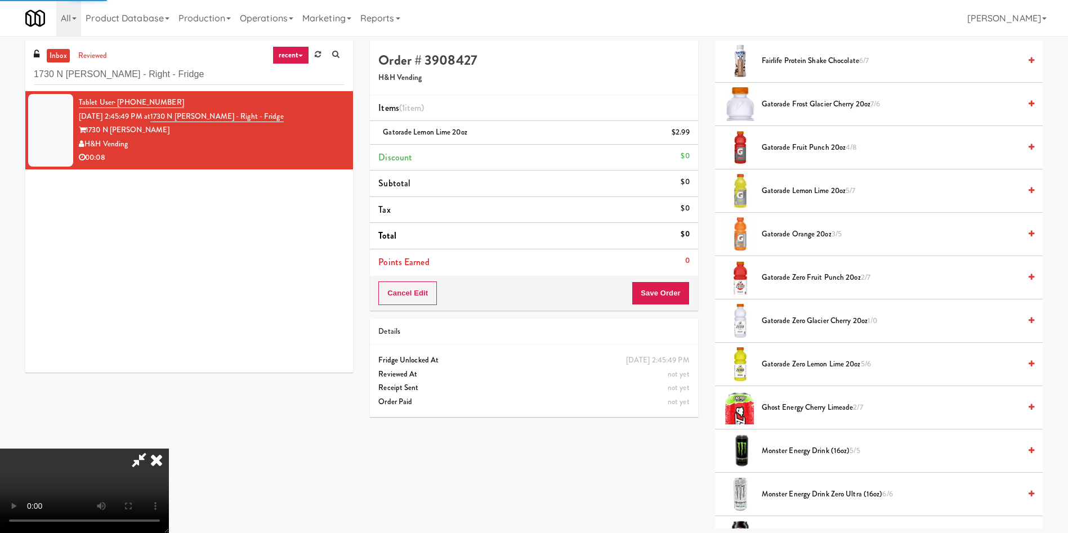
drag, startPoint x: 781, startPoint y: 150, endPoint x: 752, endPoint y: 154, distance: 29.6
click at [781, 149] on span "Gatorade Fruit Punch 20oz 4/8" at bounding box center [890, 148] width 258 height 14
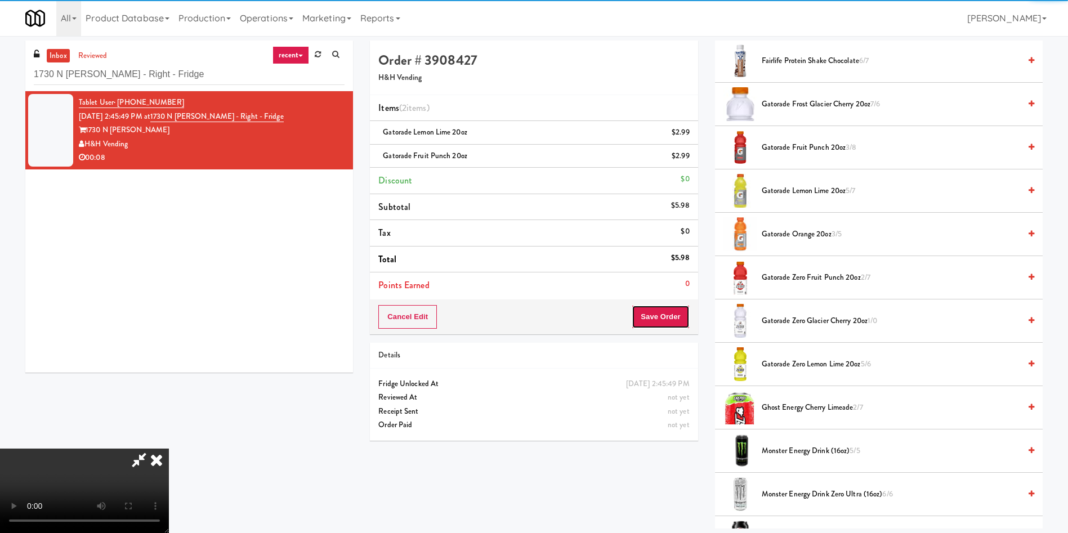
click at [674, 317] on button "Save Order" at bounding box center [659, 317] width 57 height 24
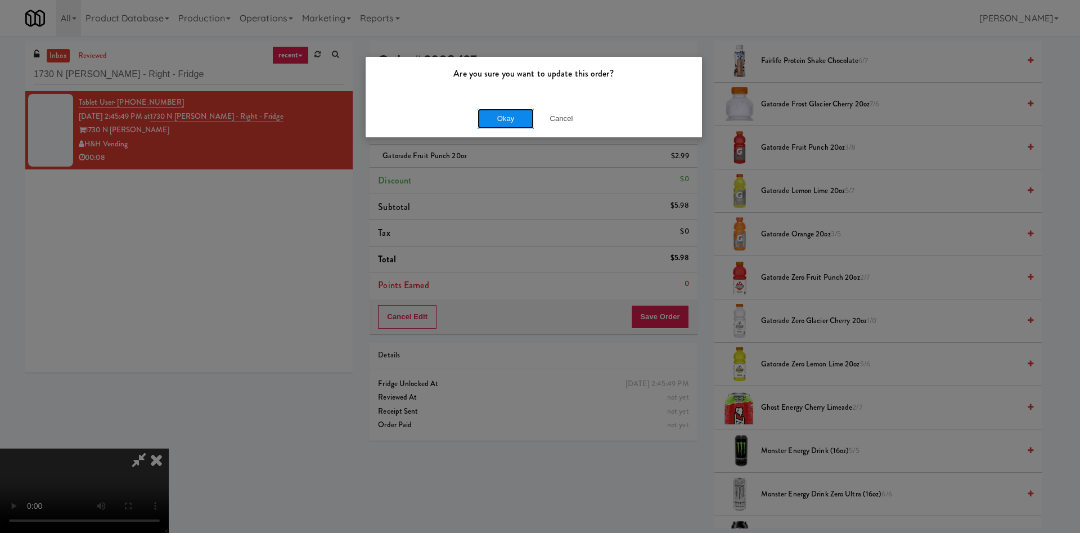
click at [506, 124] on button "Okay" at bounding box center [506, 119] width 56 height 20
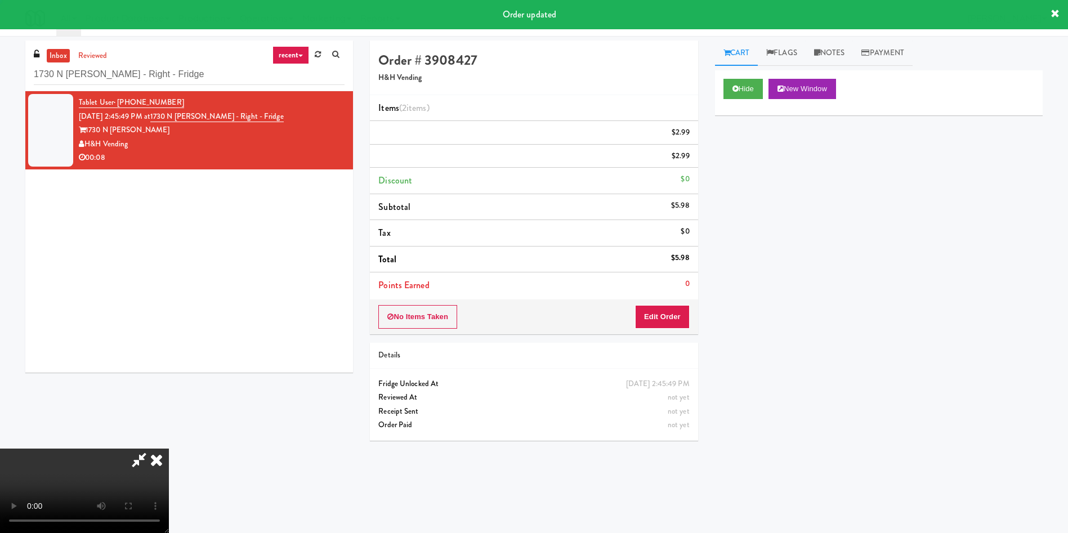
scroll to position [0, 0]
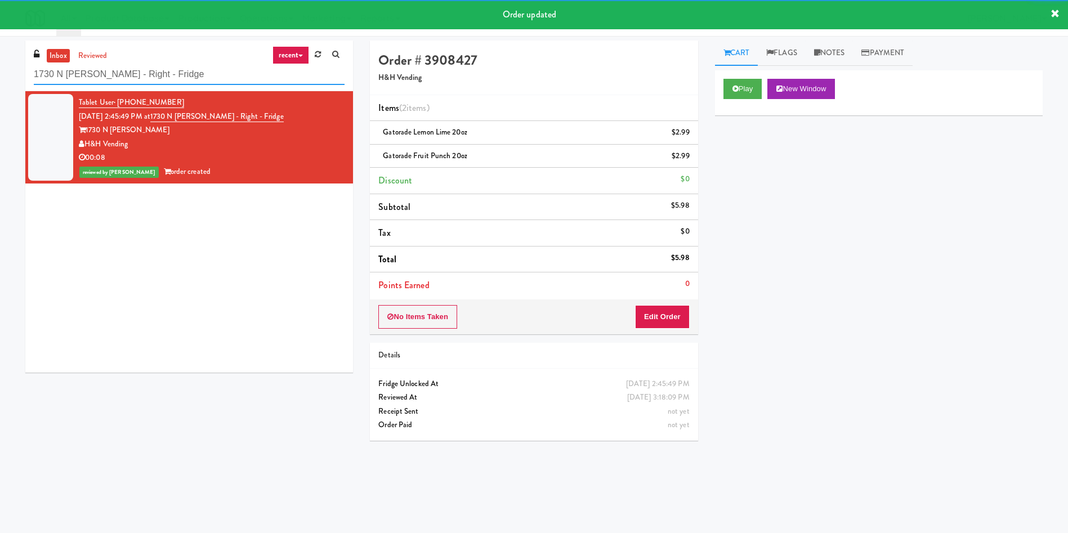
drag, startPoint x: 190, startPoint y: 70, endPoint x: 0, endPoint y: 38, distance: 192.4
click at [0, 38] on div "inbox reviewed recent all unclear take inventory issue suspicious failed recent…" at bounding box center [534, 264] width 1068 height 456
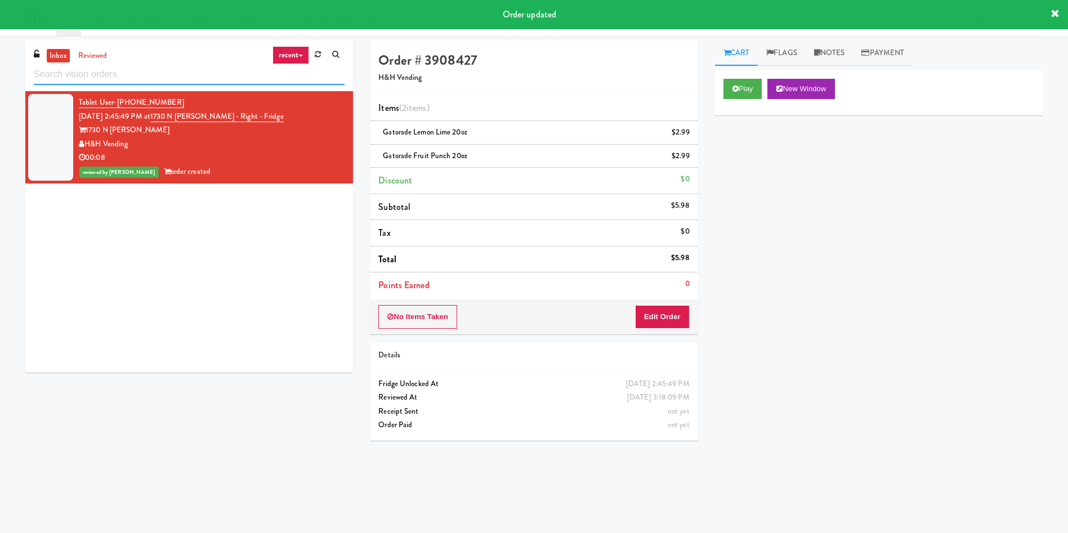
paste input "1730 N [PERSON_NAME] -Left - Ambient"
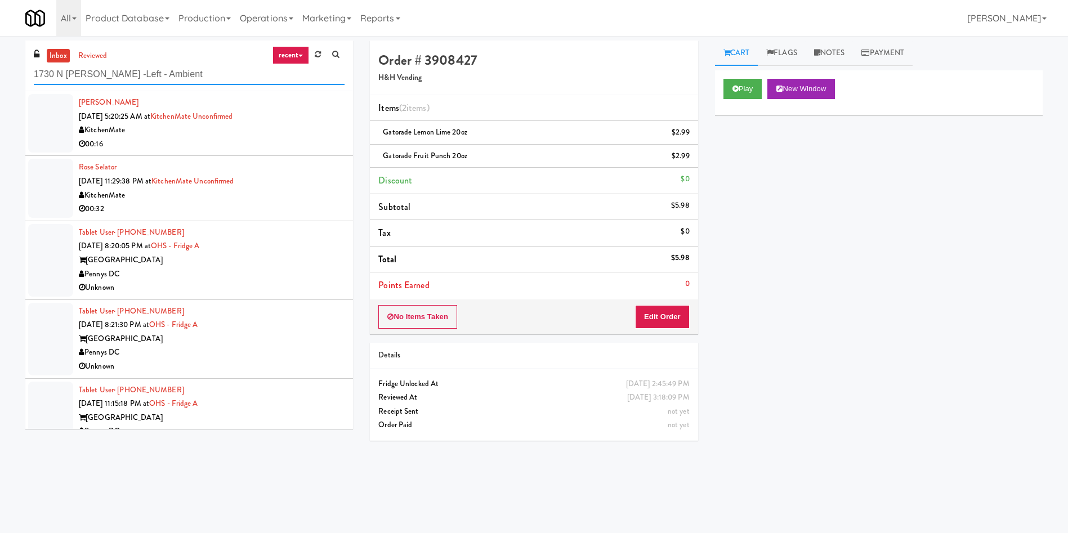
type input "1730 N [PERSON_NAME] -Left - Ambient"
click at [57, 62] on link "inbox" at bounding box center [58, 56] width 23 height 14
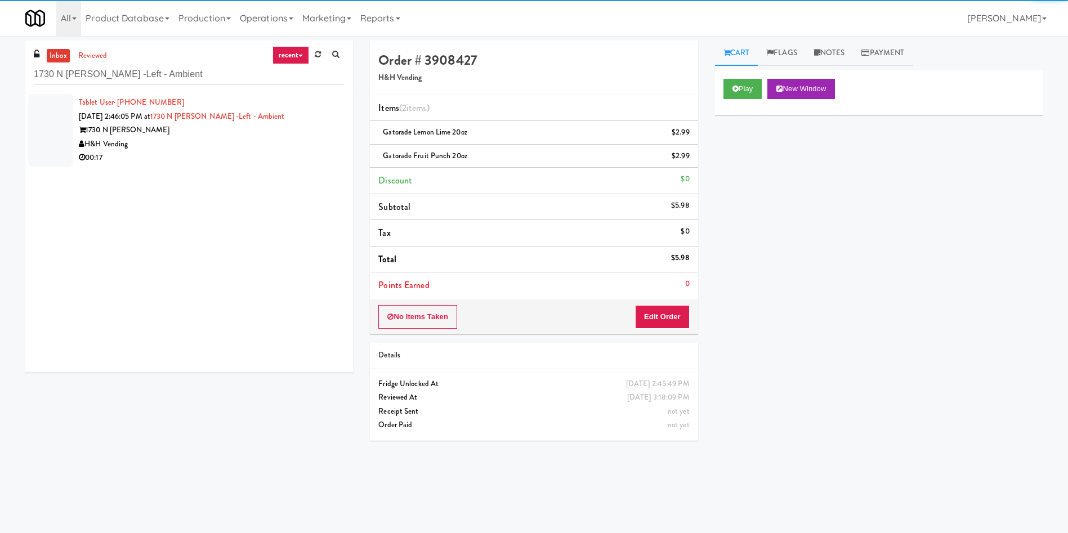
click at [62, 118] on div at bounding box center [50, 130] width 45 height 73
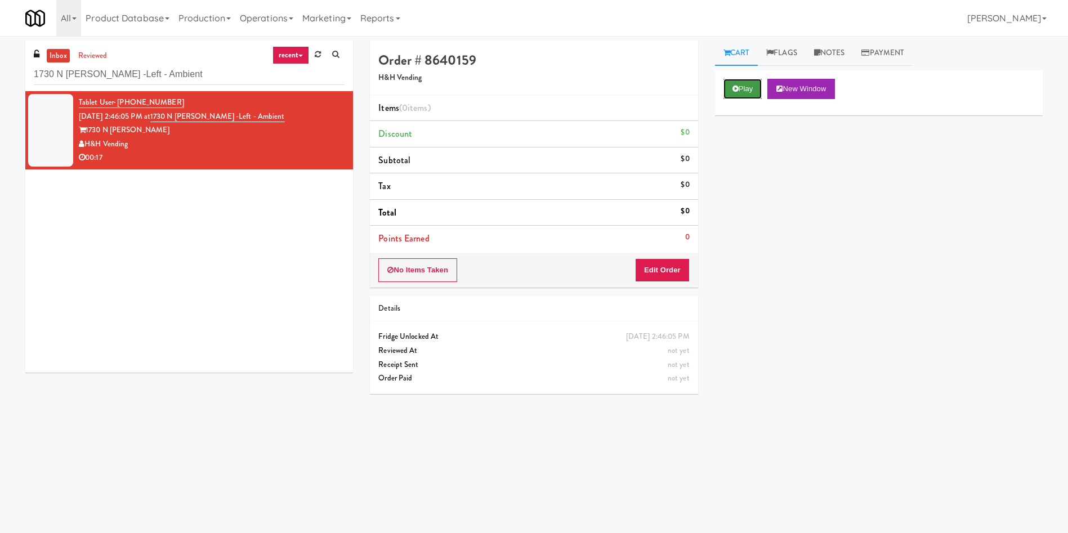
click at [757, 88] on button "Play" at bounding box center [742, 89] width 39 height 20
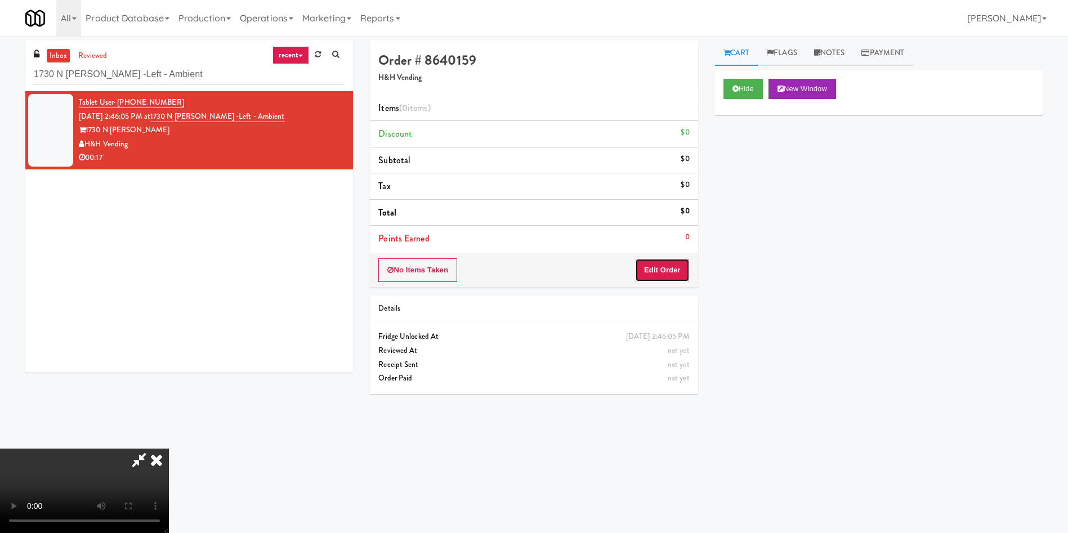
click at [659, 278] on button "Edit Order" at bounding box center [662, 270] width 55 height 24
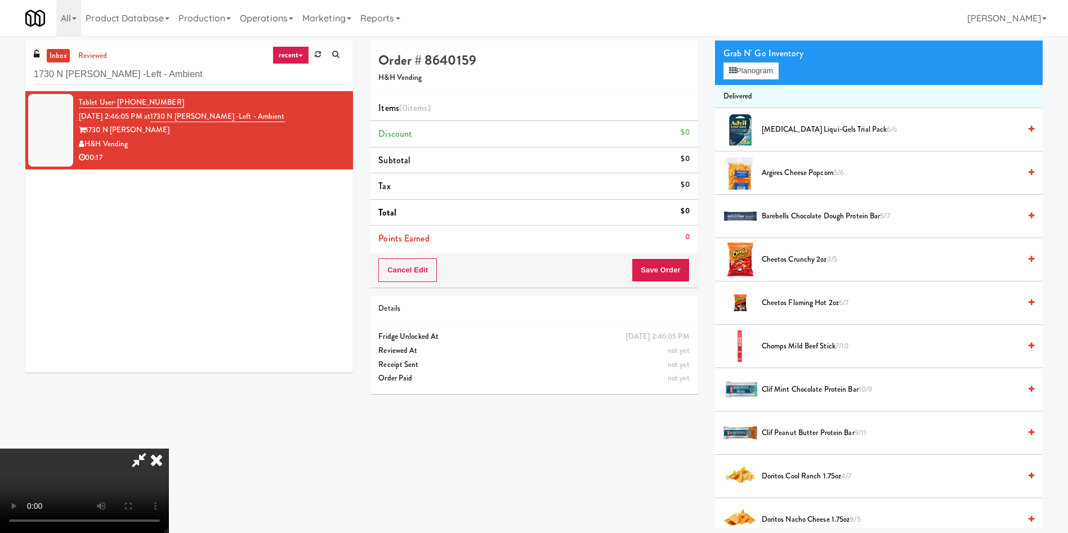
scroll to position [81, 0]
click at [169, 449] on video at bounding box center [84, 491] width 169 height 84
click at [783, 261] on span "Cheetos Crunchy 2oz 3/5" at bounding box center [890, 260] width 258 height 14
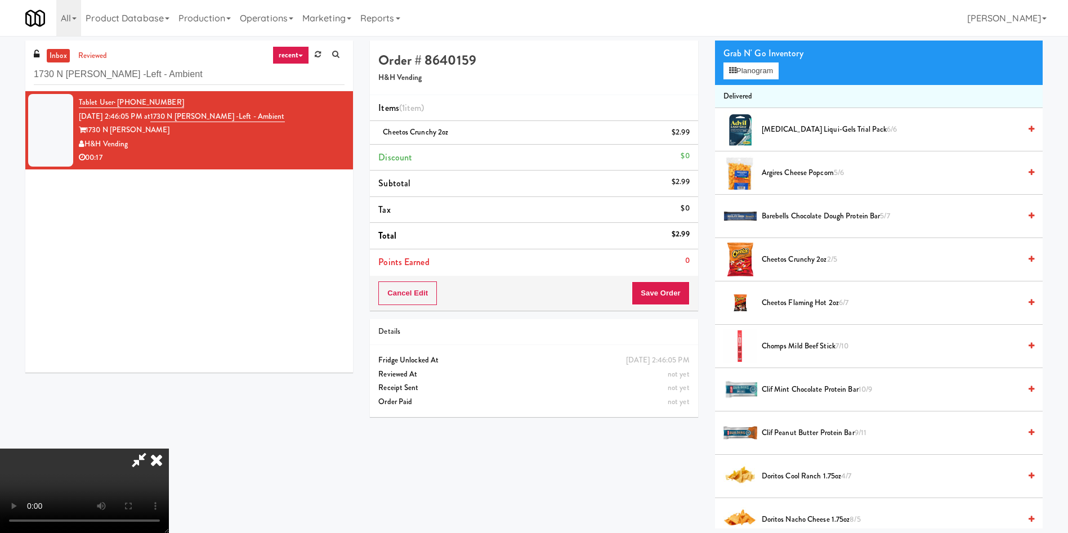
click at [169, 449] on video at bounding box center [84, 491] width 169 height 84
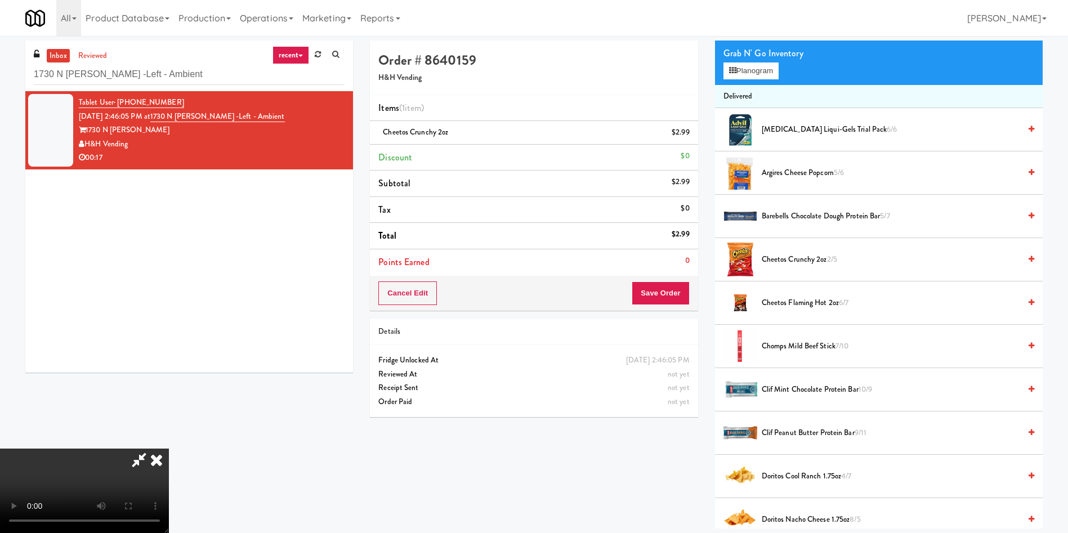
click at [169, 449] on video at bounding box center [84, 491] width 169 height 84
click at [749, 69] on button "Planogram" at bounding box center [750, 70] width 55 height 17
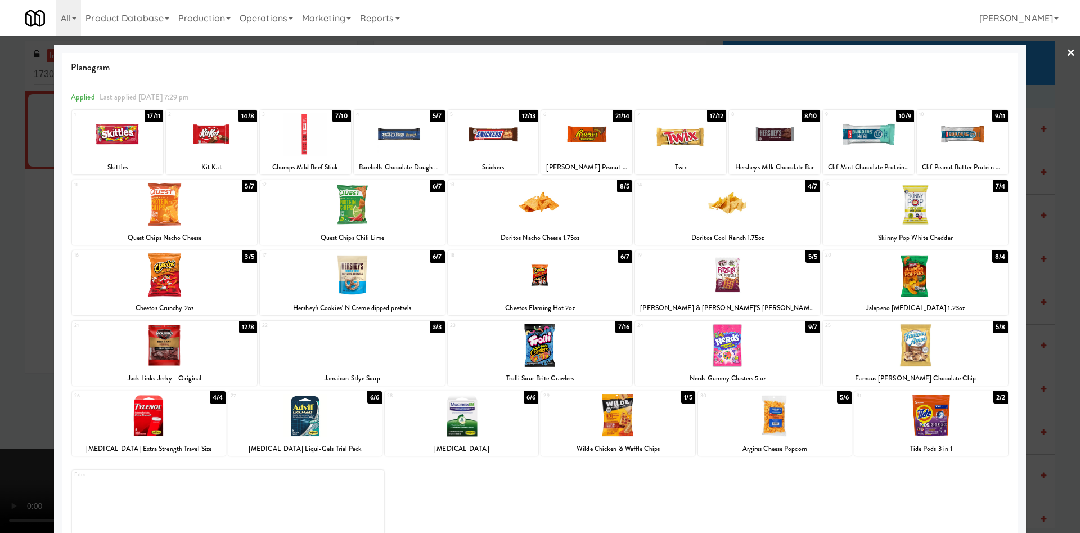
click at [5, 240] on div at bounding box center [540, 266] width 1080 height 533
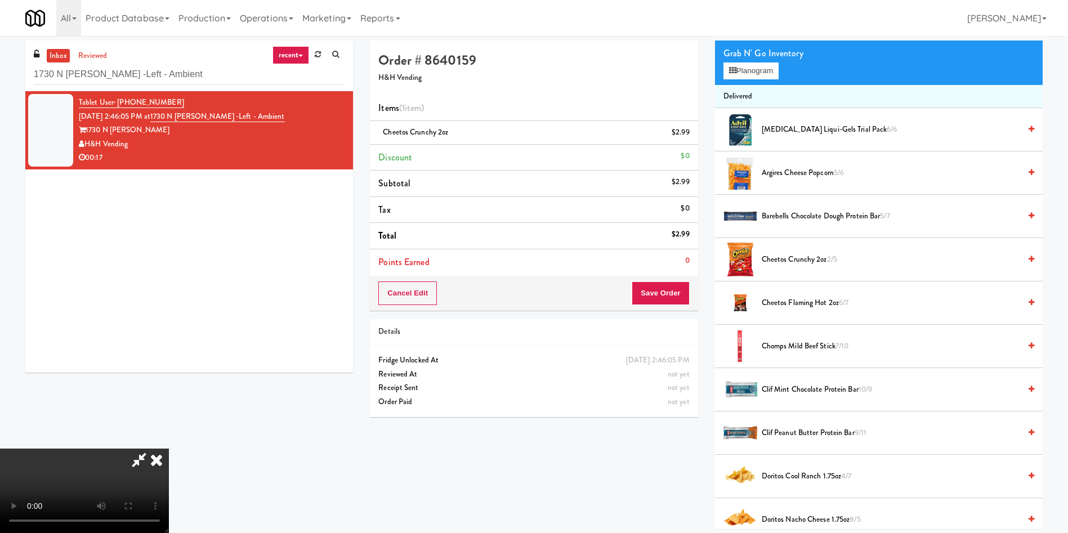
click at [169, 449] on video at bounding box center [84, 491] width 169 height 84
click at [763, 66] on button "Planogram" at bounding box center [750, 70] width 55 height 17
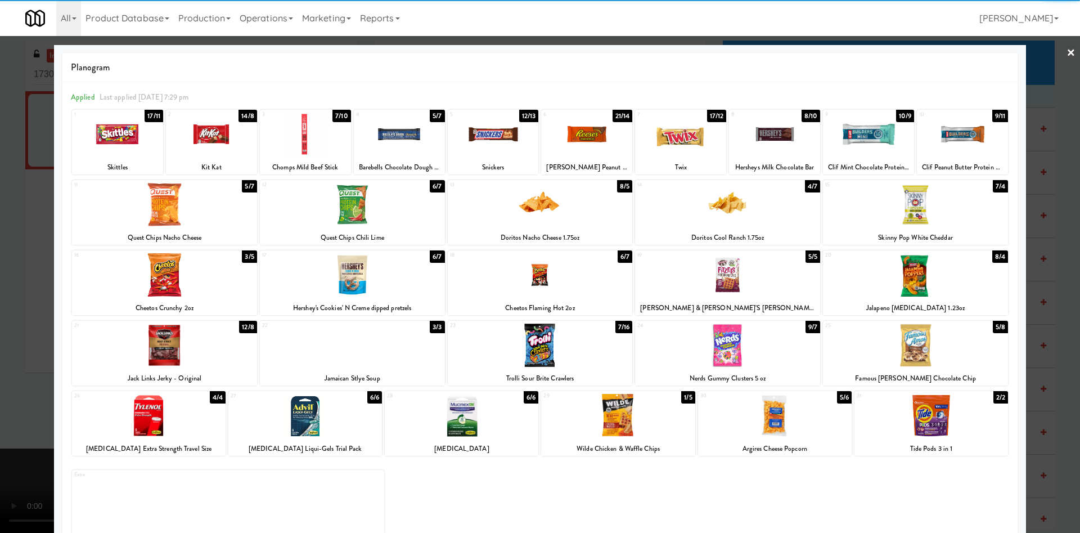
click at [375, 215] on div at bounding box center [352, 204] width 185 height 43
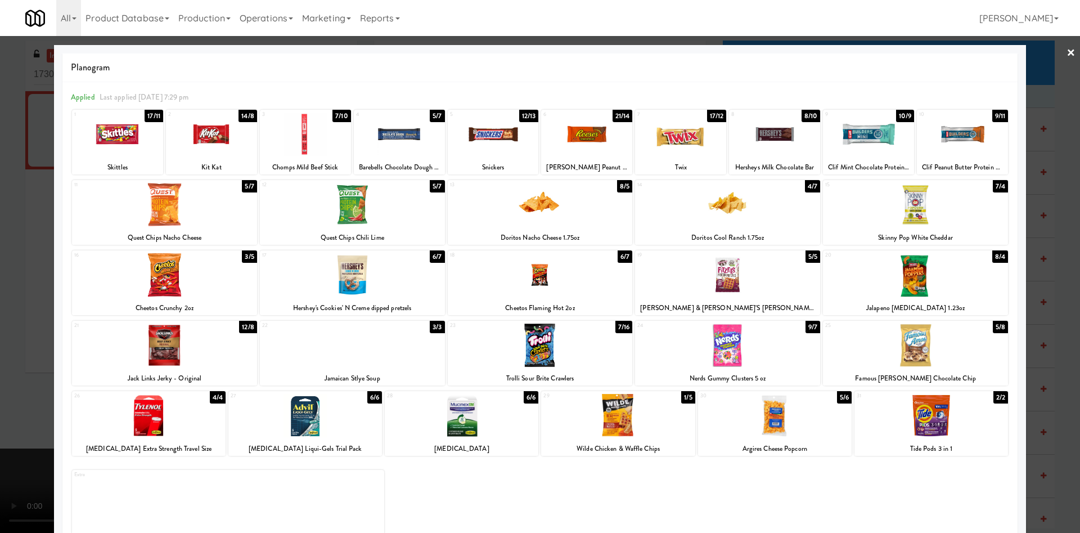
click at [26, 174] on div at bounding box center [540, 266] width 1080 height 533
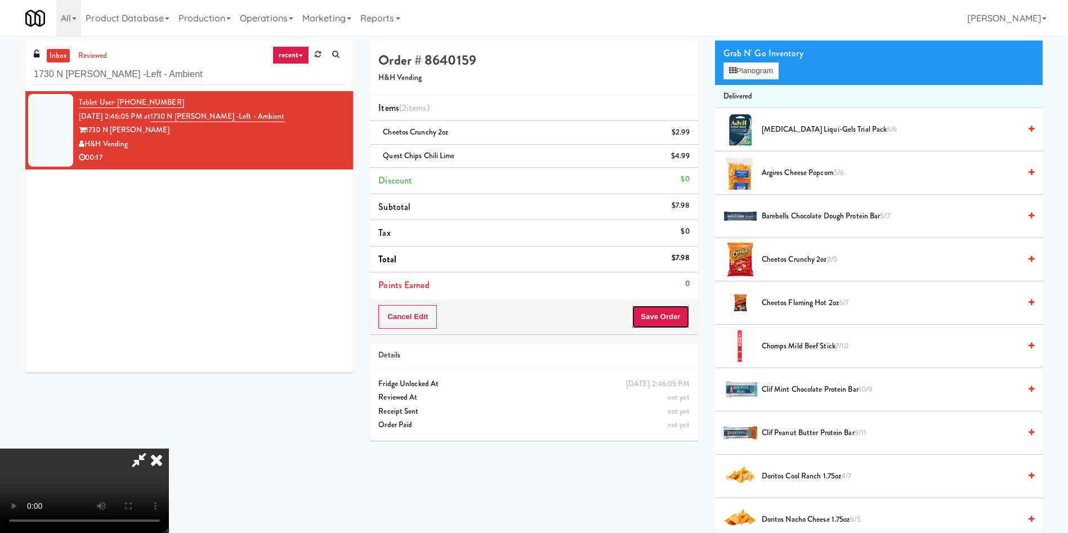
click at [665, 318] on button "Save Order" at bounding box center [659, 317] width 57 height 24
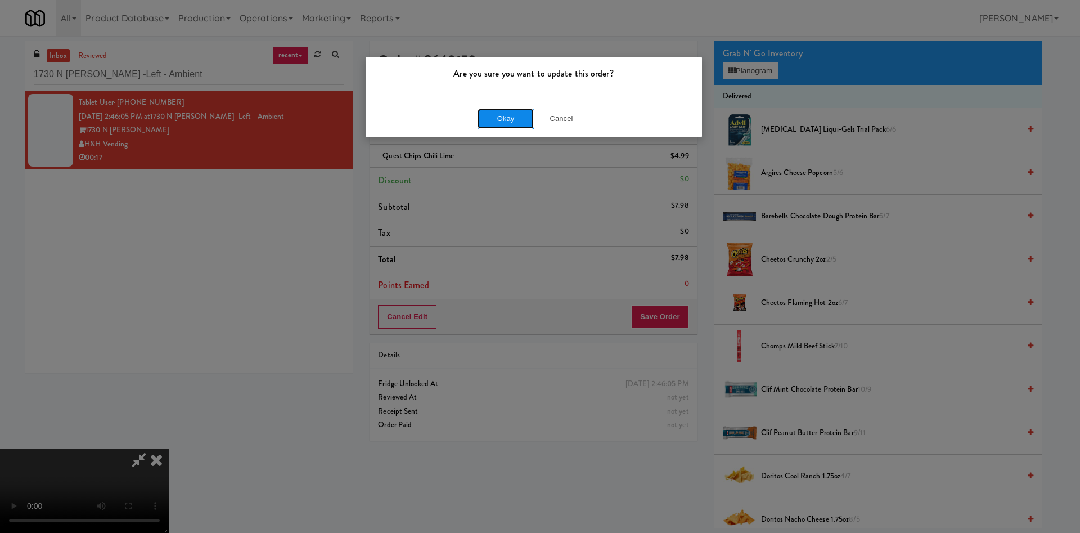
click at [511, 120] on button "Okay" at bounding box center [506, 119] width 56 height 20
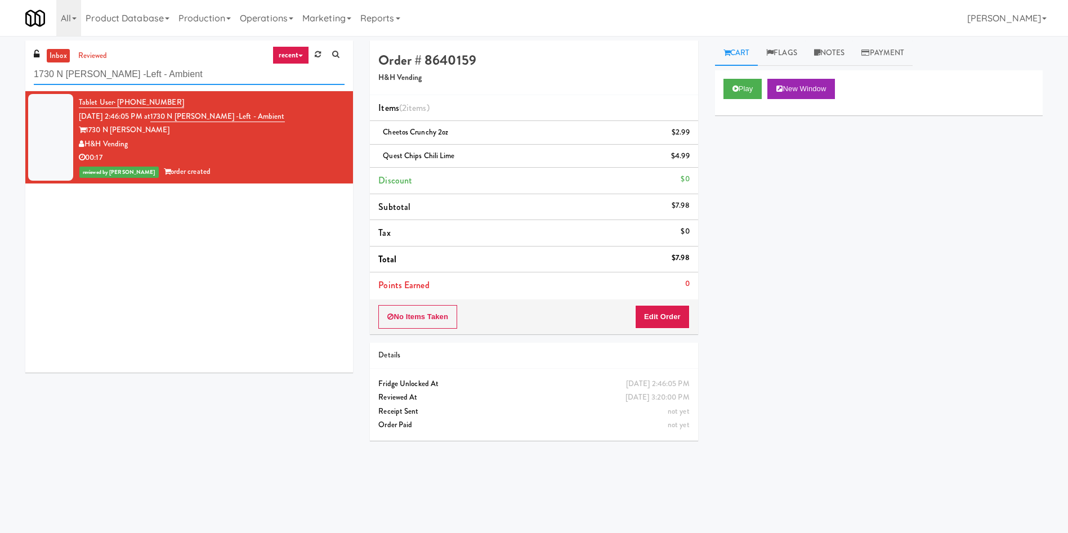
drag, startPoint x: 174, startPoint y: 74, endPoint x: 0, endPoint y: 74, distance: 174.4
click at [0, 74] on div "inbox reviewed recent all unclear take inventory issue suspicious failed recent…" at bounding box center [534, 267] width 1068 height 452
paste input "The Haven Cabine"
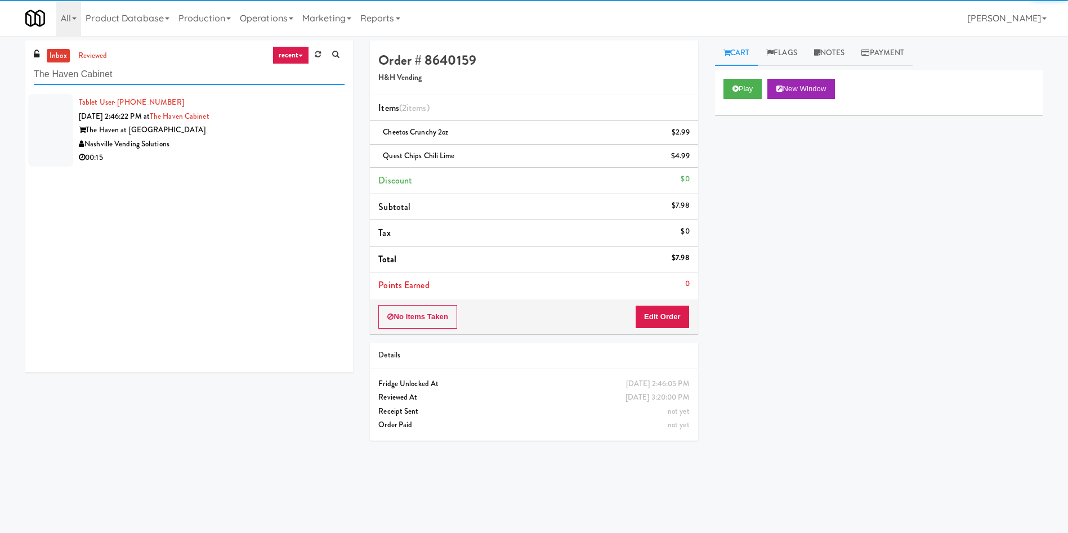
type input "The Haven Cabinet"
click at [50, 133] on div at bounding box center [50, 130] width 45 height 73
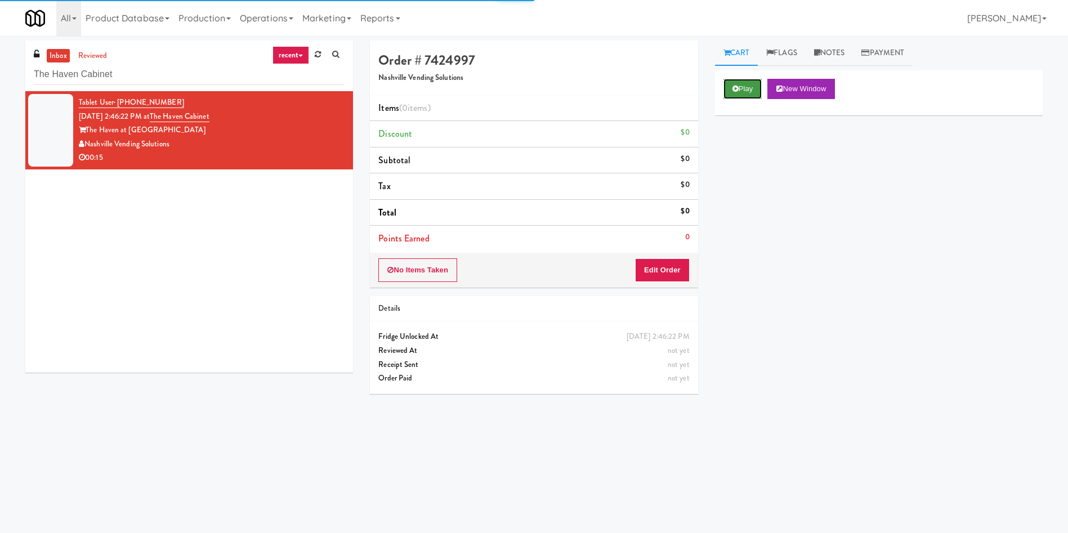
click at [747, 88] on button "Play" at bounding box center [742, 89] width 39 height 20
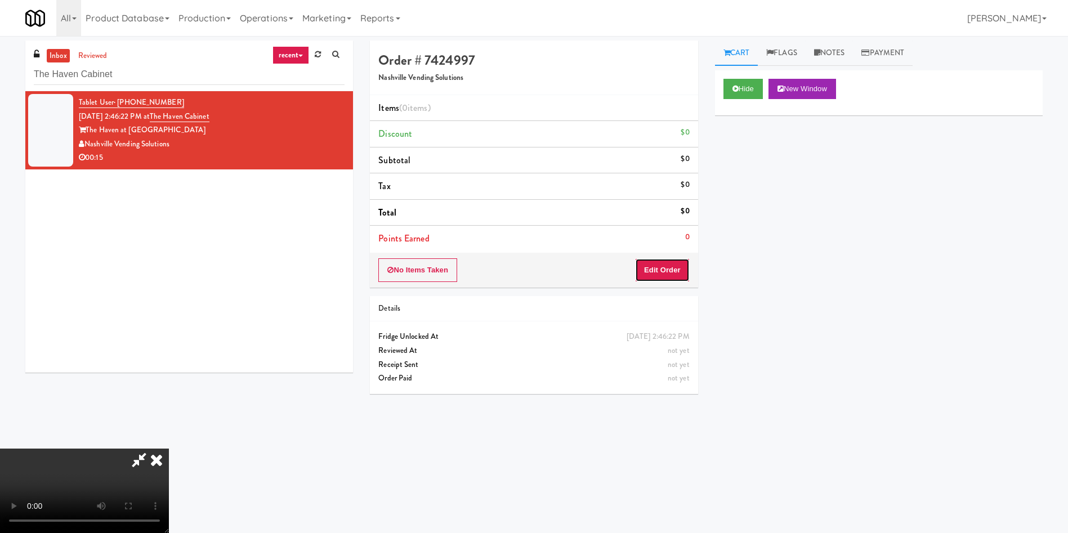
click at [675, 262] on button "Edit Order" at bounding box center [662, 270] width 55 height 24
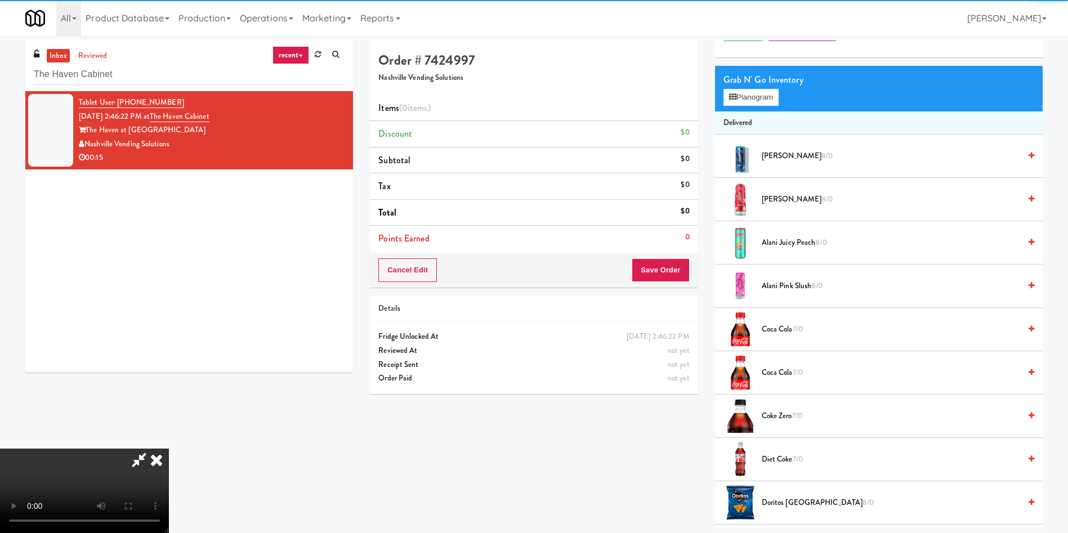
scroll to position [84, 0]
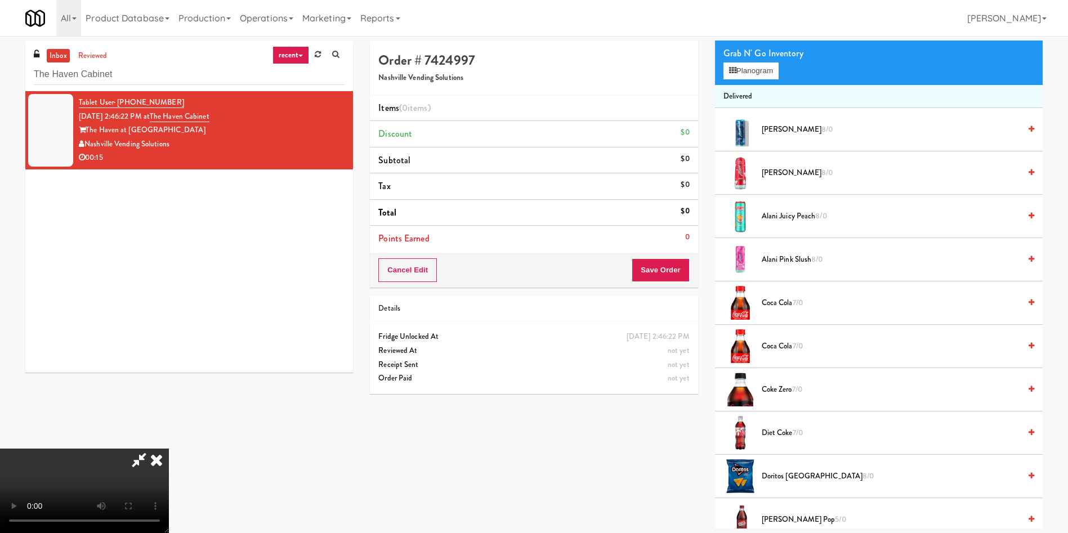
click at [169, 449] on video at bounding box center [84, 491] width 169 height 84
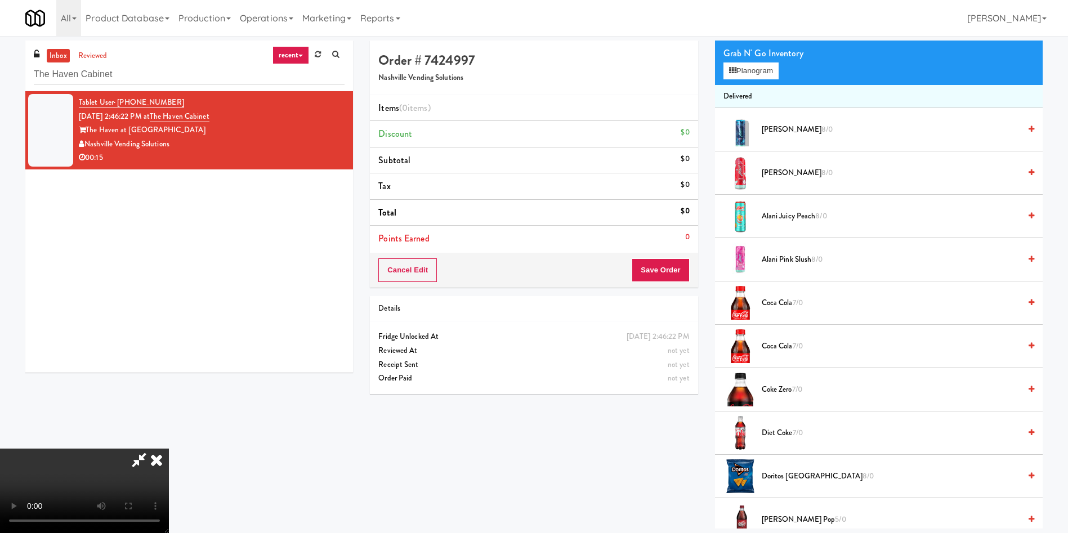
click at [169, 449] on video at bounding box center [84, 491] width 169 height 84
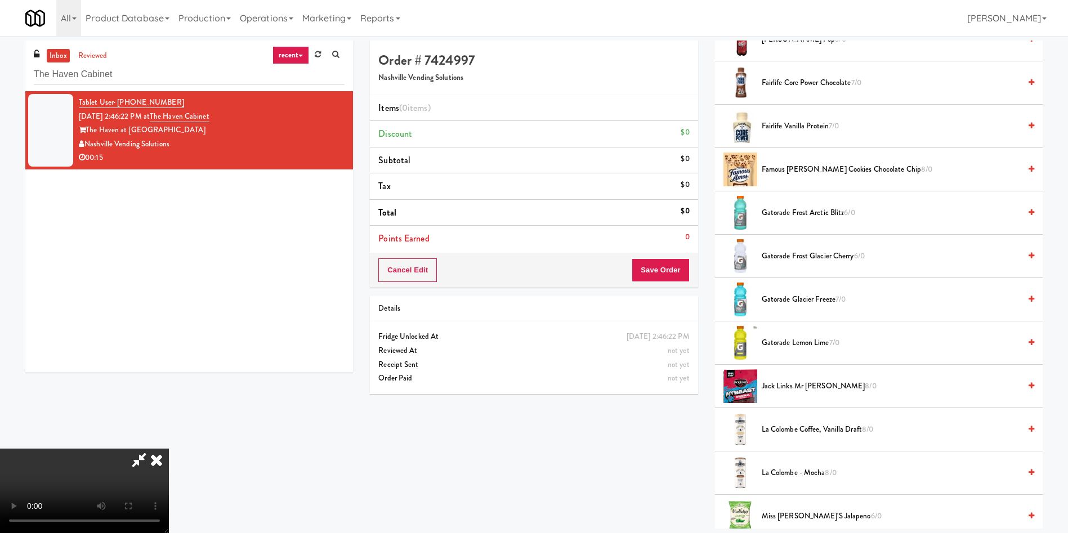
scroll to position [760, 0]
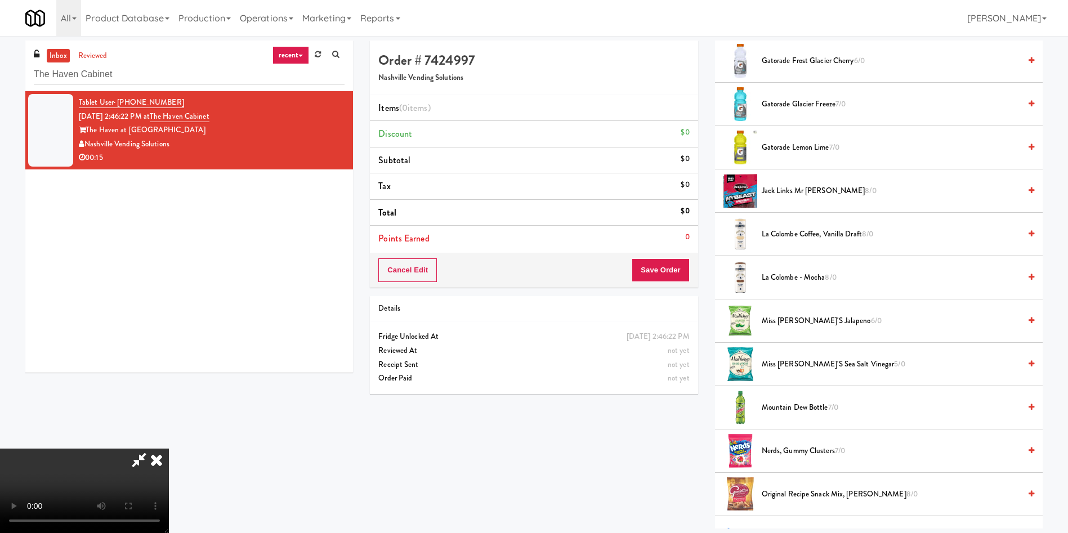
click at [795, 150] on span "Gatorade Lemon Lime 7/0" at bounding box center [890, 148] width 258 height 14
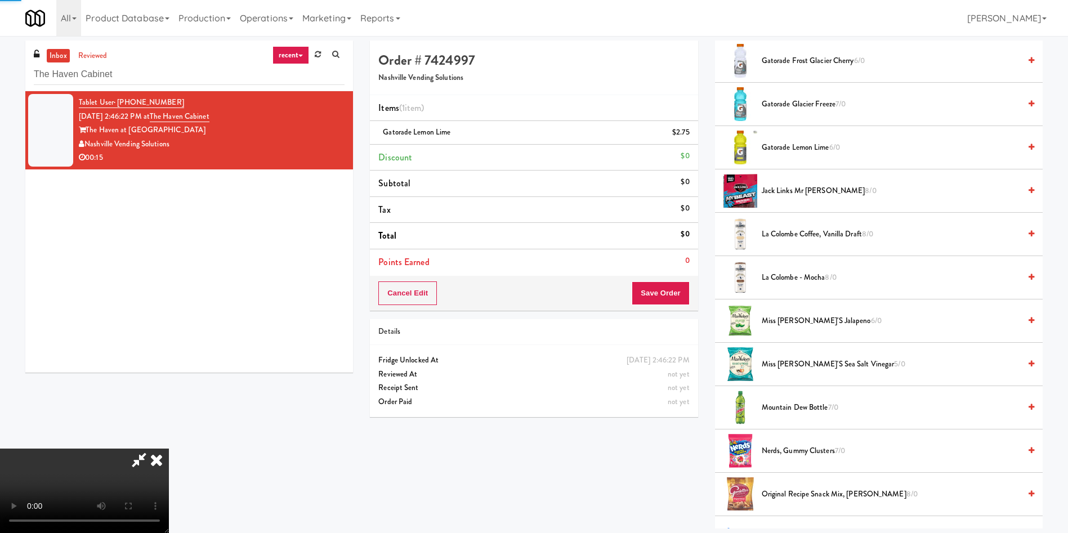
click at [795, 150] on span "Gatorade Lemon Lime 6/0" at bounding box center [890, 148] width 258 height 14
click at [169, 449] on video at bounding box center [84, 491] width 169 height 84
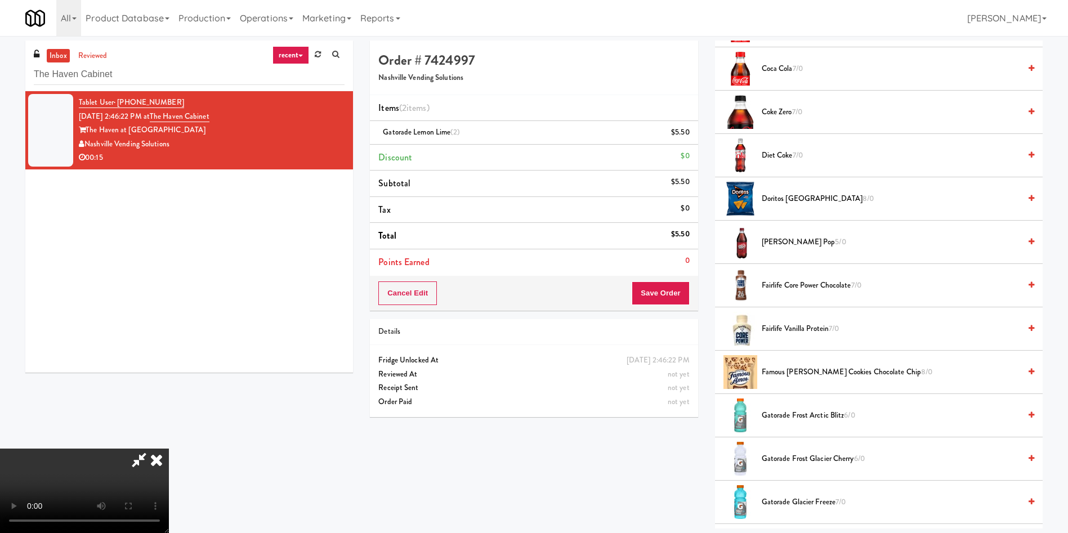
scroll to position [422, 0]
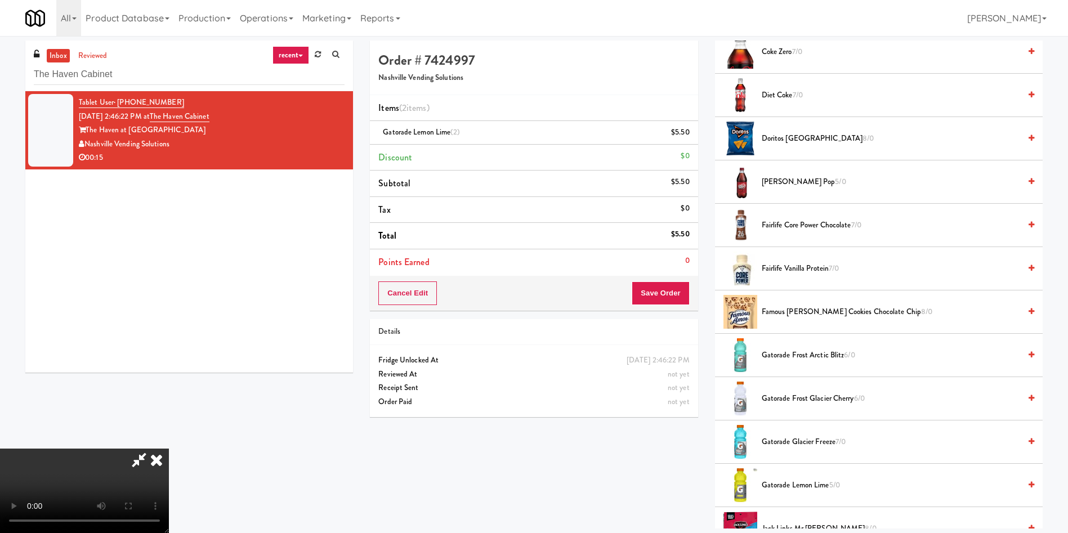
click at [796, 311] on span "Famous [PERSON_NAME] Cookies Chocolate Chip 8/0" at bounding box center [890, 312] width 258 height 14
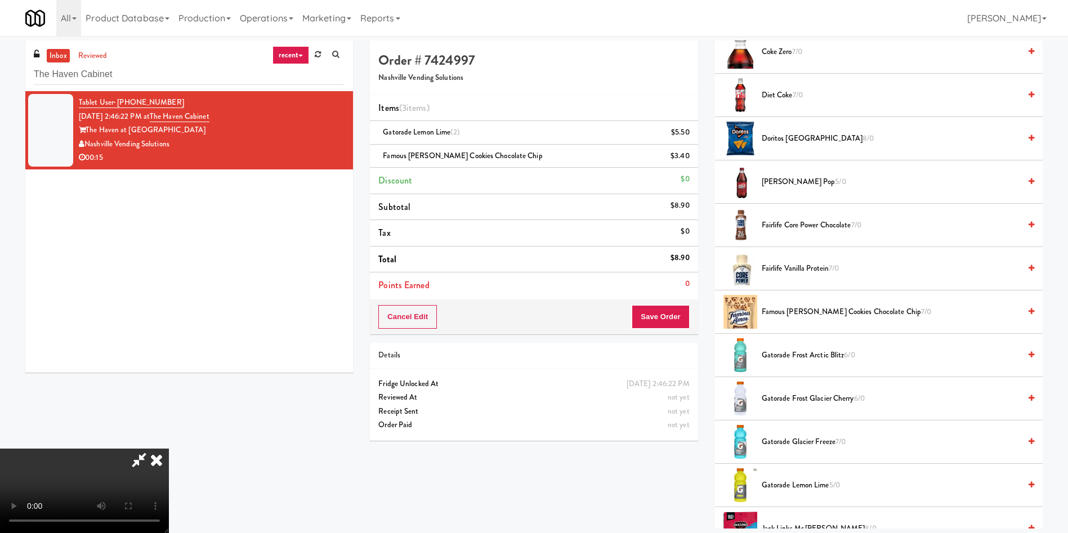
click at [789, 312] on span "Famous [PERSON_NAME] Cookies Chocolate Chip 7/0" at bounding box center [890, 312] width 258 height 14
click at [669, 328] on button "Save Order" at bounding box center [659, 317] width 57 height 24
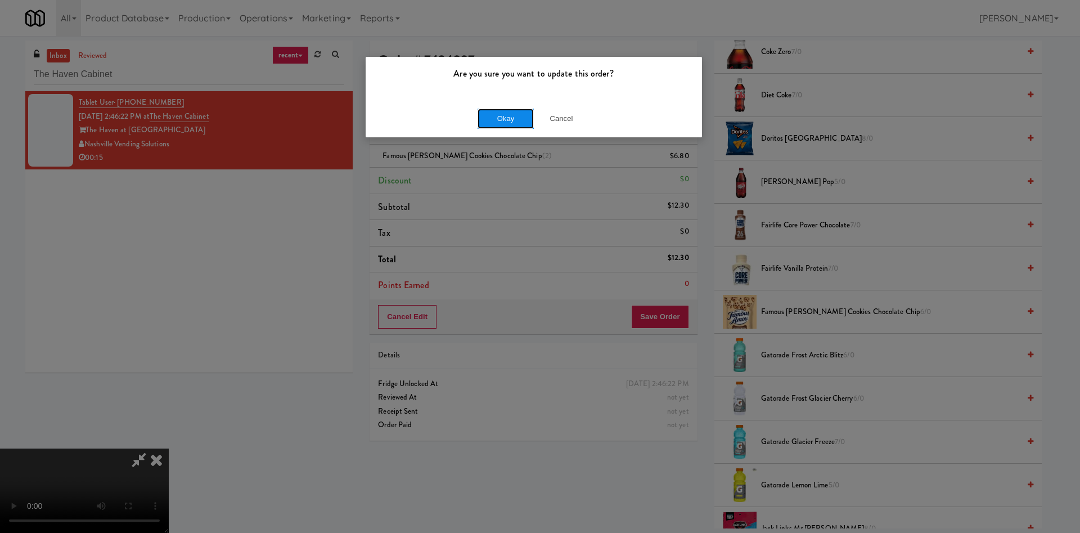
click at [503, 120] on button "Okay" at bounding box center [506, 119] width 56 height 20
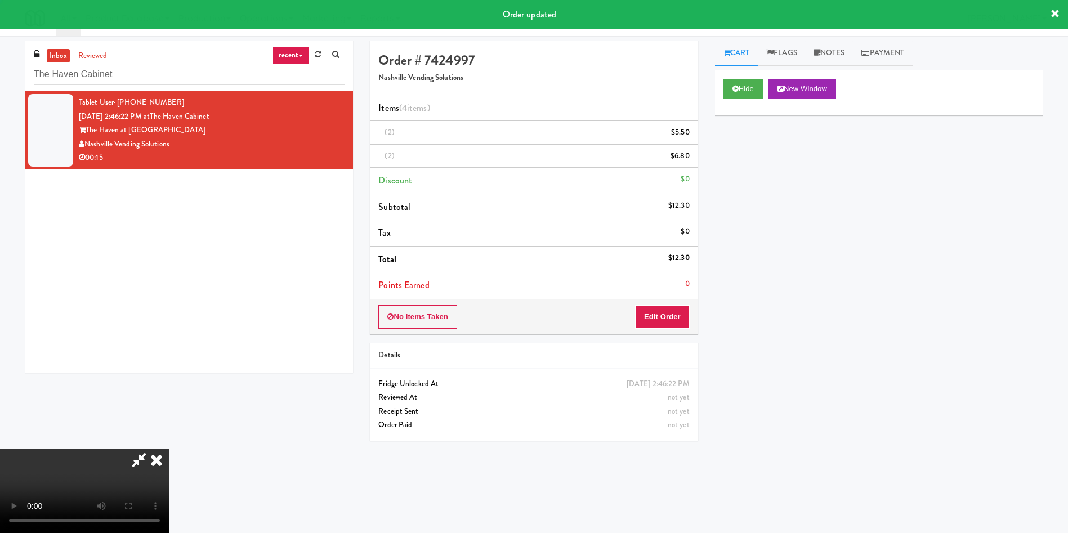
scroll to position [0, 0]
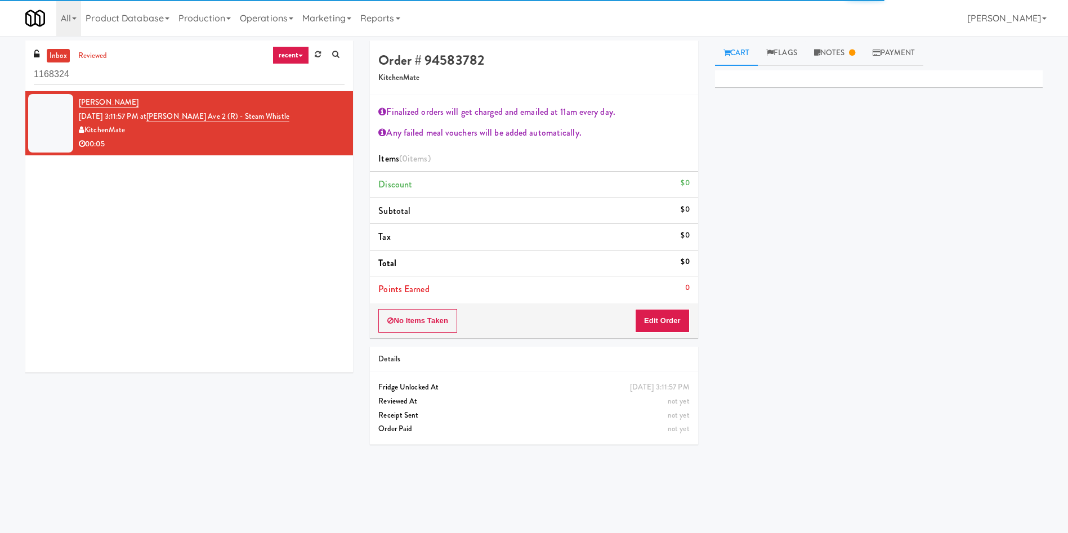
click at [654, 336] on div "No Items Taken Edit Order" at bounding box center [534, 320] width 328 height 35
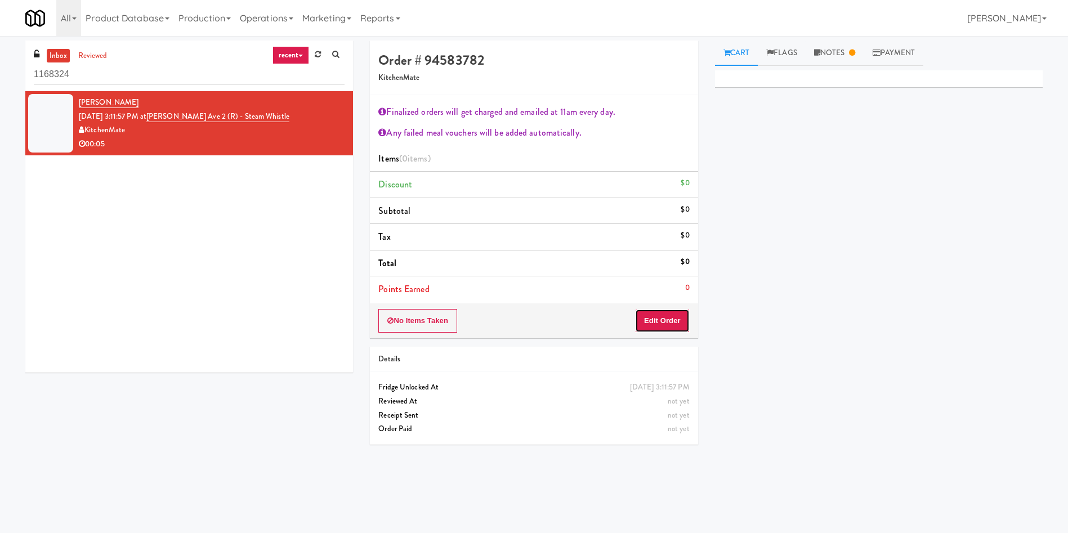
click at [654, 329] on button "Edit Order" at bounding box center [662, 321] width 55 height 24
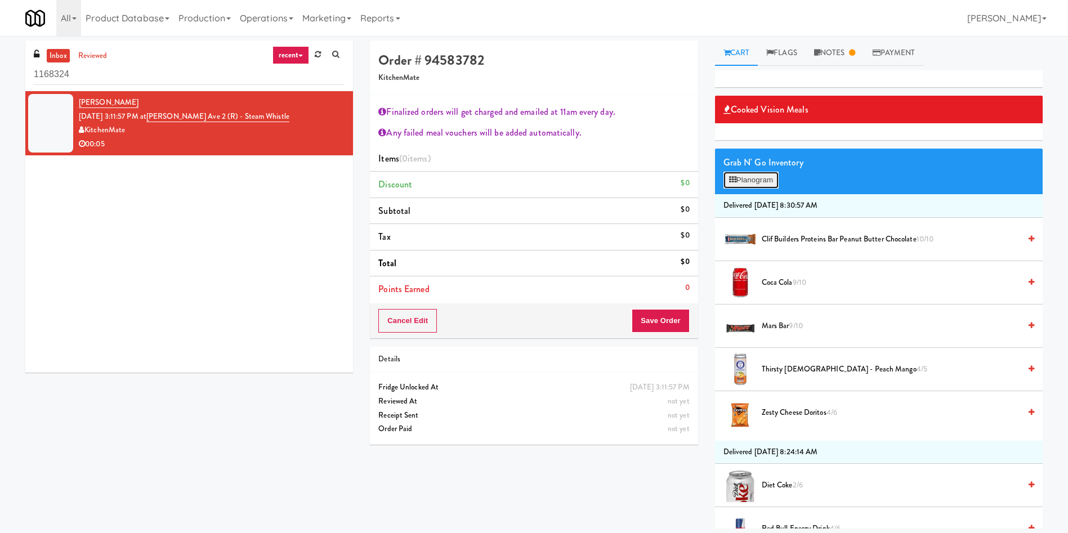
click at [769, 178] on button "Planogram" at bounding box center [750, 180] width 55 height 17
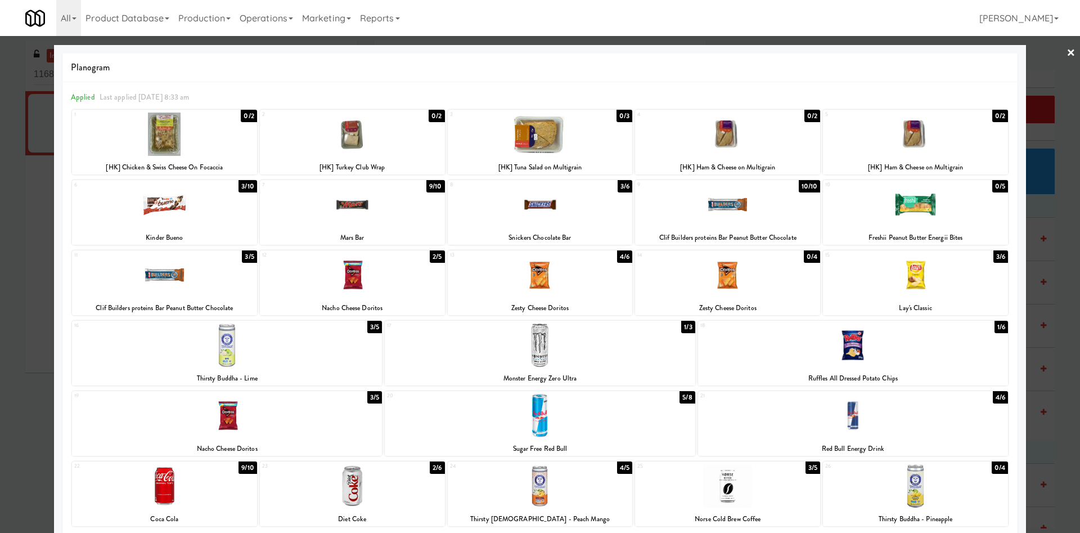
click at [1038, 75] on div at bounding box center [540, 266] width 1080 height 533
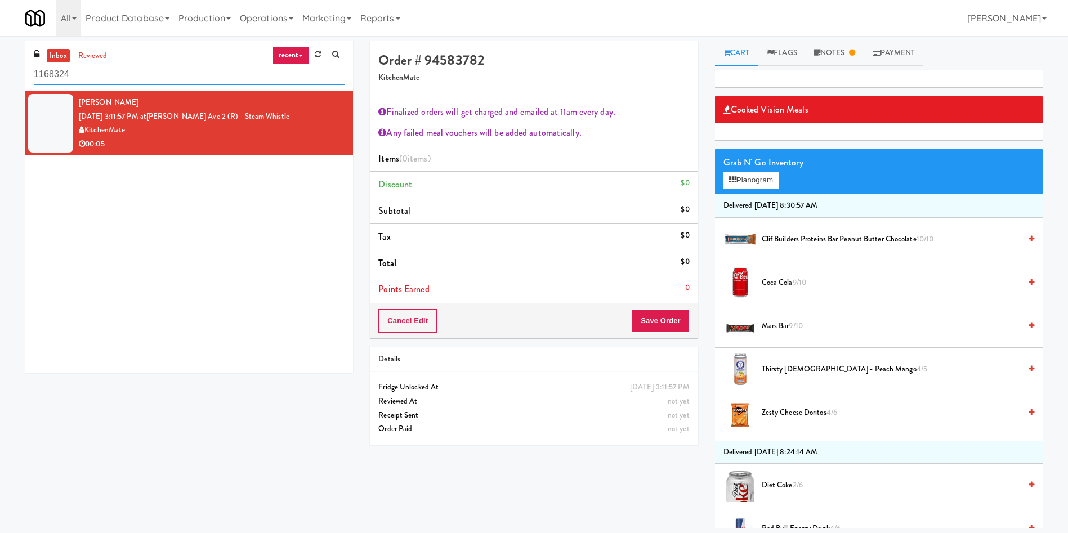
drag, startPoint x: 119, startPoint y: 76, endPoint x: 0, endPoint y: 75, distance: 118.7
click at [0, 75] on div "inbox reviewed recent all unclear take inventory issue suspicious failed recent…" at bounding box center [534, 285] width 1068 height 488
paste input "BlackBerry - Cafeteria"
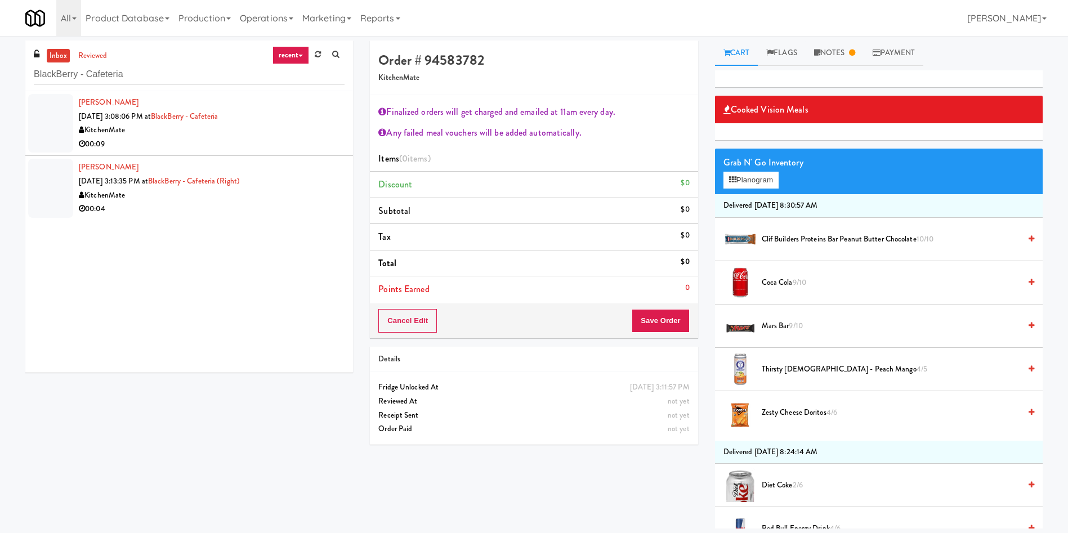
click at [68, 135] on div at bounding box center [50, 123] width 45 height 59
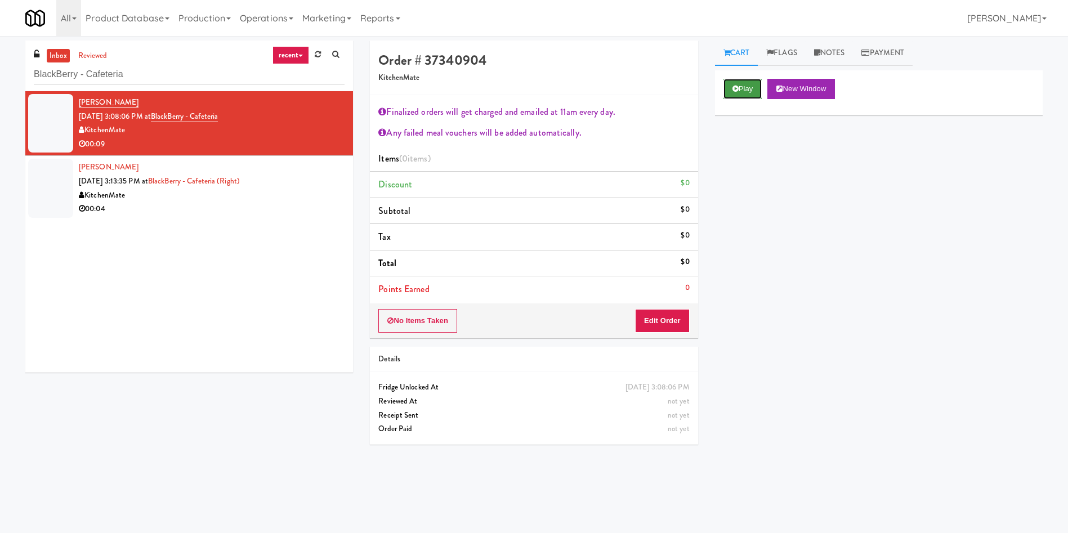
click at [752, 82] on button "Play" at bounding box center [742, 89] width 39 height 20
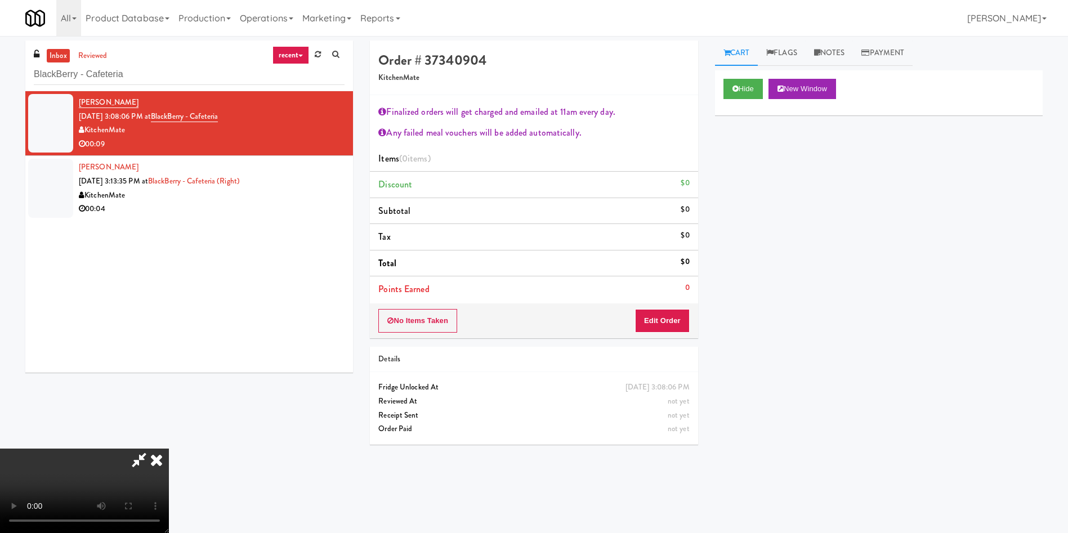
click at [676, 334] on div "No Items Taken Edit Order" at bounding box center [534, 320] width 328 height 35
click at [736, 94] on button "Hide" at bounding box center [742, 89] width 39 height 20
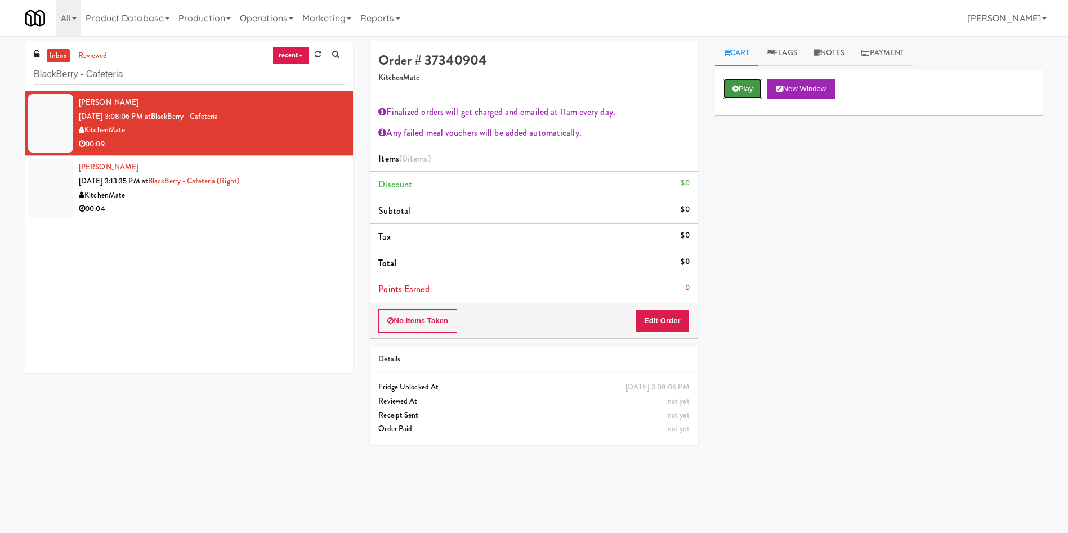
click at [736, 94] on button "Play" at bounding box center [742, 89] width 39 height 20
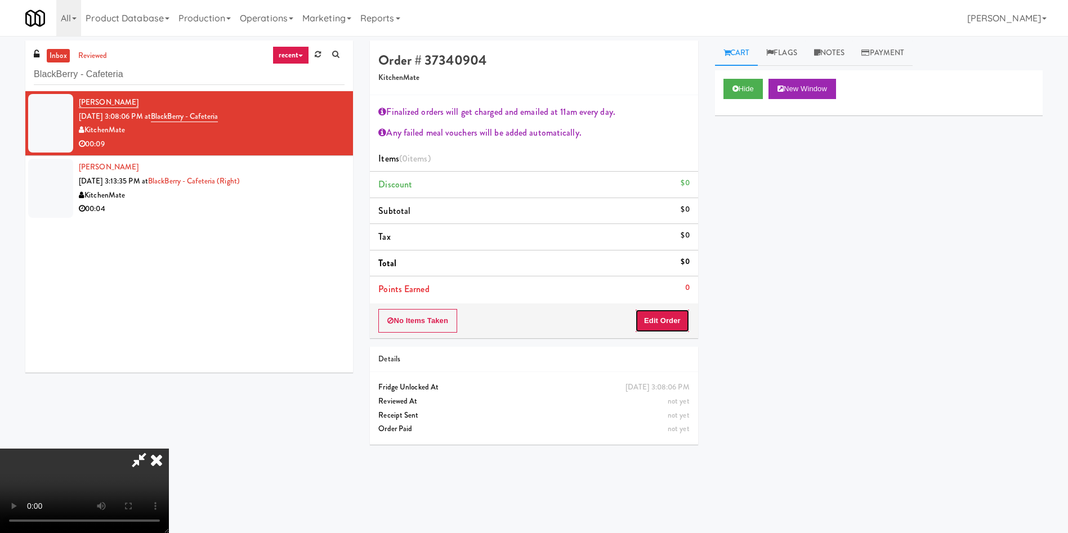
click at [662, 330] on button "Edit Order" at bounding box center [662, 321] width 55 height 24
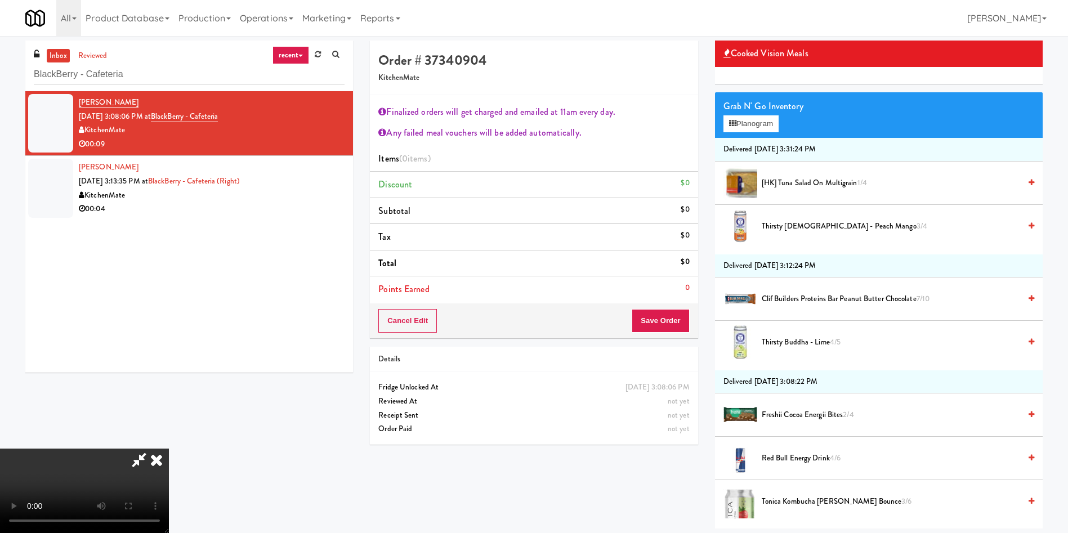
scroll to position [169, 0]
click at [169, 449] on video at bounding box center [84, 491] width 169 height 84
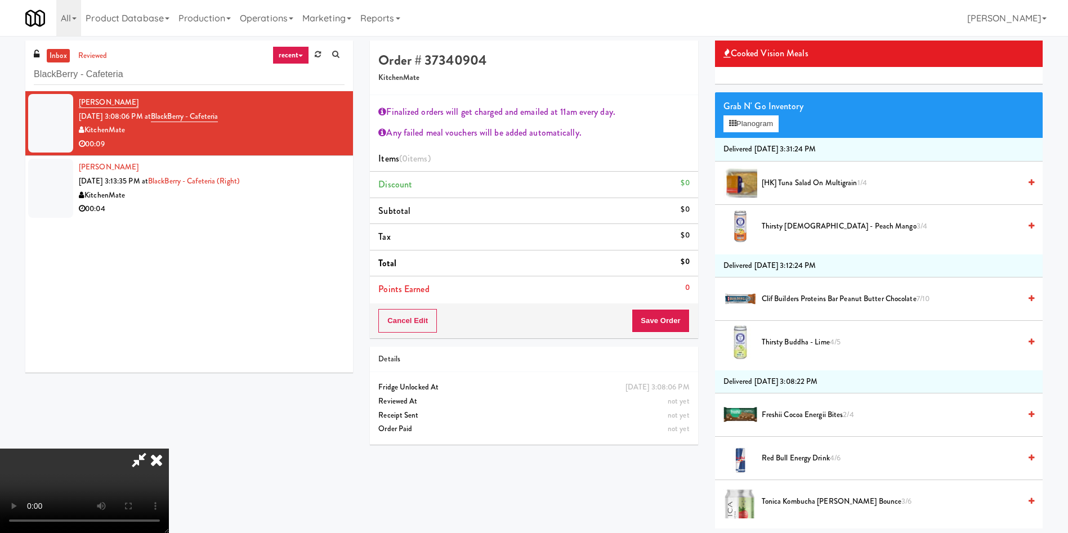
click at [169, 449] on video at bounding box center [84, 491] width 169 height 84
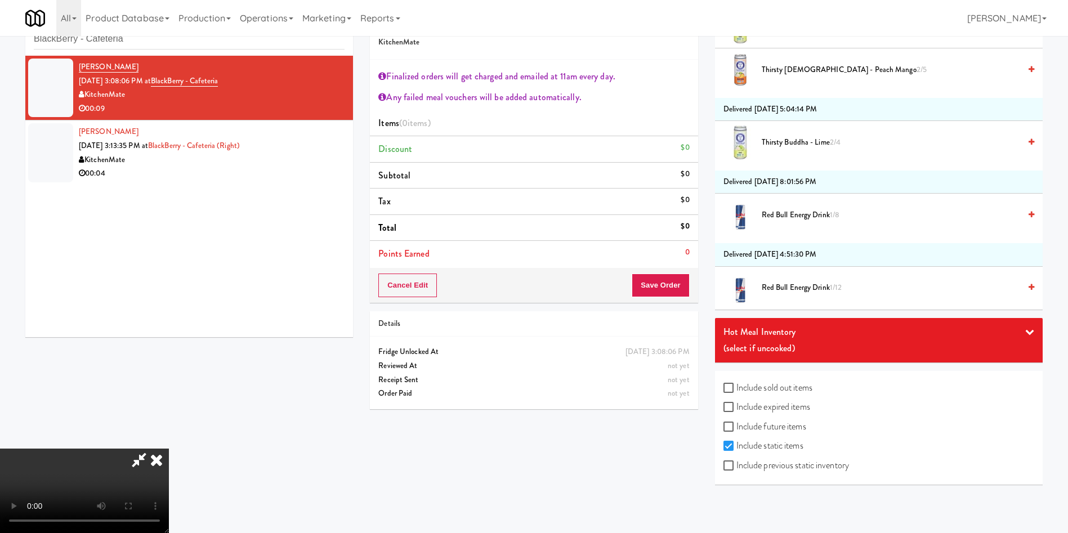
scroll to position [36, 0]
click at [797, 284] on span "Red Bull Energy Drink 1/12" at bounding box center [890, 287] width 258 height 14
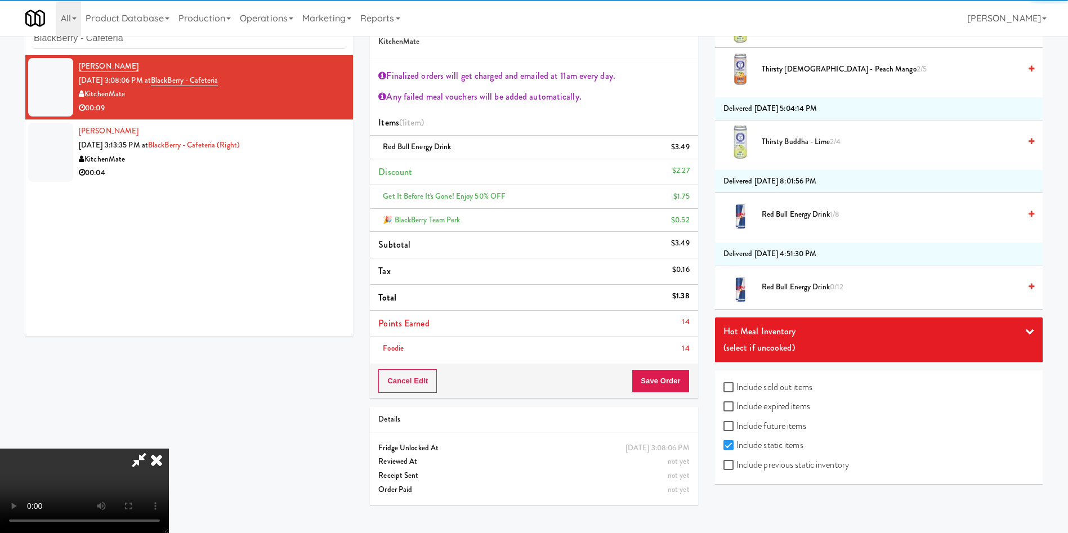
click at [792, 213] on span "Red Bull Energy Drink 1/8" at bounding box center [890, 215] width 258 height 14
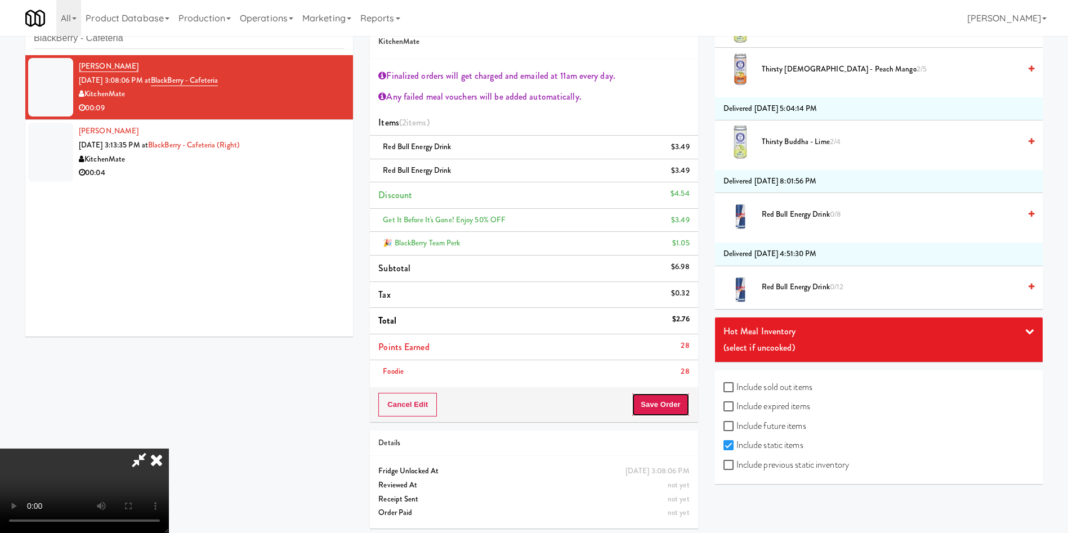
click at [670, 406] on button "Save Order" at bounding box center [659, 405] width 57 height 24
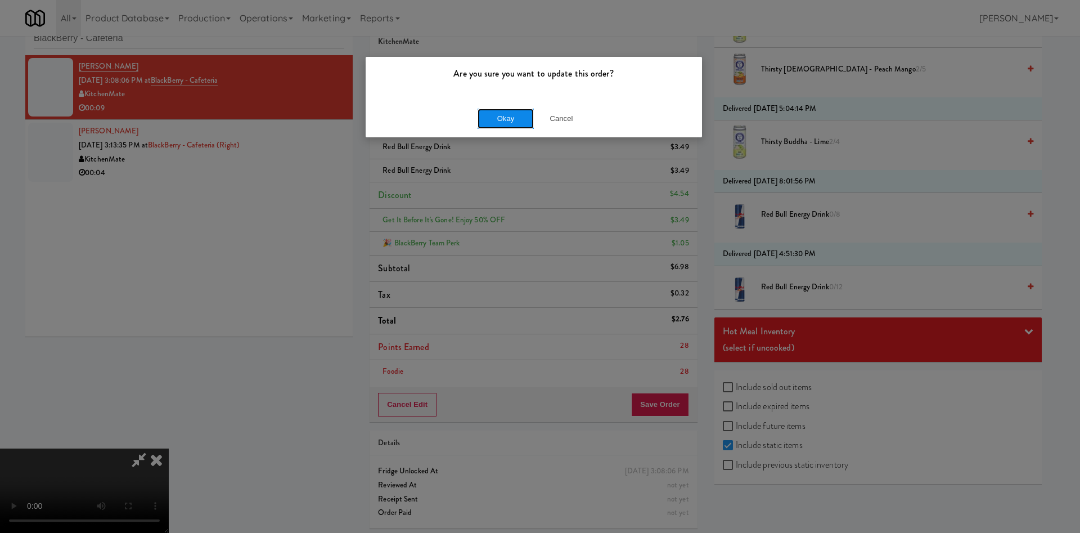
click at [512, 116] on button "Okay" at bounding box center [506, 119] width 56 height 20
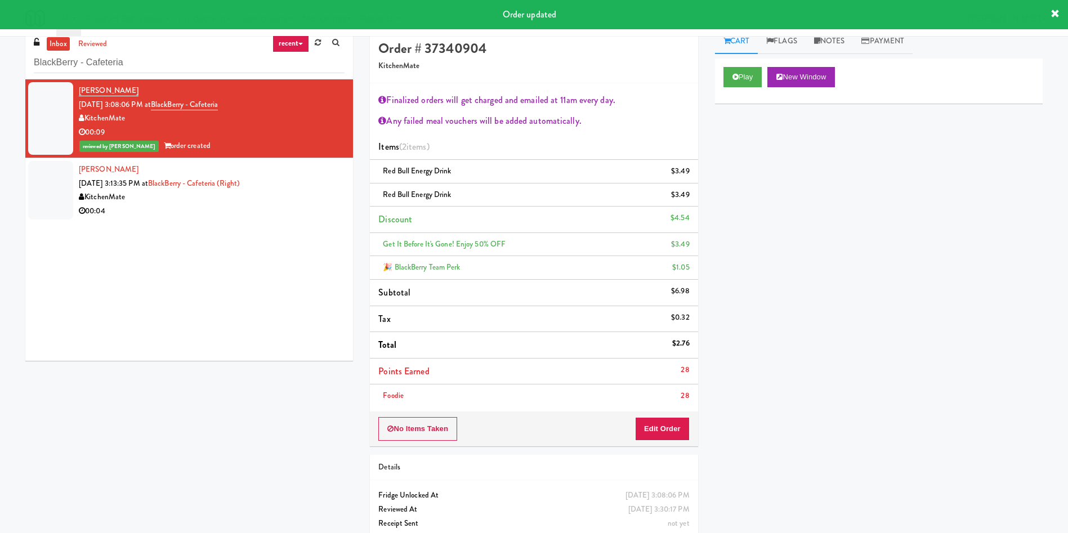
scroll to position [0, 0]
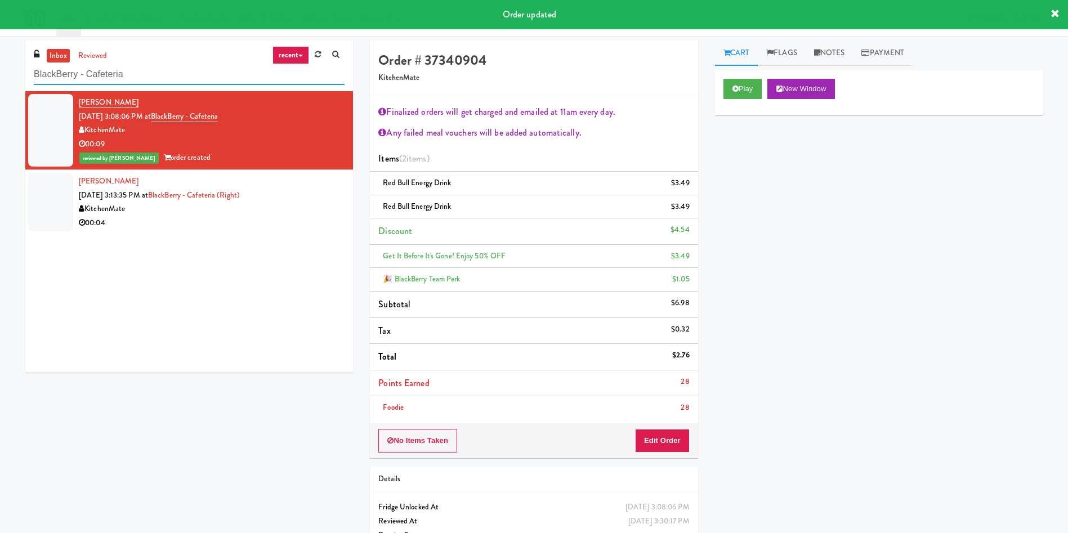
drag, startPoint x: 147, startPoint y: 71, endPoint x: 0, endPoint y: 32, distance: 151.9
click at [0, 47] on div "inbox reviewed recent all unclear take inventory issue suspicious failed recent…" at bounding box center [534, 307] width 1068 height 532
paste input "Legacy - Cooler - Right"
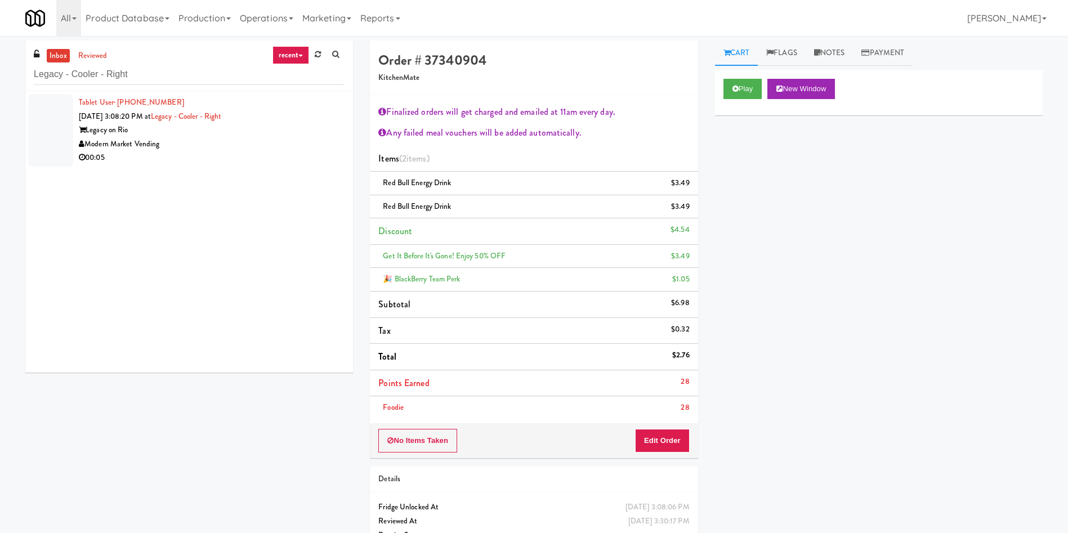
click at [61, 124] on div at bounding box center [50, 130] width 45 height 73
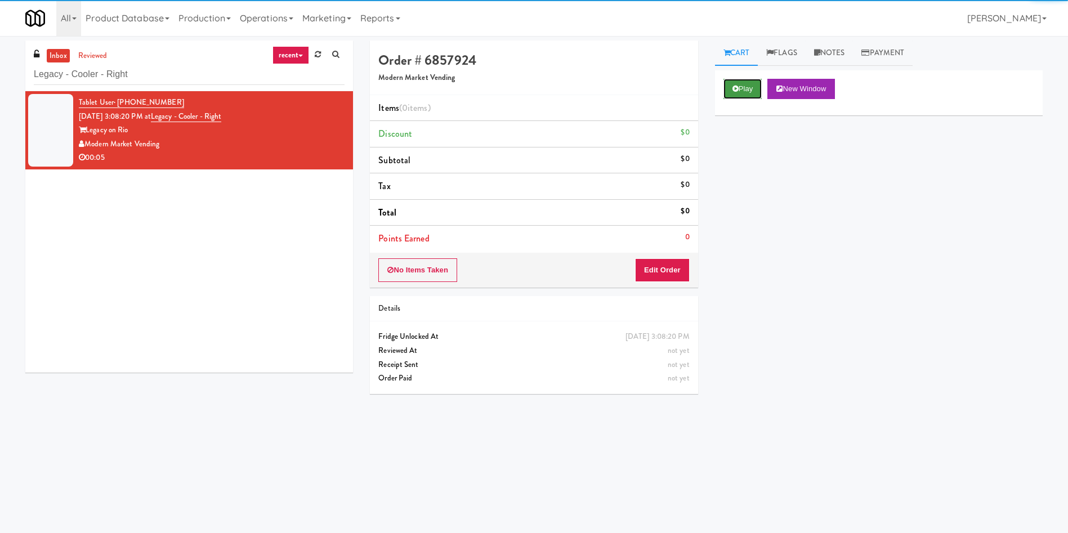
click at [746, 89] on button "Play" at bounding box center [742, 89] width 39 height 20
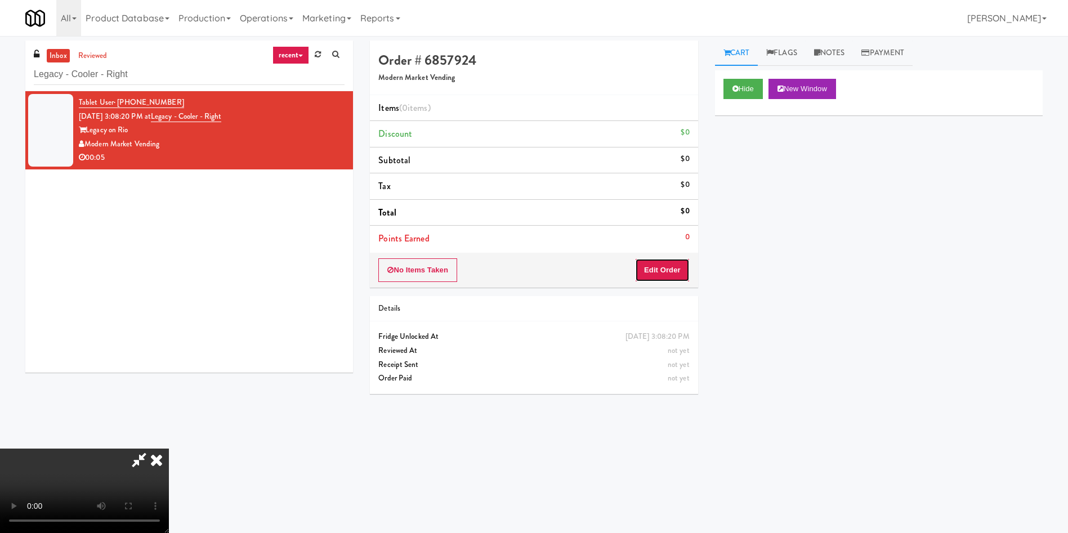
click at [675, 263] on button "Edit Order" at bounding box center [662, 270] width 55 height 24
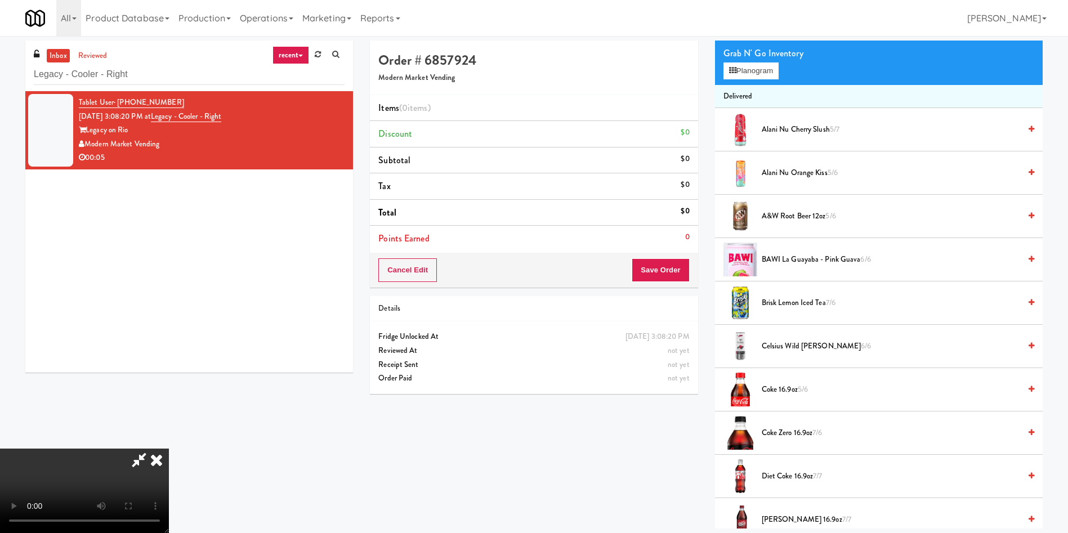
scroll to position [84, 0]
click at [169, 449] on video at bounding box center [84, 491] width 169 height 84
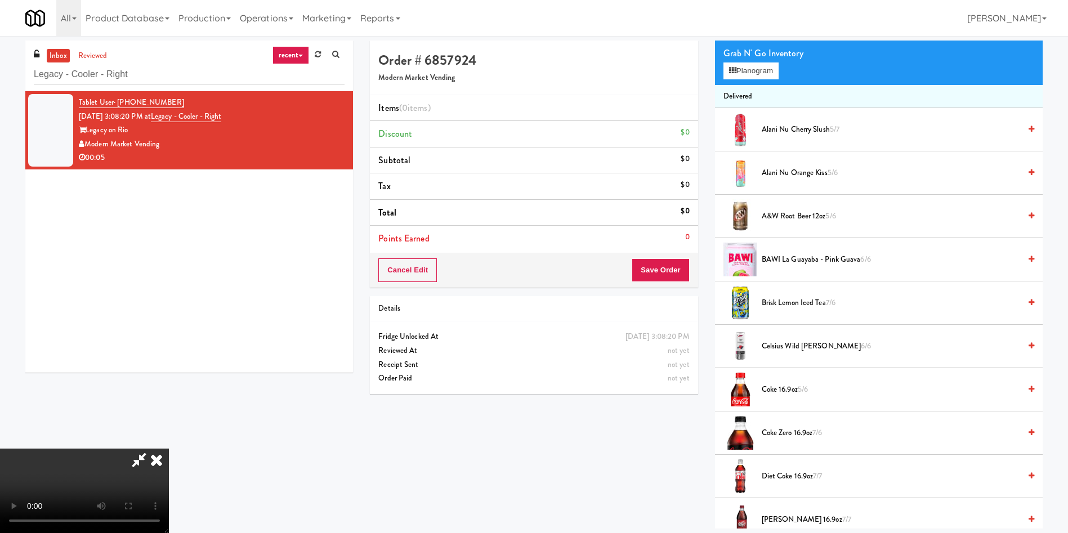
click at [792, 175] on span "Alani Nu Orange Kiss 5/6" at bounding box center [890, 173] width 258 height 14
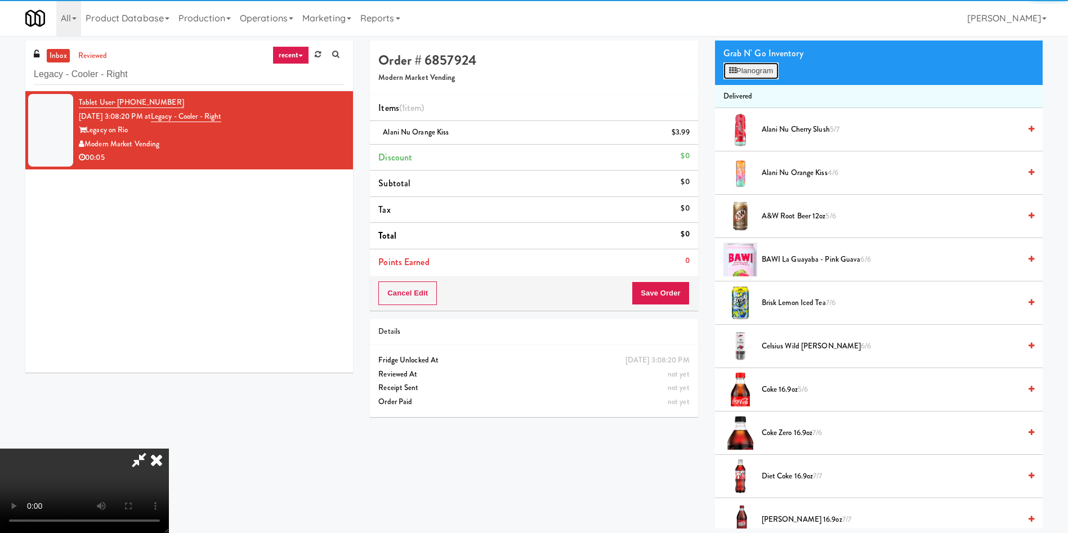
click at [751, 73] on button "Planogram" at bounding box center [750, 70] width 55 height 17
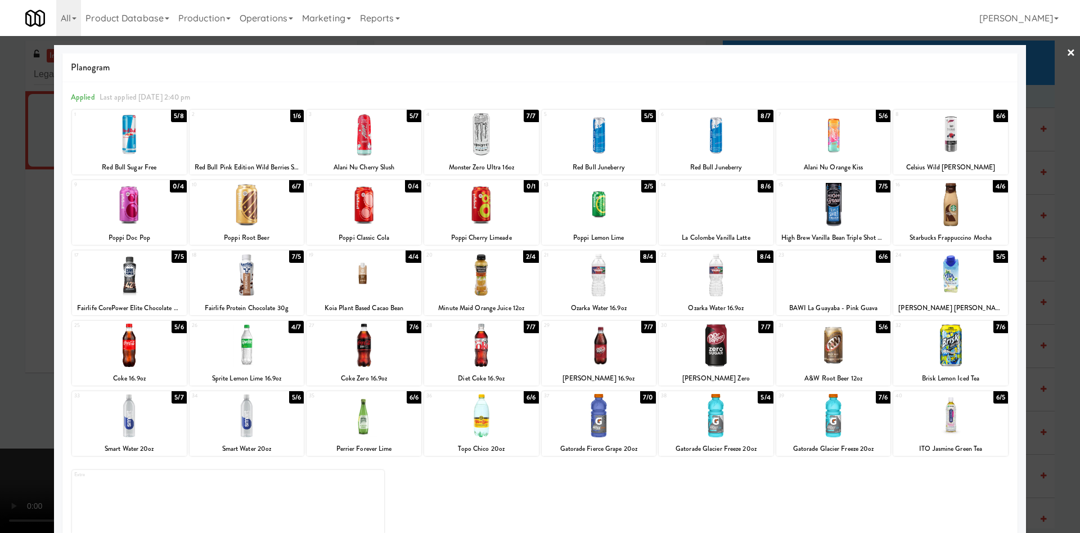
click at [1032, 74] on div at bounding box center [540, 266] width 1080 height 533
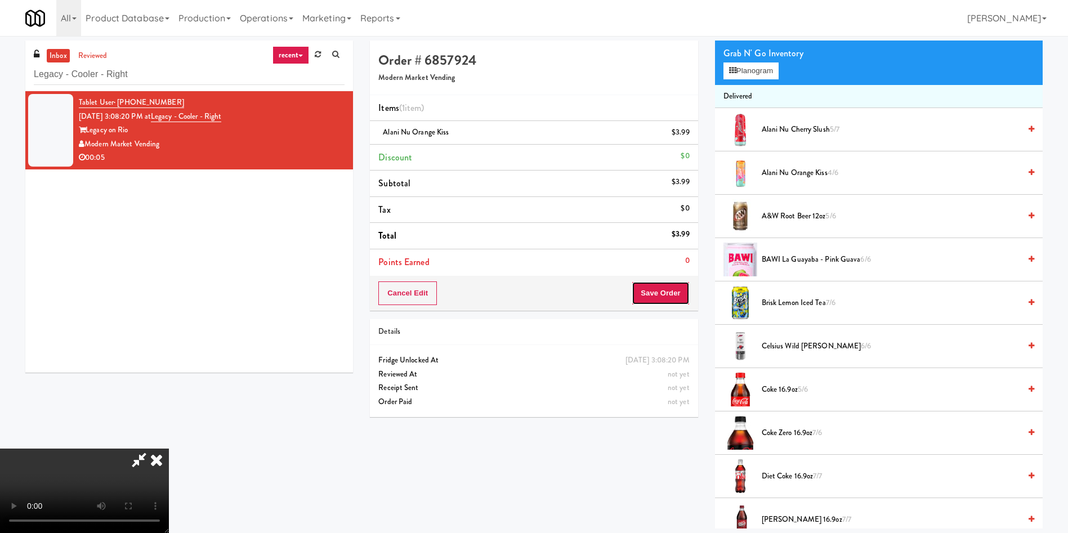
click at [657, 290] on button "Save Order" at bounding box center [659, 293] width 57 height 24
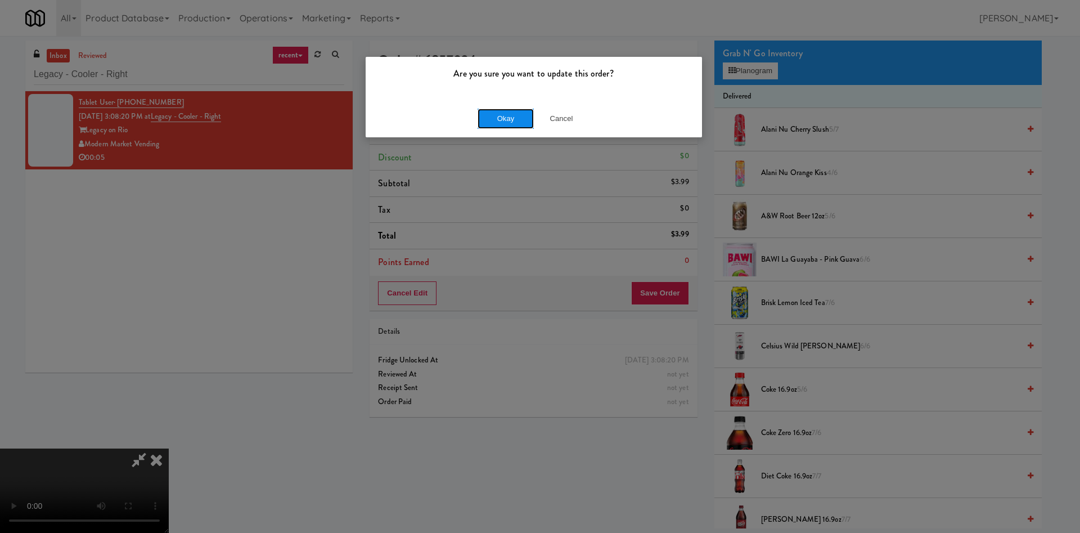
click at [531, 119] on button "Okay" at bounding box center [506, 119] width 56 height 20
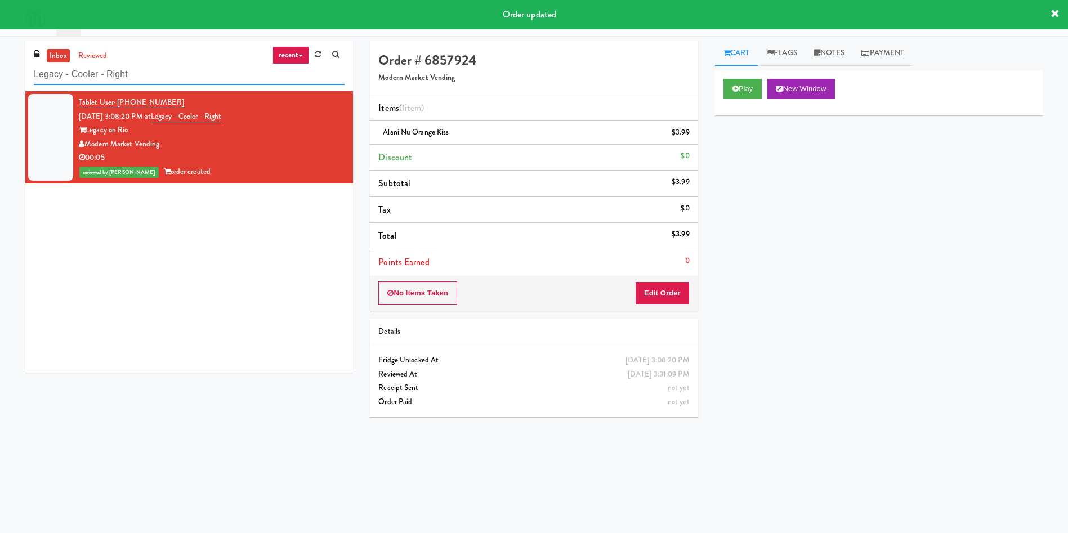
drag, startPoint x: 235, startPoint y: 69, endPoint x: 0, endPoint y: 71, distance: 235.2
click at [0, 71] on div "inbox reviewed recent all unclear take inventory issue suspicious failed recent…" at bounding box center [534, 267] width 1068 height 452
paste input "CSMO - Ambient"
type input "CSMO - Ambient - Right"
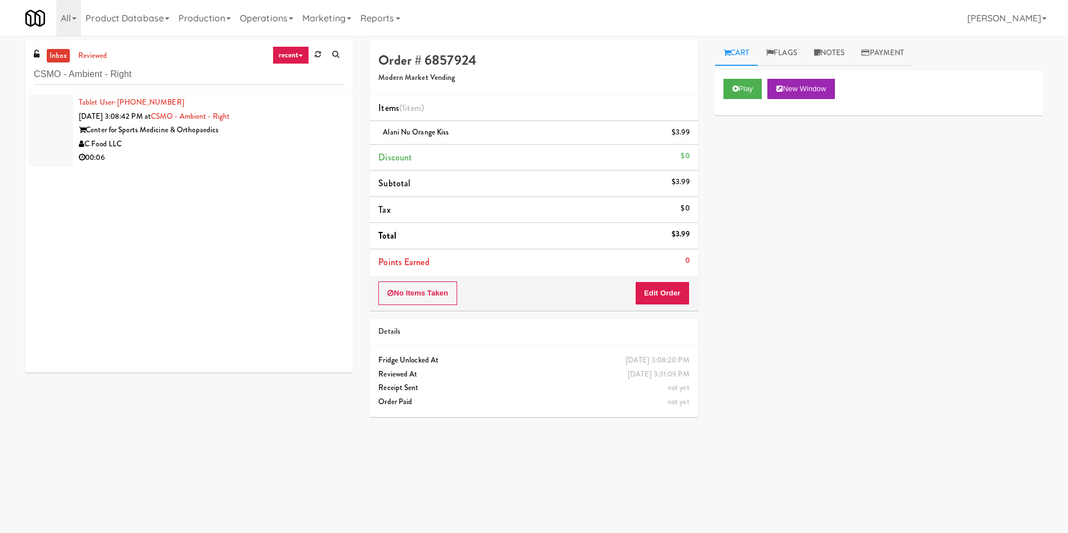
drag, startPoint x: 57, startPoint y: 133, endPoint x: 390, endPoint y: 128, distance: 333.2
click at [57, 133] on div at bounding box center [50, 130] width 45 height 73
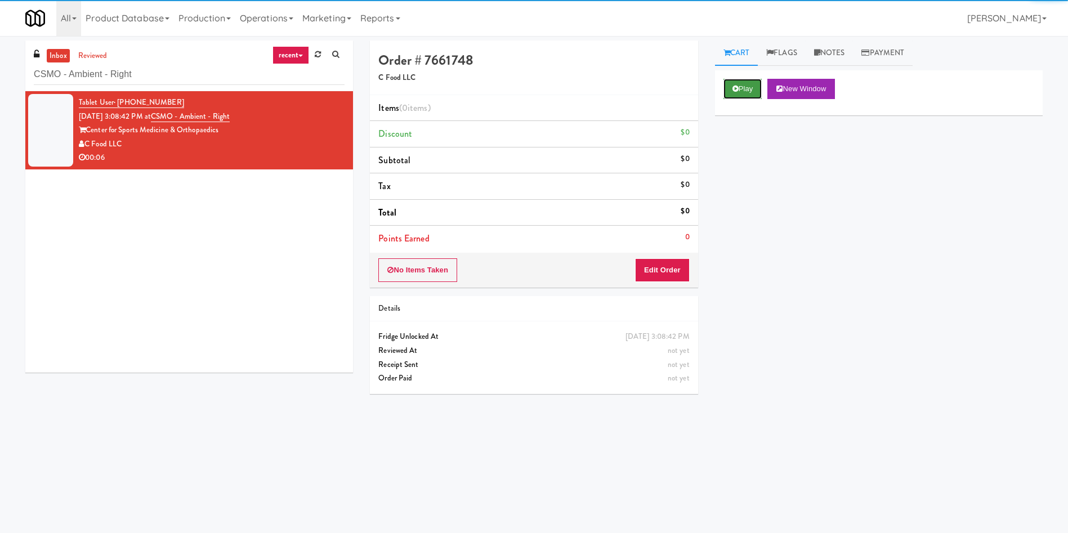
click at [724, 91] on button "Play" at bounding box center [742, 89] width 39 height 20
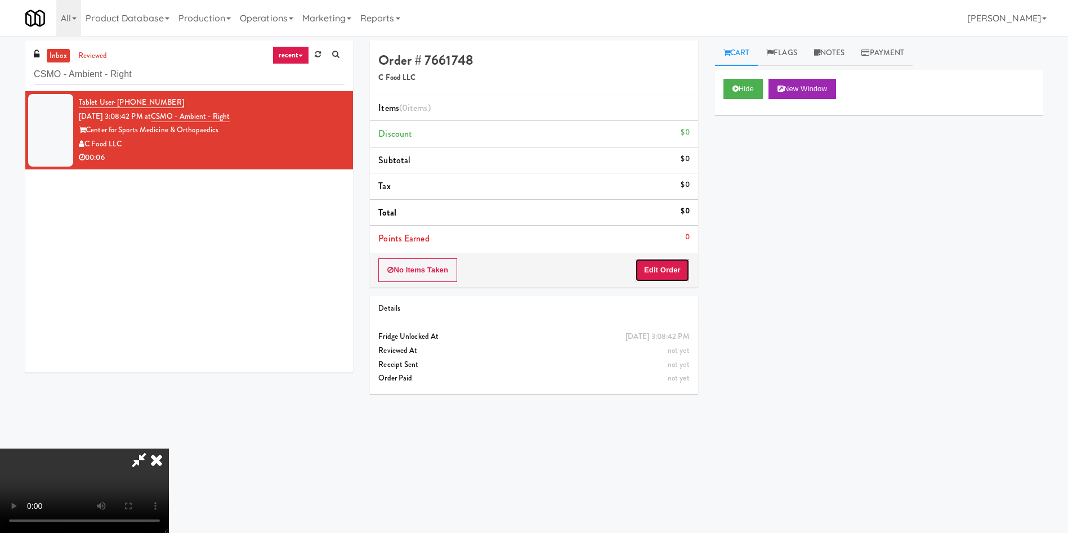
drag, startPoint x: 676, startPoint y: 263, endPoint x: 676, endPoint y: 270, distance: 6.2
click at [676, 270] on button "Edit Order" at bounding box center [662, 270] width 55 height 24
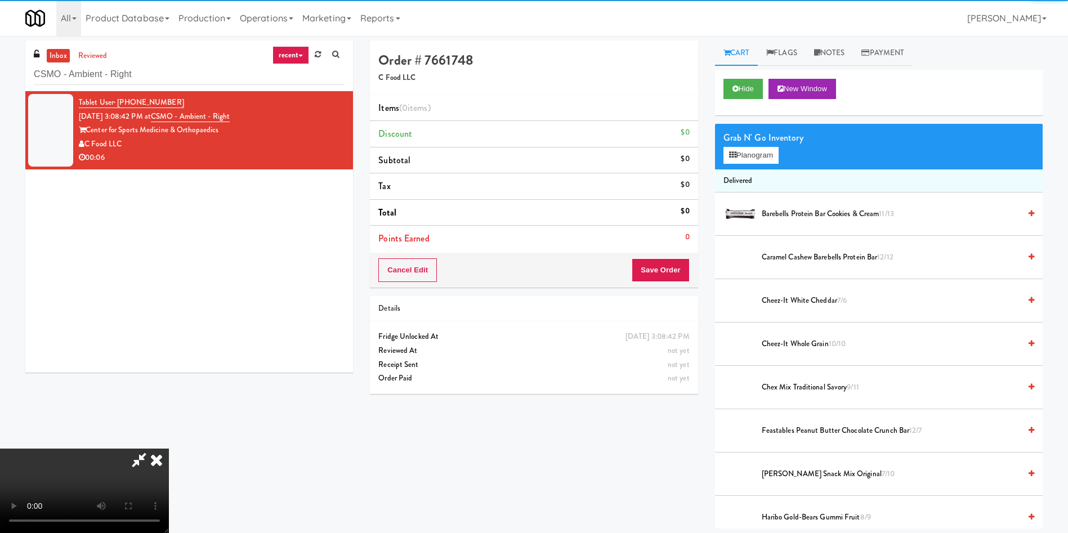
scroll to position [84, 0]
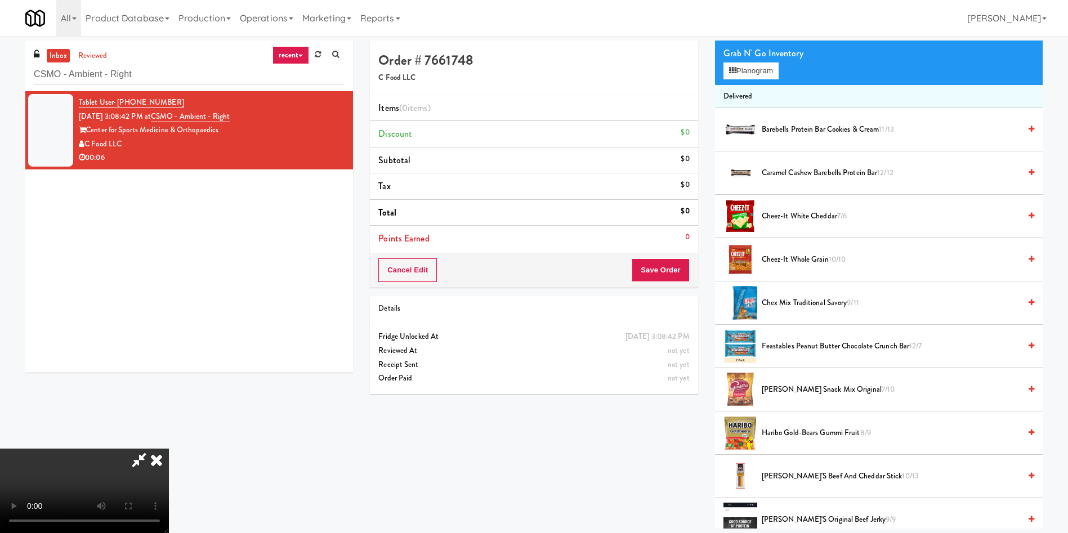
click at [169, 449] on video at bounding box center [84, 491] width 169 height 84
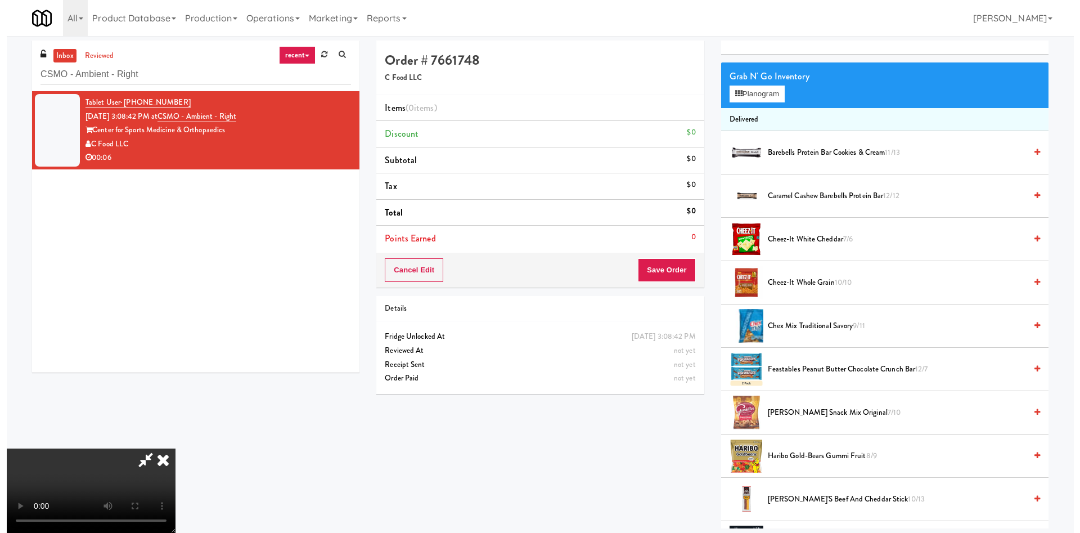
scroll to position [0, 0]
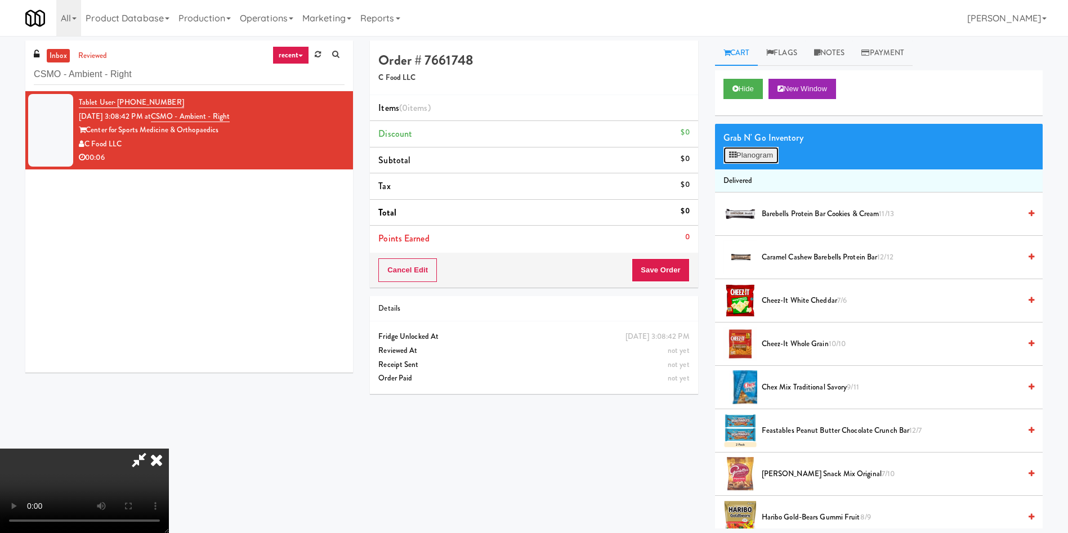
click at [773, 158] on button "Planogram" at bounding box center [750, 155] width 55 height 17
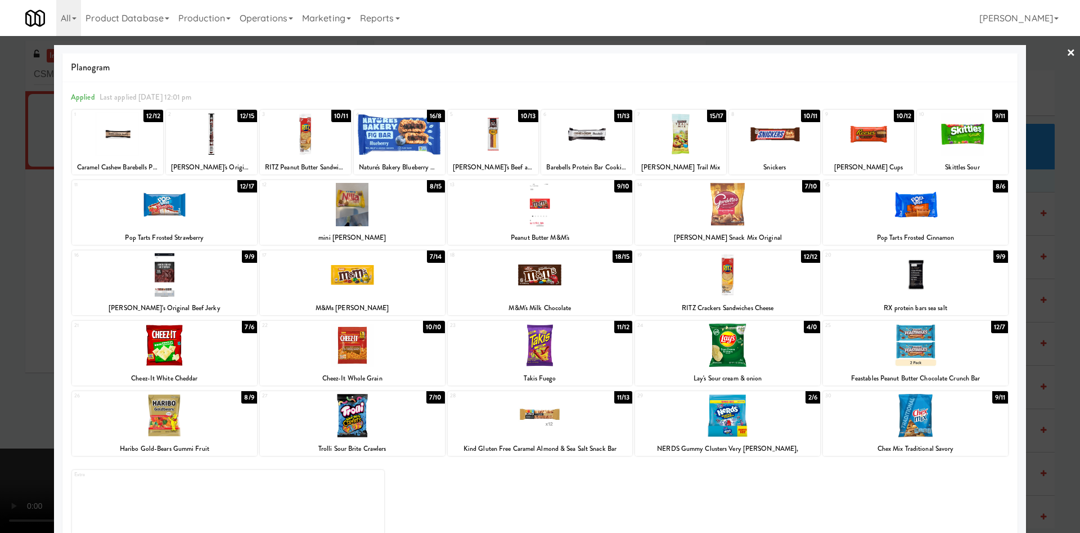
click at [737, 356] on div at bounding box center [727, 345] width 185 height 43
click at [54, 315] on div "Planogram Applied Last applied Wednesday 12:01 pm 1 12/12 Caramel Cashew Barebe…" at bounding box center [540, 299] width 972 height 508
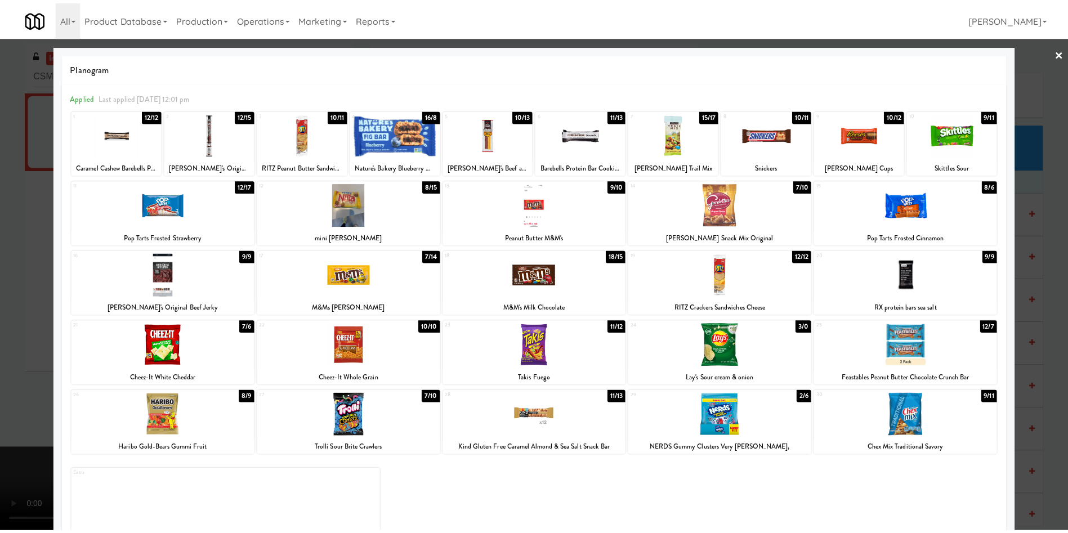
scroll to position [20, 0]
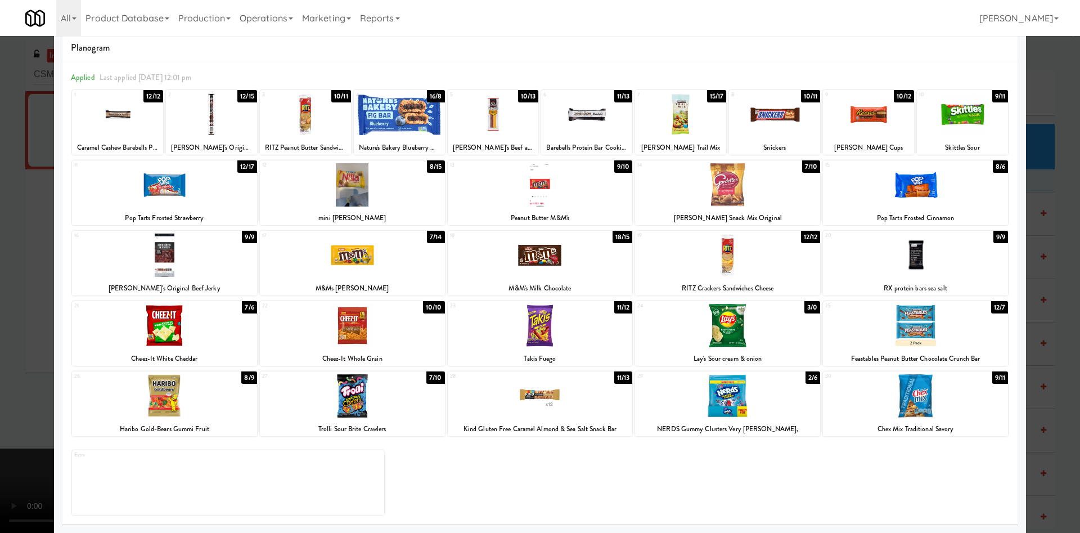
click at [19, 320] on div at bounding box center [540, 266] width 1080 height 533
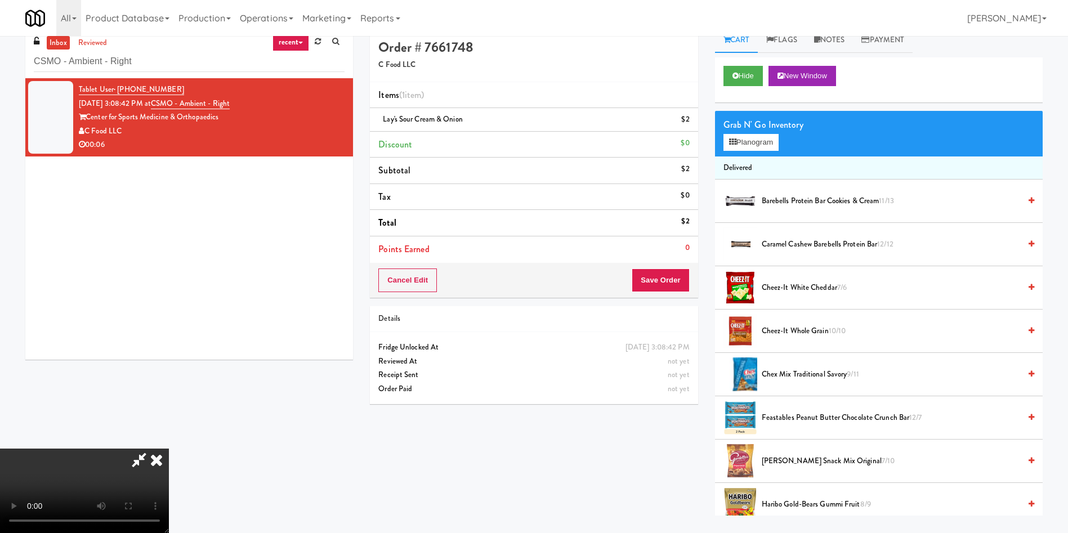
scroll to position [36, 0]
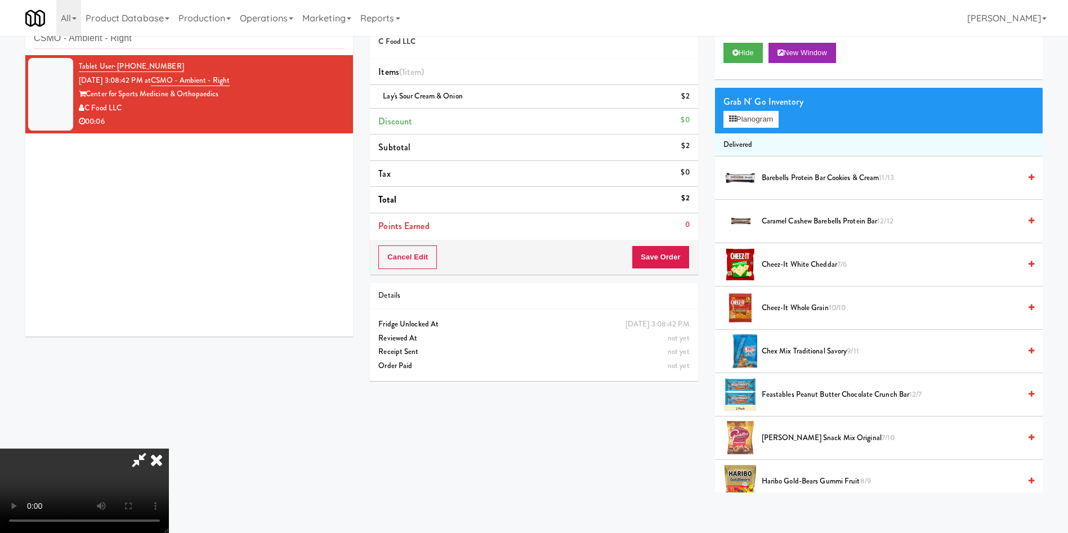
click at [169, 449] on video at bounding box center [84, 491] width 169 height 84
click at [665, 260] on button "Save Order" at bounding box center [659, 257] width 57 height 24
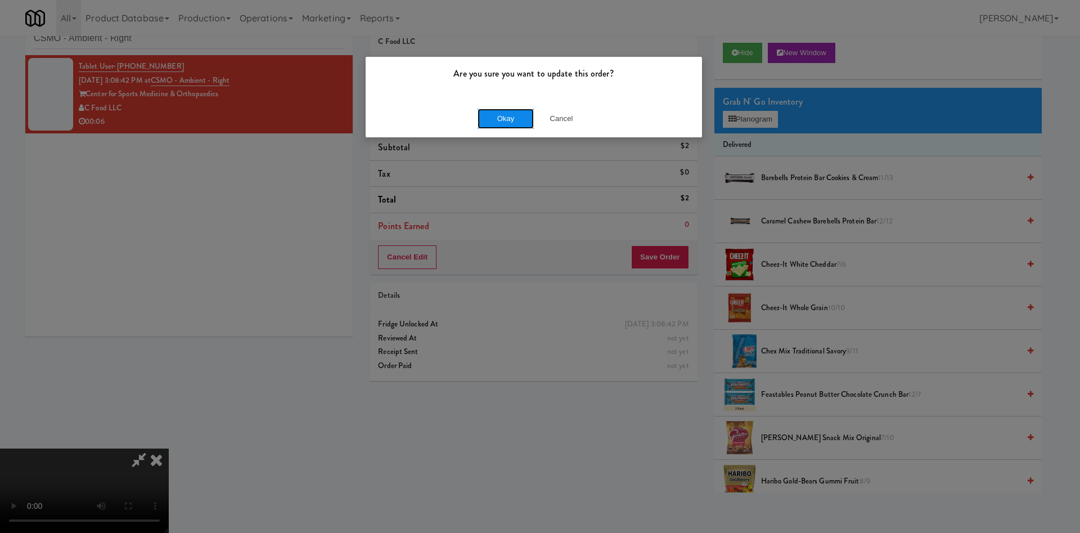
click at [497, 120] on button "Okay" at bounding box center [506, 119] width 56 height 20
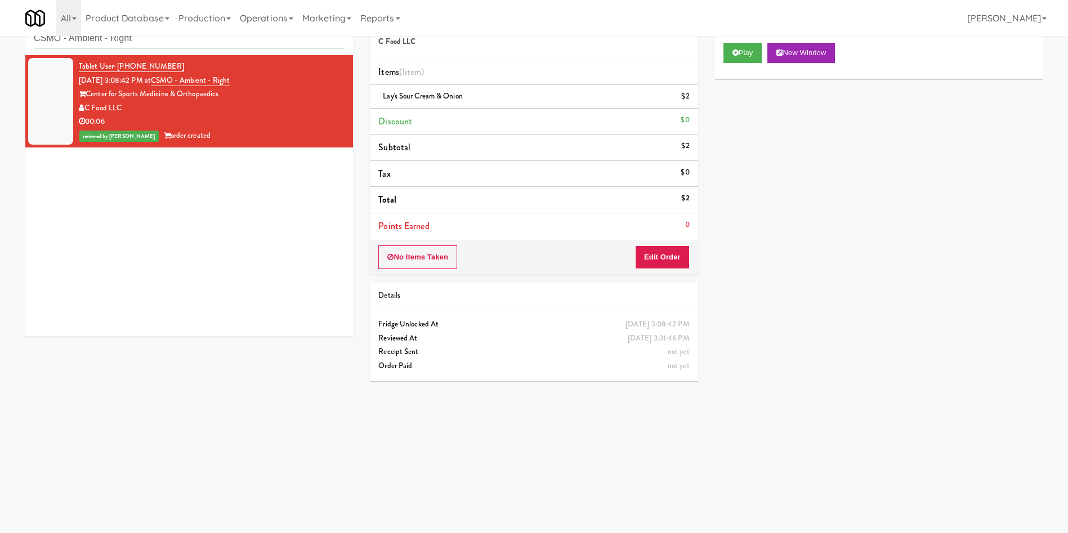
drag, startPoint x: 530, startPoint y: 50, endPoint x: 544, endPoint y: 48, distance: 14.1
click at [530, 50] on div "Order # 7661748 C Food LLC" at bounding box center [534, 32] width 328 height 55
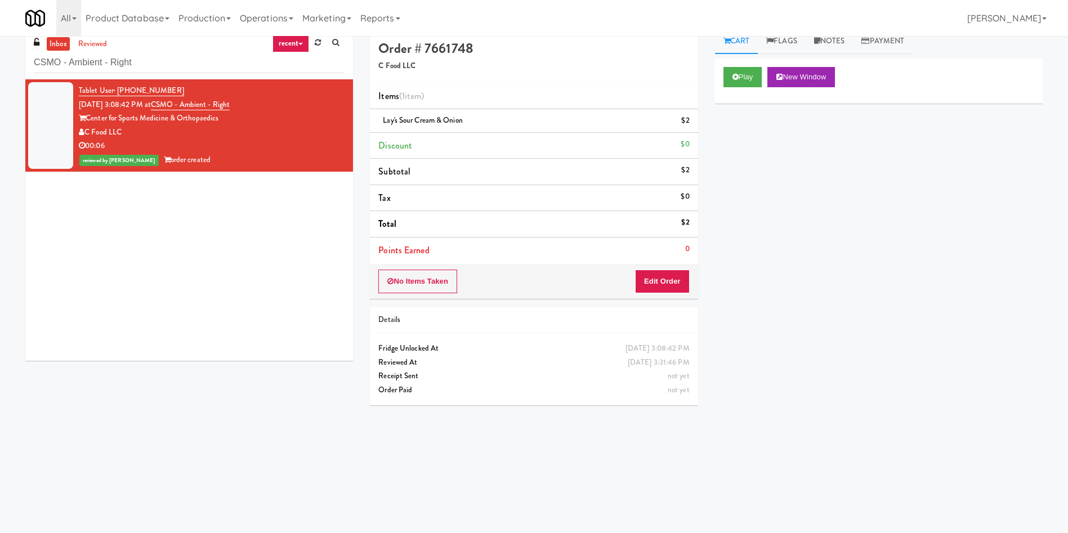
scroll to position [0, 0]
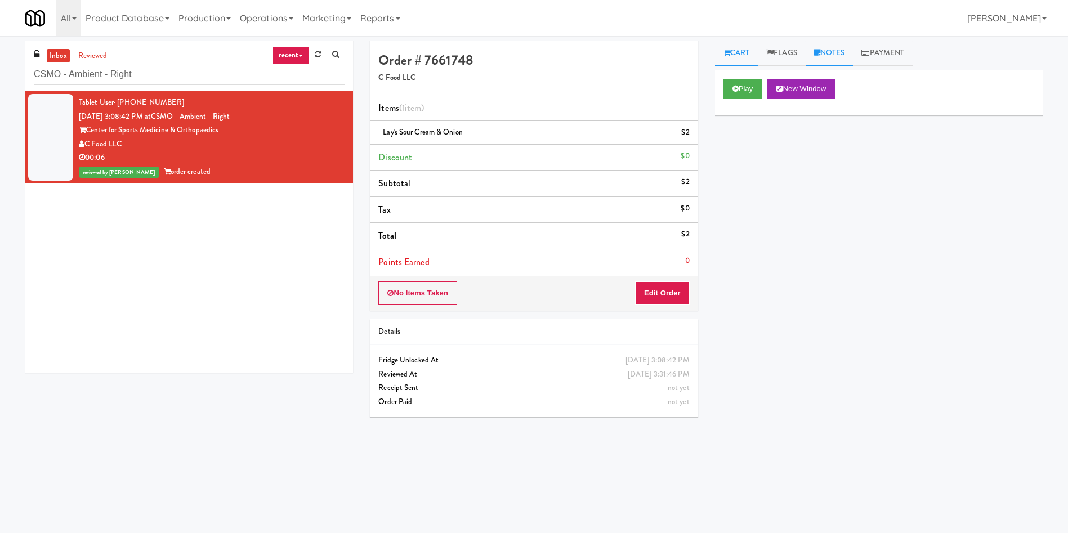
click at [820, 57] on link "Notes" at bounding box center [829, 53] width 48 height 25
click at [789, 147] on div at bounding box center [878, 155] width 326 height 26
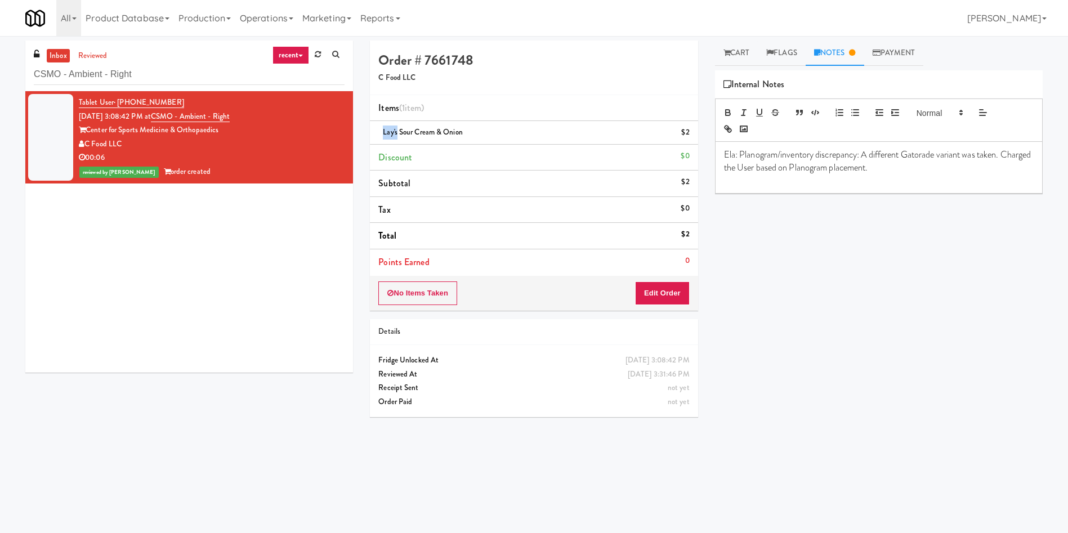
drag, startPoint x: 397, startPoint y: 131, endPoint x: 379, endPoint y: 131, distance: 18.6
click at [379, 131] on div "Lay's Sour cream & onion $2" at bounding box center [533, 132] width 311 height 14
copy span "Lay's"
drag, startPoint x: 903, startPoint y: 154, endPoint x: 937, endPoint y: 153, distance: 33.8
click at [937, 153] on p "Ela: Planogram/inventory discrepancy: A different Gatorade variant was taken. C…" at bounding box center [879, 161] width 310 height 25
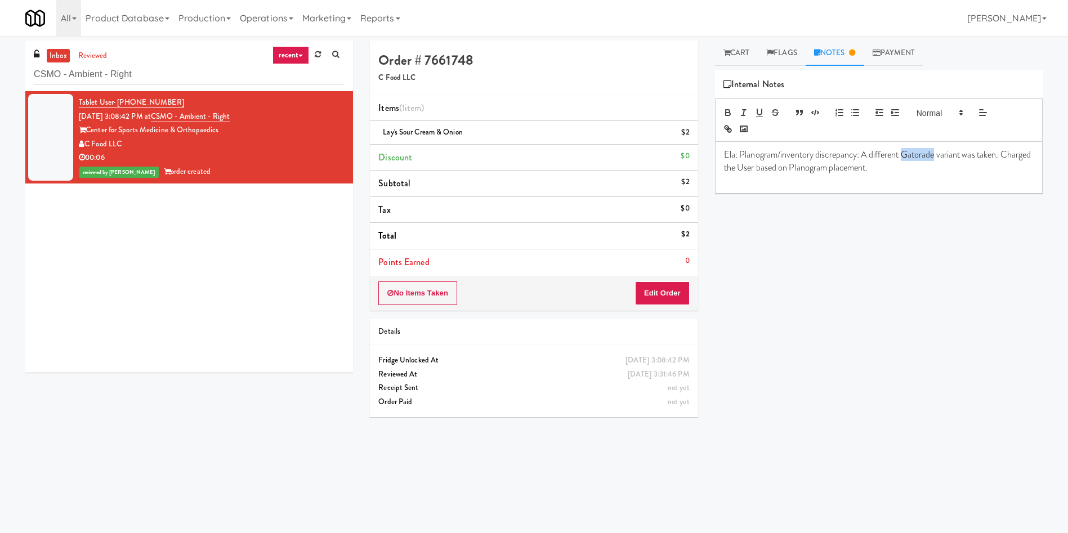
copy p "Gatorade"
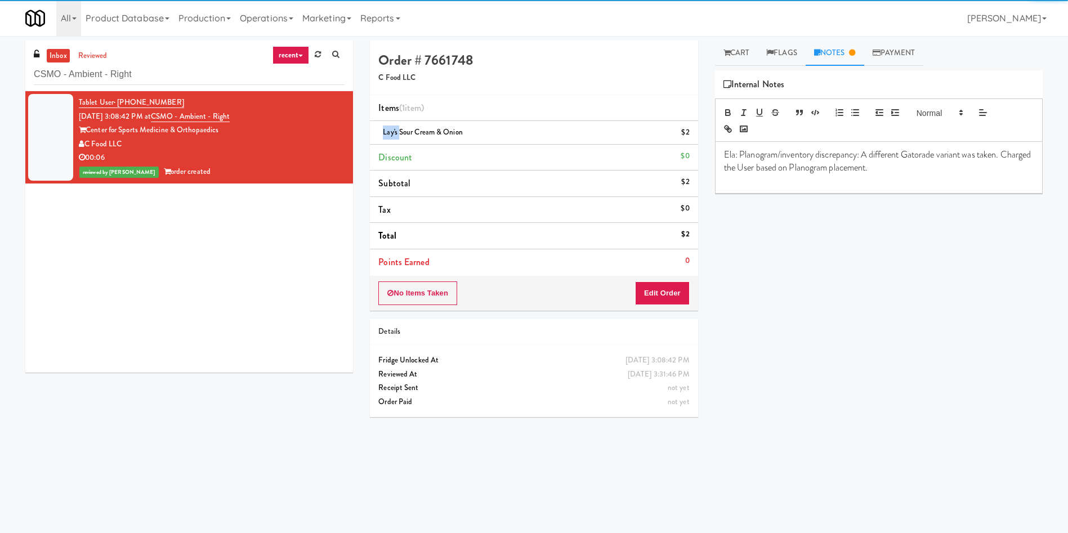
drag, startPoint x: 398, startPoint y: 129, endPoint x: 376, endPoint y: 130, distance: 22.0
click at [376, 130] on li "Lay's Sour cream & onion $2" at bounding box center [534, 133] width 328 height 24
copy span "Lay's"
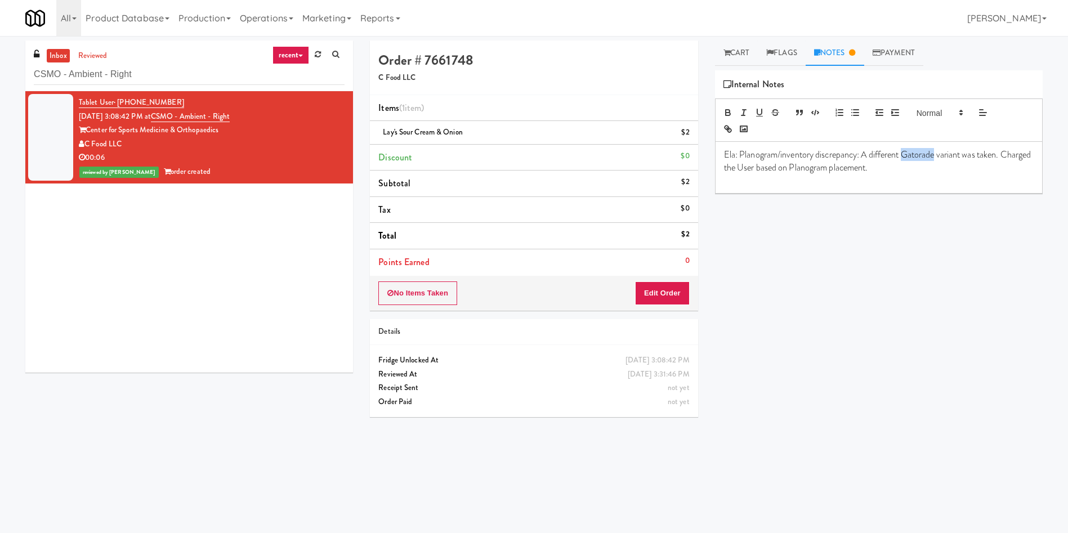
drag, startPoint x: 903, startPoint y: 155, endPoint x: 936, endPoint y: 151, distance: 32.9
click at [936, 151] on p "Ela: Planogram/inventory discrepancy: A different Gatorade variant was taken. C…" at bounding box center [879, 161] width 310 height 25
drag, startPoint x: 918, startPoint y: 157, endPoint x: 900, endPoint y: 157, distance: 18.0
click at [900, 157] on p "Ela: Planogram/inventory discrepancy: A different Lay's variant was taken. Char…" at bounding box center [879, 161] width 310 height 25
click at [725, 110] on icon "button" at bounding box center [727, 111] width 4 height 3
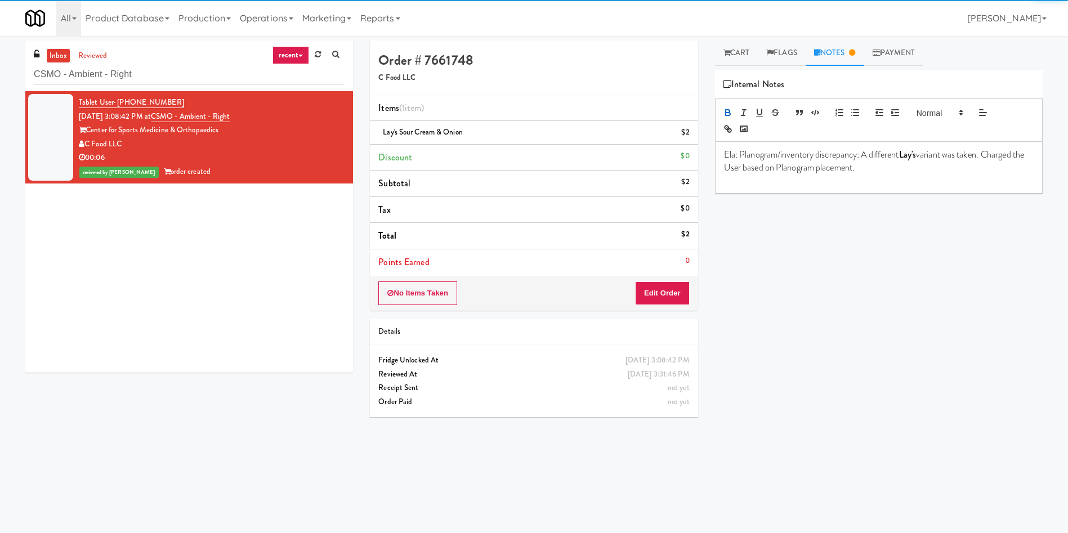
click at [808, 252] on div "Play New Window Primary Flag Clear Flag if unable to determine what was taken o…" at bounding box center [879, 281] width 328 height 422
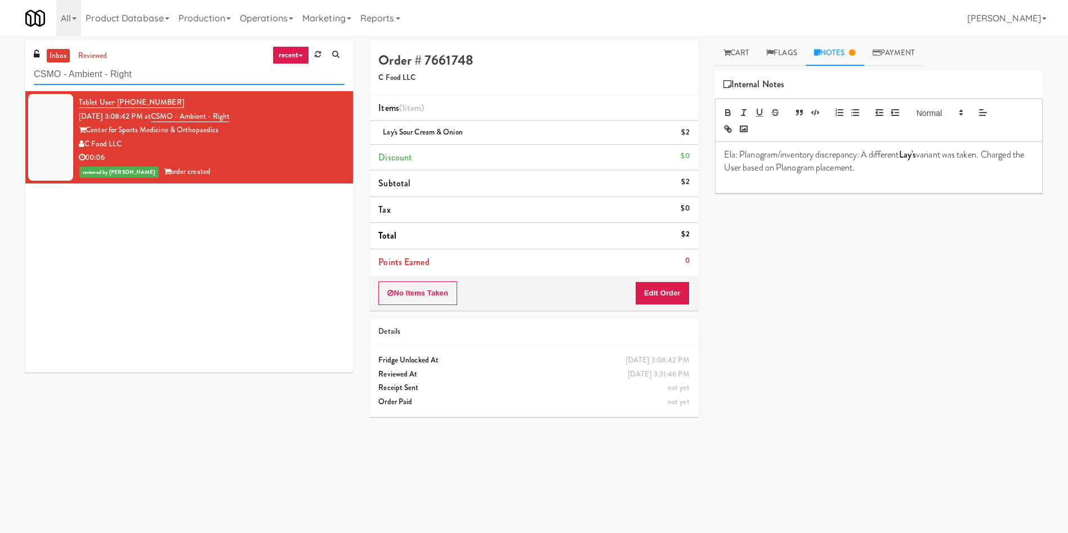
paste input "Avant HP - Cooler - Lef"
drag, startPoint x: 200, startPoint y: 84, endPoint x: 0, endPoint y: 84, distance: 199.8
click at [0, 84] on div "inbox reviewed recent all unclear take inventory issue suspicious failed recent…" at bounding box center [534, 267] width 1068 height 452
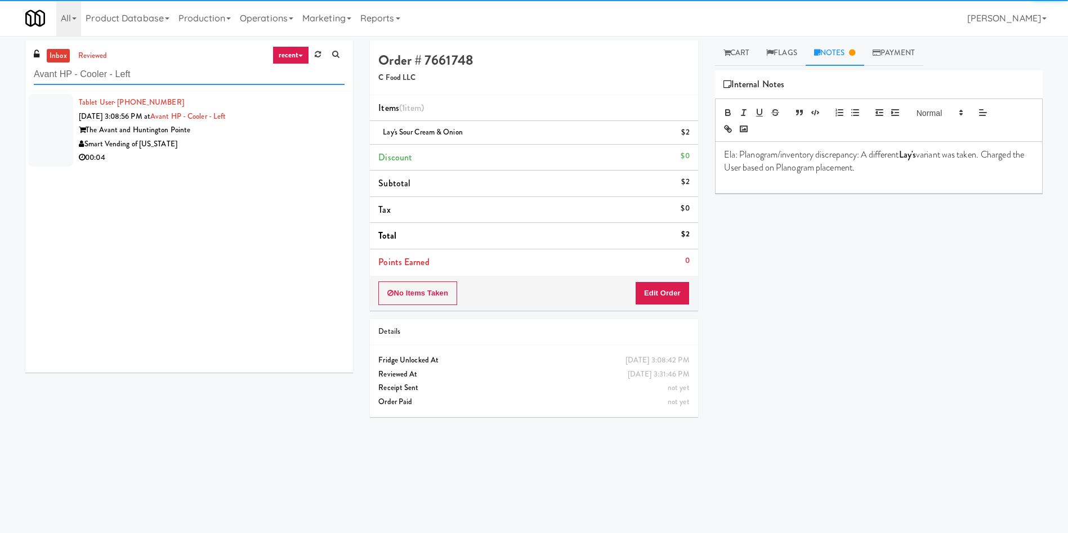
type input "Avant HP - Cooler - Left"
click at [69, 134] on div at bounding box center [50, 130] width 45 height 73
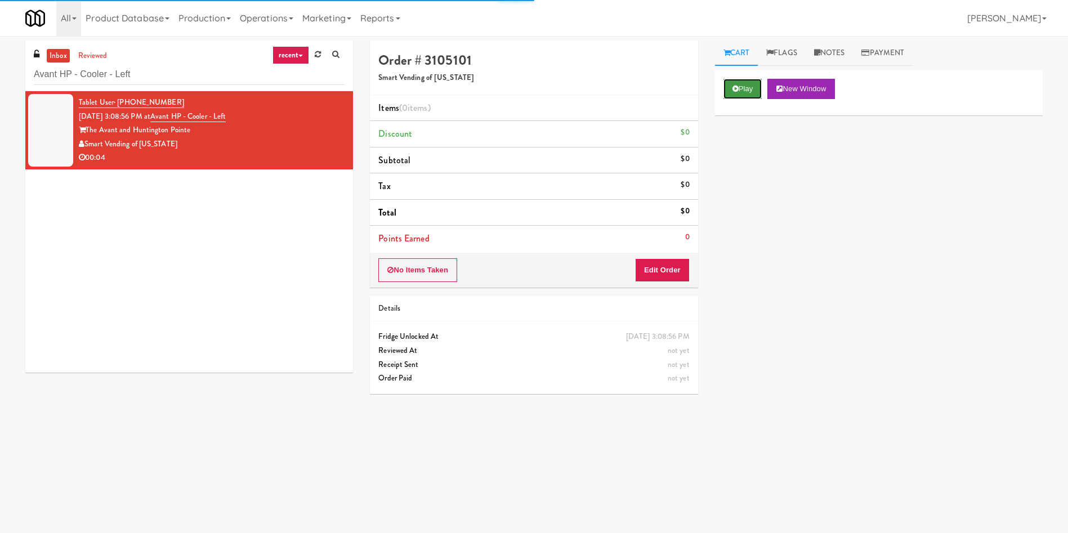
click at [748, 89] on button "Play" at bounding box center [742, 89] width 39 height 20
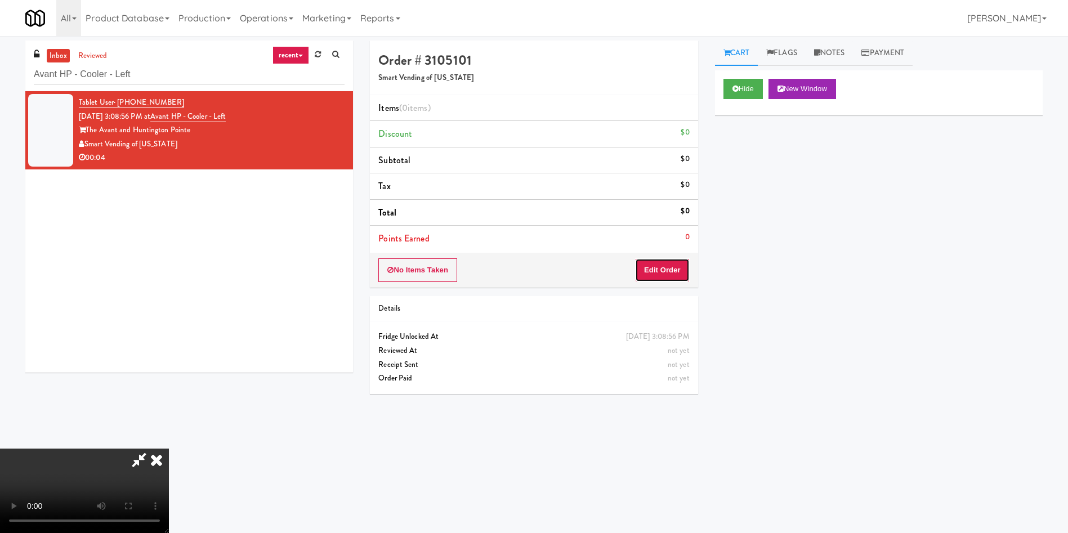
click at [674, 264] on button "Edit Order" at bounding box center [662, 270] width 55 height 24
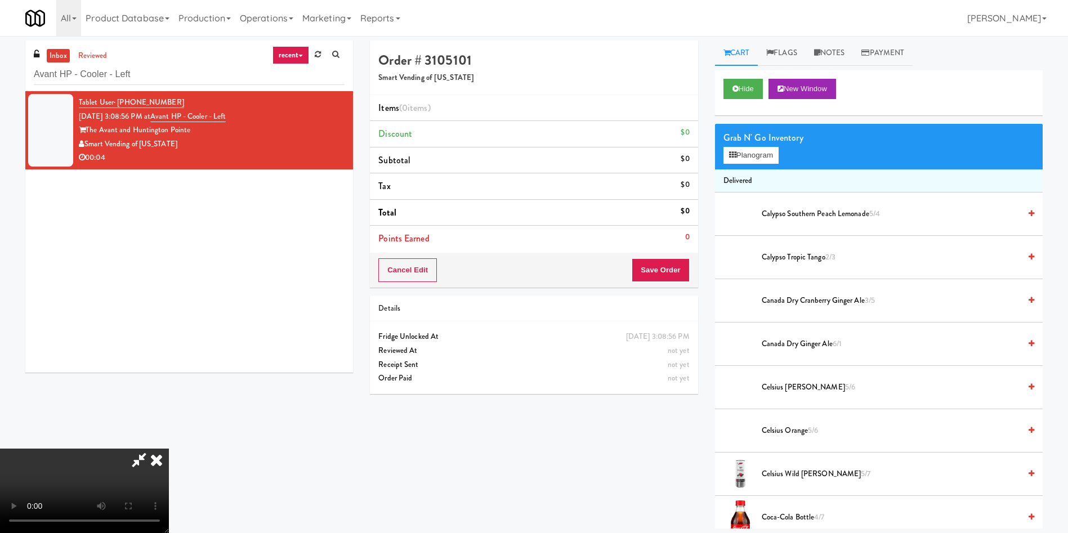
scroll to position [84, 0]
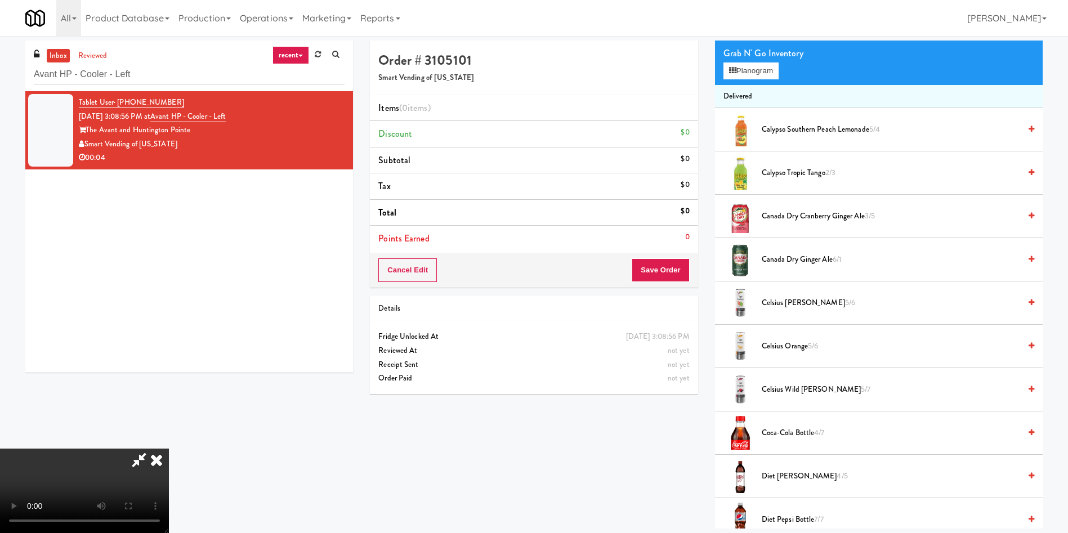
click at [603, 123] on li "Discount $0" at bounding box center [534, 134] width 328 height 26
click at [169, 449] on video at bounding box center [84, 491] width 169 height 84
click at [803, 433] on span "Coca-Cola Bottle 4/7" at bounding box center [890, 433] width 258 height 14
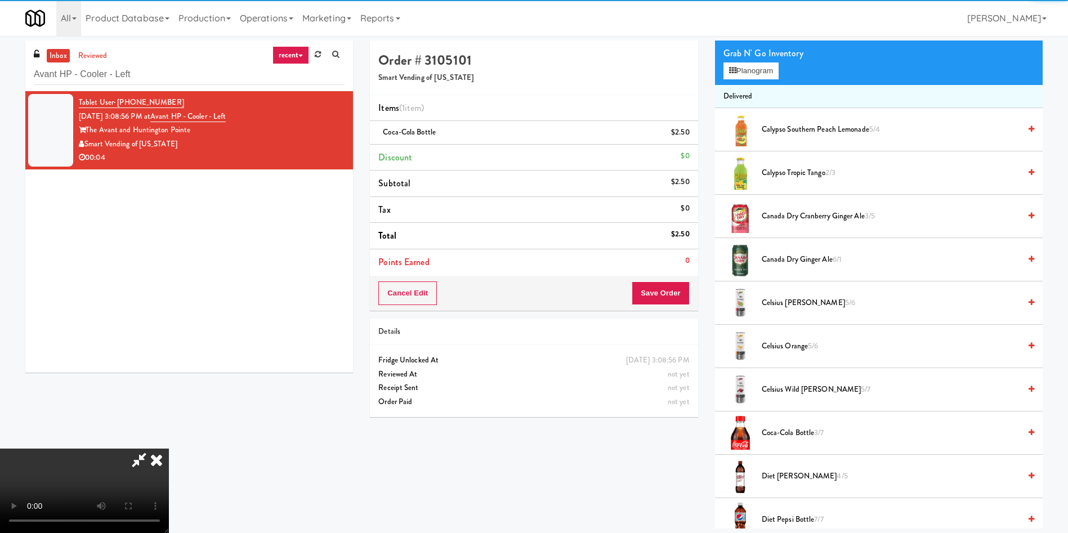
click at [680, 306] on div "Cancel Edit Save Order" at bounding box center [534, 293] width 328 height 35
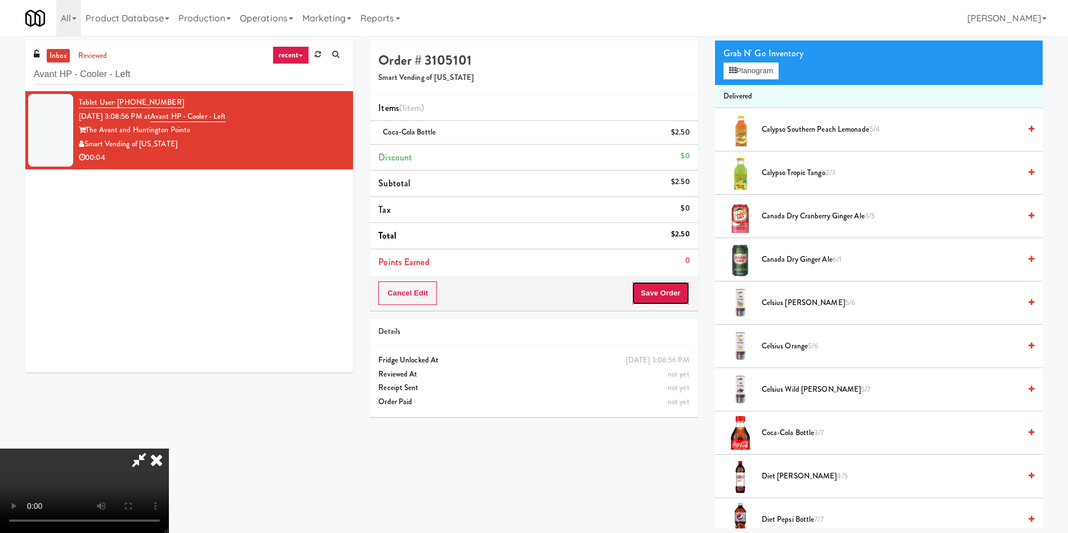
click at [680, 303] on button "Save Order" at bounding box center [659, 293] width 57 height 24
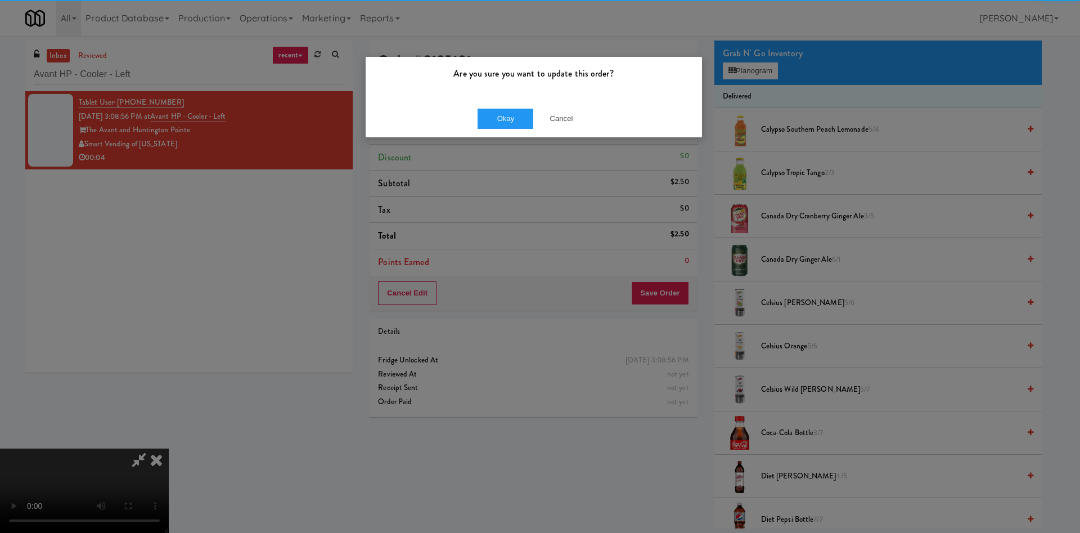
click at [515, 102] on div "Okay Cancel" at bounding box center [534, 119] width 337 height 38
click at [518, 111] on button "Okay" at bounding box center [506, 119] width 56 height 20
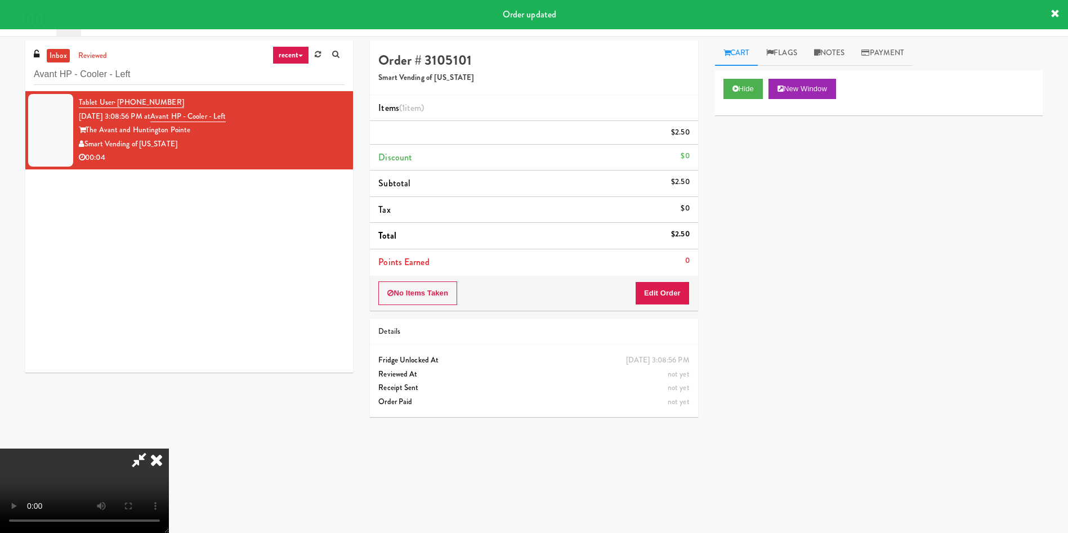
scroll to position [0, 0]
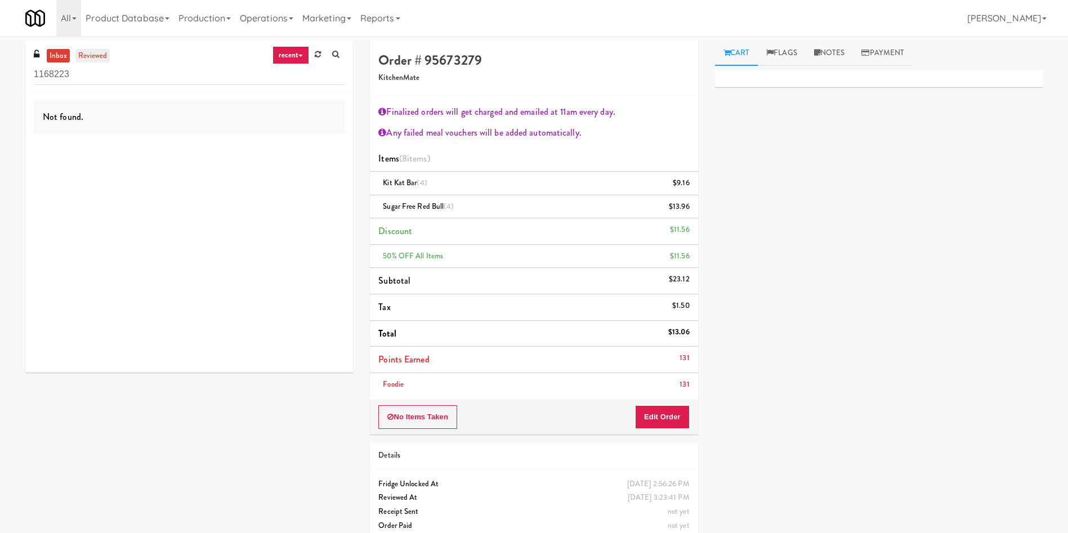
click at [99, 61] on link "reviewed" at bounding box center [92, 56] width 35 height 14
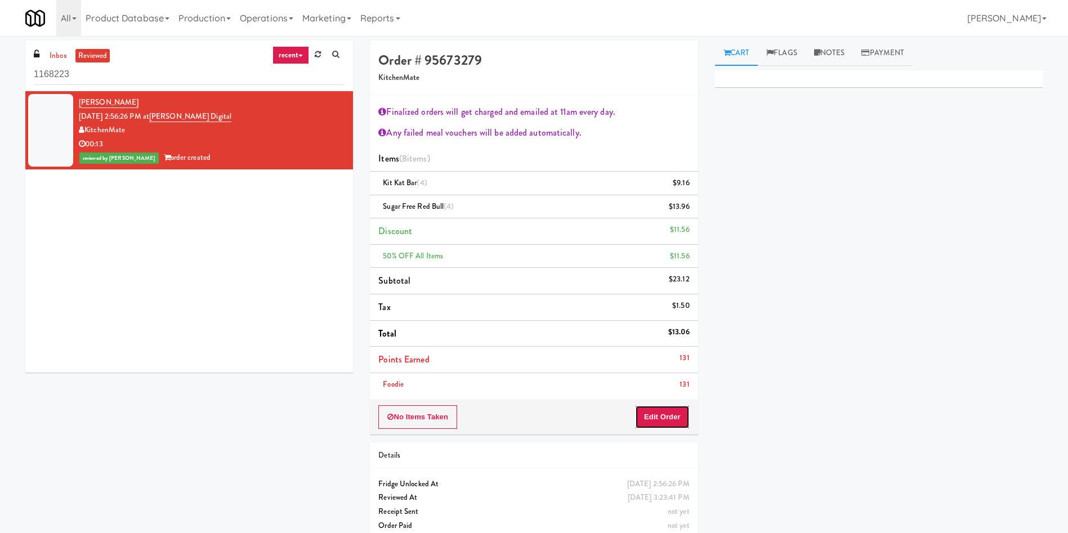
click at [669, 410] on button "Edit Order" at bounding box center [662, 417] width 55 height 24
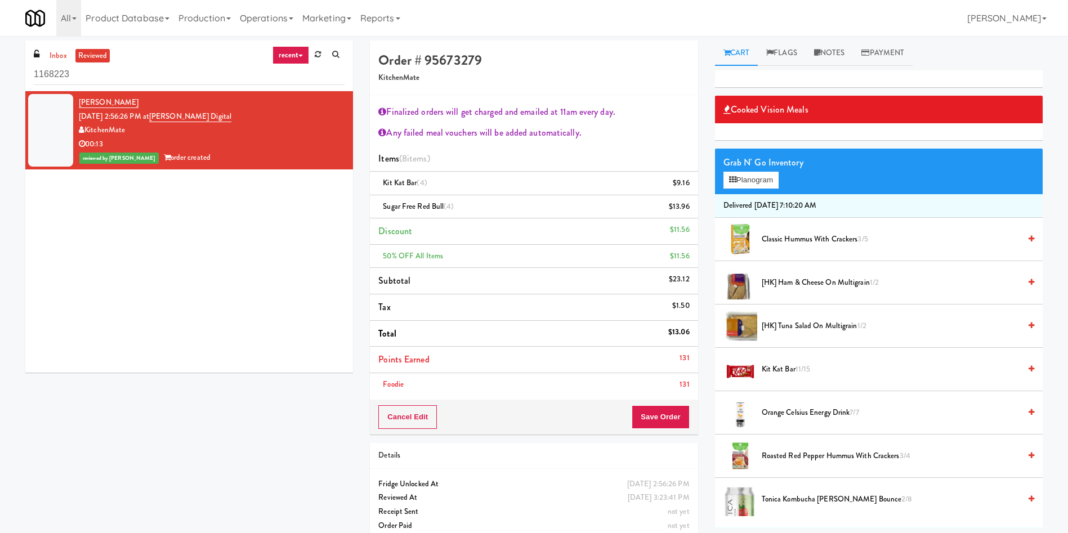
scroll to position [84, 0]
